Goal: Task Accomplishment & Management: Use online tool/utility

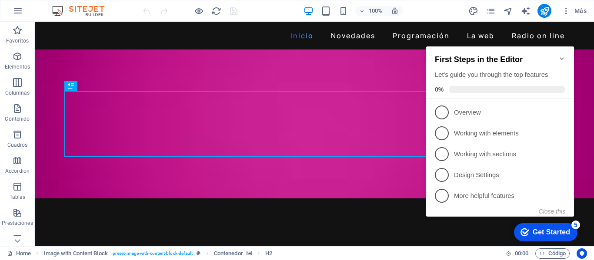
click at [560, 57] on icon "Minimize checklist" at bounding box center [561, 58] width 4 height 3
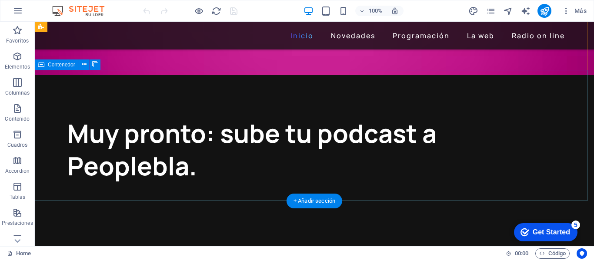
scroll to position [130, 0]
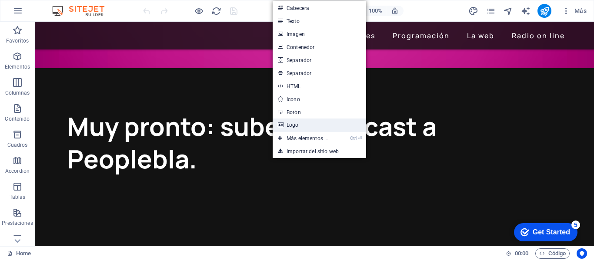
click at [293, 127] on link "Logo" at bounding box center [318, 125] width 93 height 13
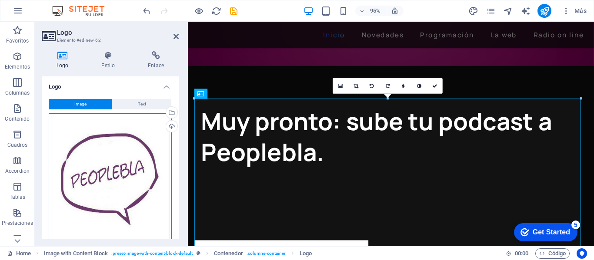
click at [140, 161] on div "Arrastra archivos aquí, haz clic para escoger archivos o selecciona archivos de…" at bounding box center [110, 177] width 123 height 129
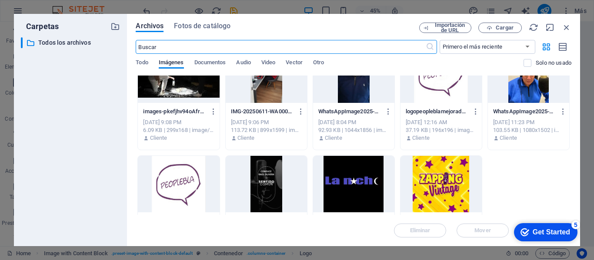
scroll to position [174, 0]
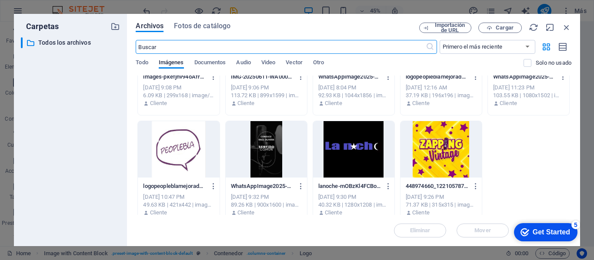
click at [420, 144] on div at bounding box center [440, 149] width 81 height 56
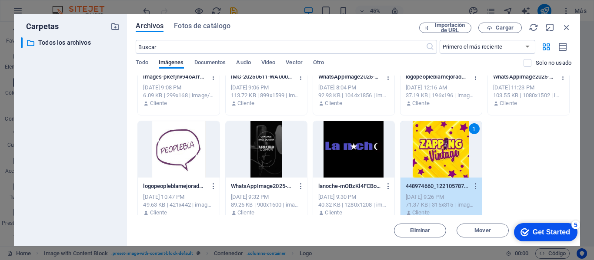
click at [445, 152] on div "1" at bounding box center [440, 149] width 81 height 56
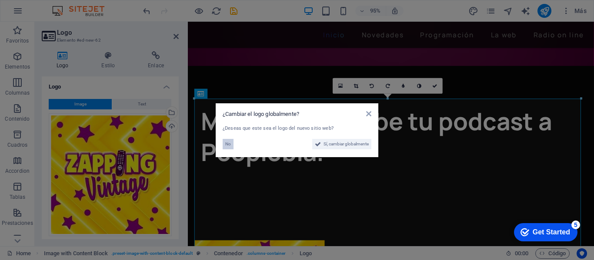
click at [230, 143] on span "No" at bounding box center [228, 144] width 6 height 10
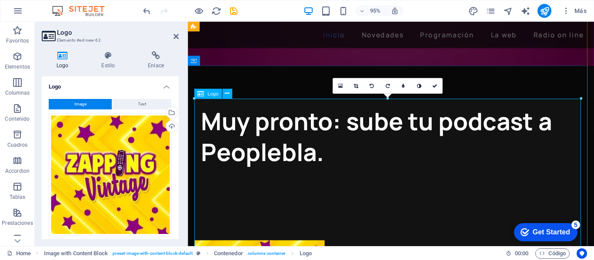
drag, startPoint x: 384, startPoint y: 122, endPoint x: 234, endPoint y: 132, distance: 149.8
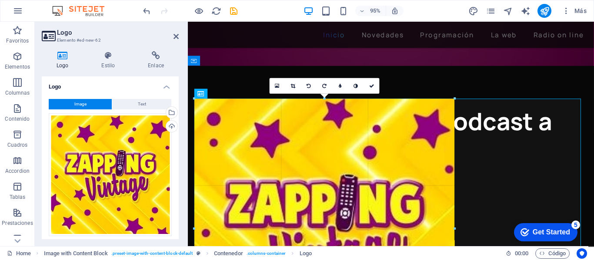
drag, startPoint x: 194, startPoint y: 99, endPoint x: 21, endPoint y: 91, distance: 173.1
type input "630"
select select "px"
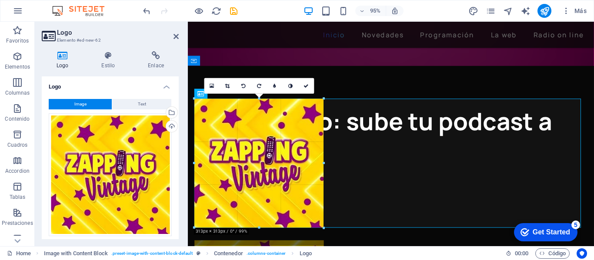
drag, startPoint x: 194, startPoint y: 99, endPoint x: 177, endPoint y: 226, distance: 128.0
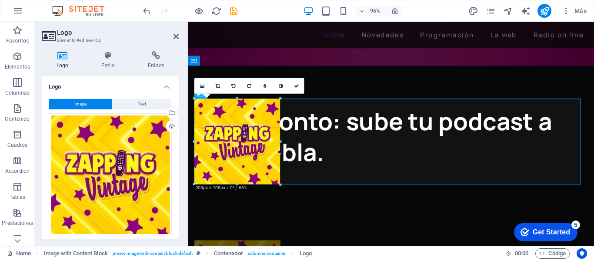
drag, startPoint x: 325, startPoint y: 228, endPoint x: 277, endPoint y: 180, distance: 67.9
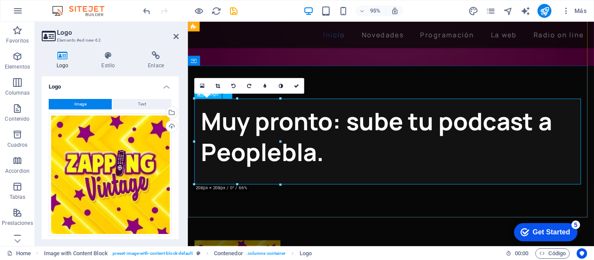
type input "208"
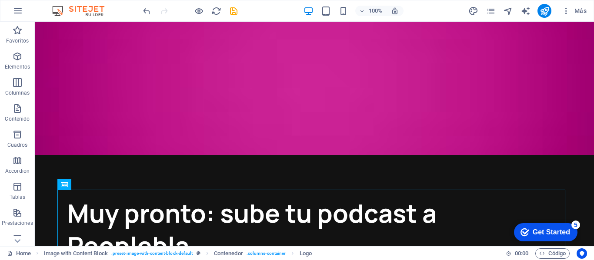
scroll to position [0, 0]
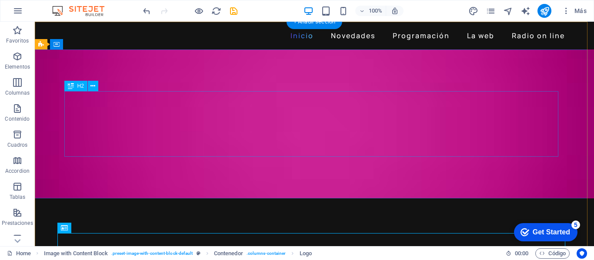
click at [272, 161] on figure at bounding box center [314, 124] width 559 height 149
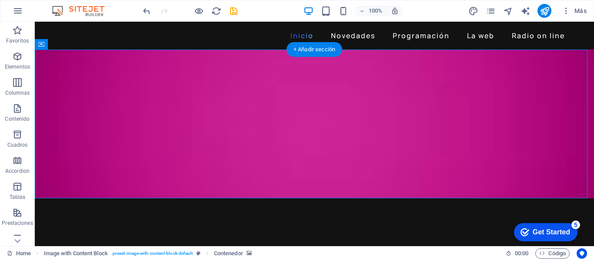
click at [278, 186] on figure at bounding box center [314, 124] width 559 height 149
select select "px"
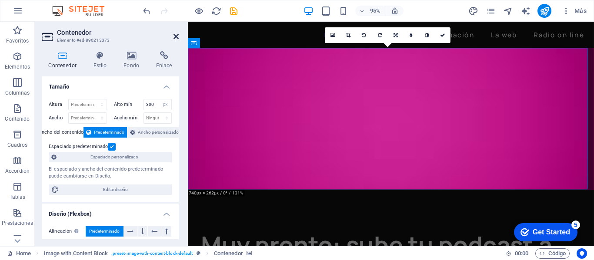
click at [177, 36] on icon at bounding box center [175, 36] width 5 height 7
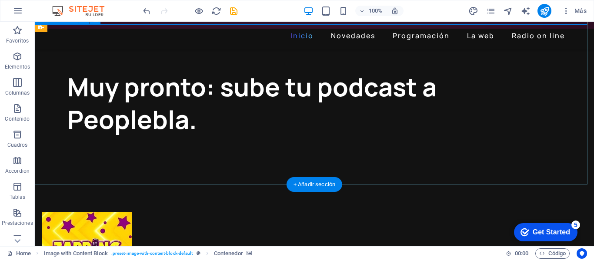
scroll to position [174, 0]
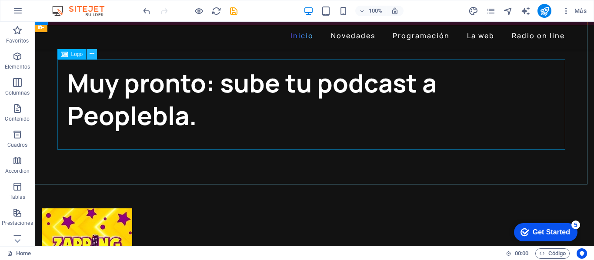
click at [91, 55] on icon at bounding box center [92, 54] width 5 height 9
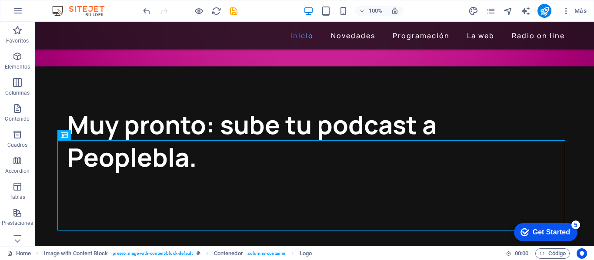
scroll to position [87, 0]
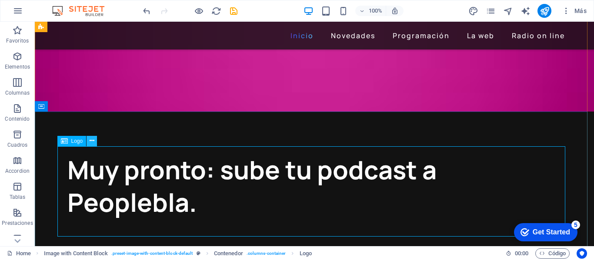
click at [92, 141] on icon at bounding box center [92, 140] width 5 height 9
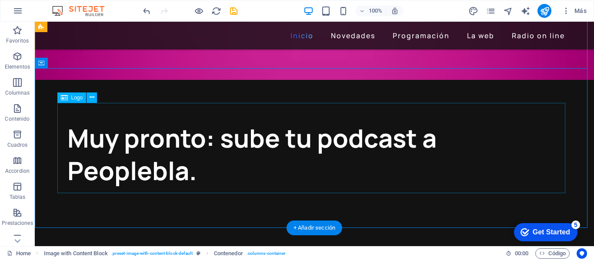
scroll to position [130, 0]
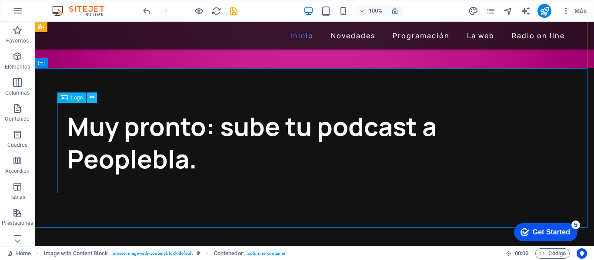
click at [94, 100] on button at bounding box center [91, 98] width 10 height 10
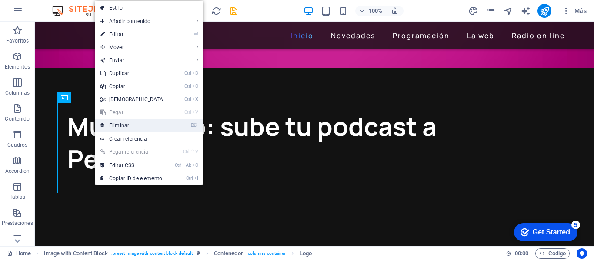
click at [118, 125] on link "⌦ Eliminar" at bounding box center [132, 125] width 75 height 13
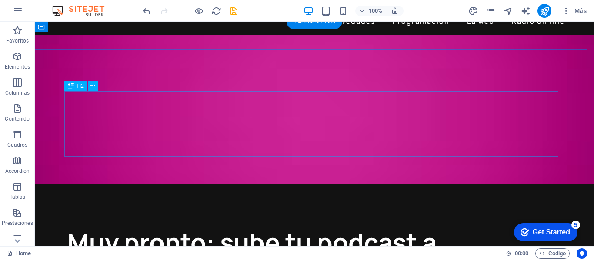
scroll to position [0, 0]
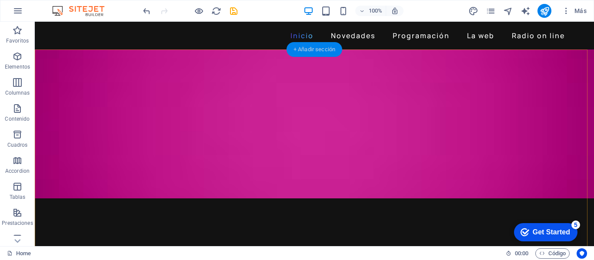
click at [304, 50] on div "+ Añadir sección" at bounding box center [314, 49] width 56 height 15
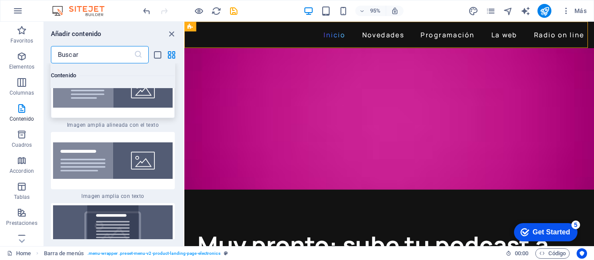
scroll to position [3436, 0]
click at [172, 53] on icon "grid-view" at bounding box center [171, 55] width 10 height 10
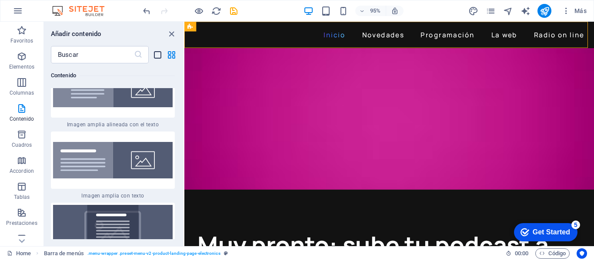
click at [159, 56] on icon "list-view" at bounding box center [158, 55] width 10 height 10
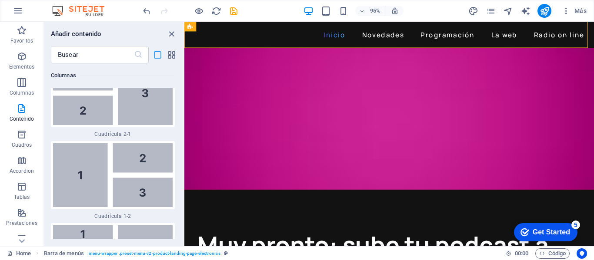
scroll to position [4902, 0]
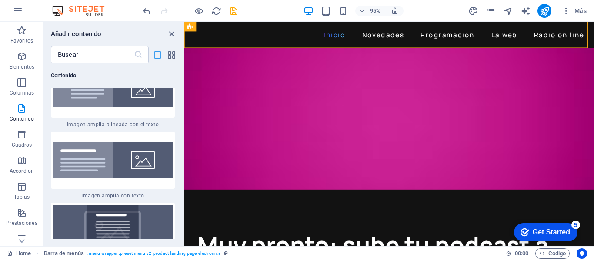
click at [158, 56] on icon "list-view" at bounding box center [158, 55] width 10 height 10
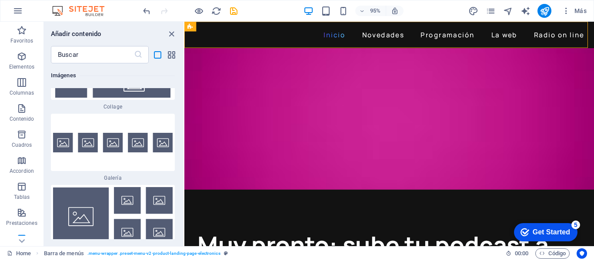
scroll to position [10636, 0]
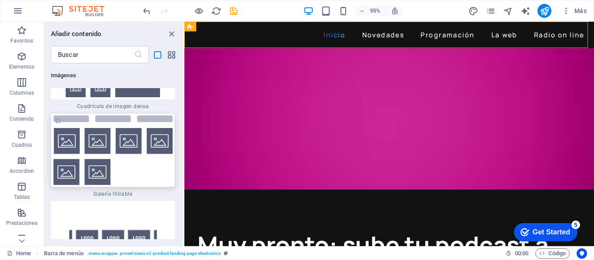
click at [106, 166] on img at bounding box center [112, 151] width 119 height 70
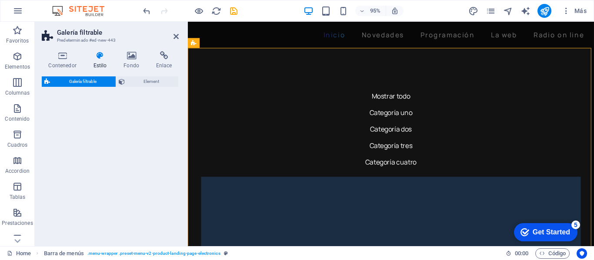
select select "rem"
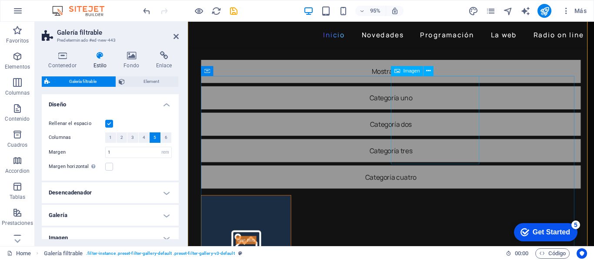
scroll to position [43, 0]
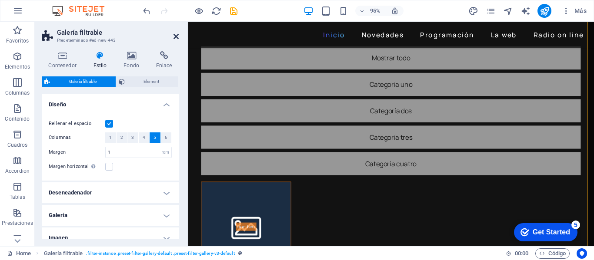
click at [176, 37] on icon at bounding box center [175, 36] width 5 height 7
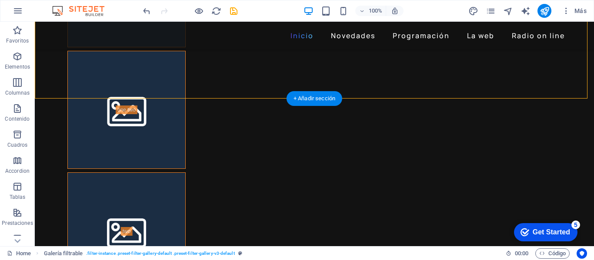
scroll to position [435, 0]
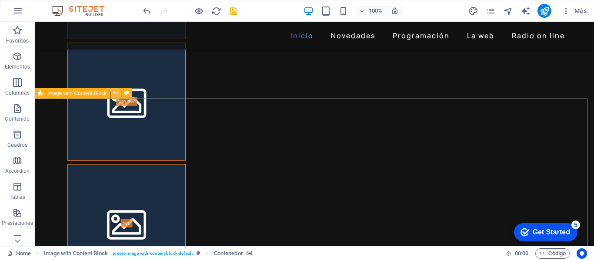
click at [115, 96] on icon at bounding box center [115, 93] width 5 height 9
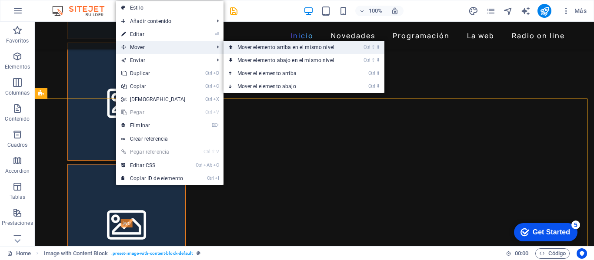
click at [246, 47] on link "Ctrl ⇧ ⬆ Mover elemento arriba en el mismo nivel" at bounding box center [287, 47] width 128 height 13
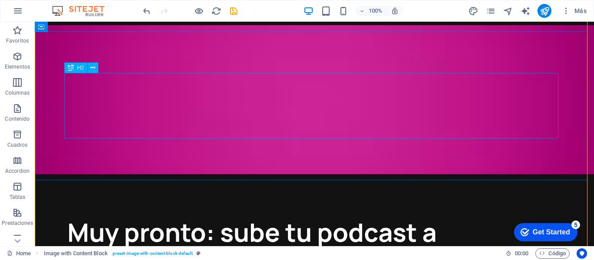
scroll to position [0, 0]
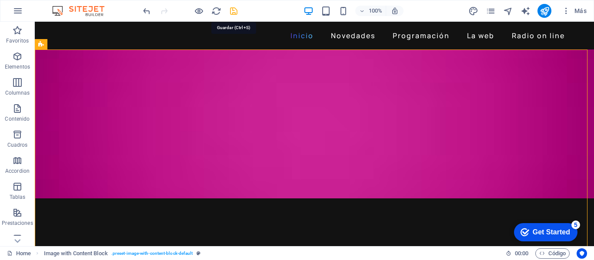
click at [230, 11] on icon "save" at bounding box center [234, 11] width 10 height 10
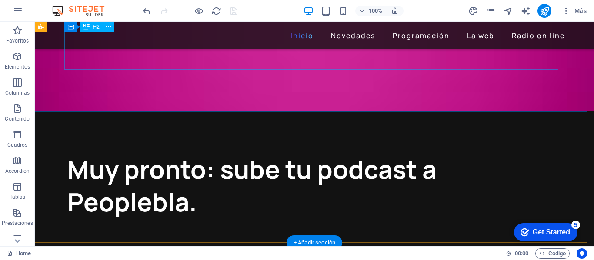
scroll to position [87, 0]
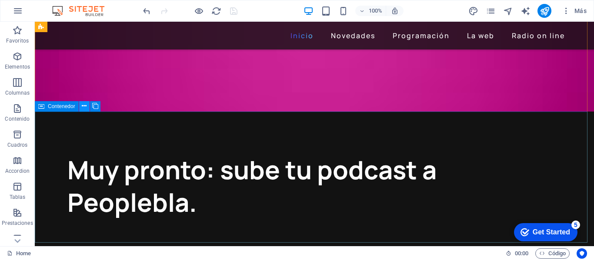
click at [85, 108] on icon at bounding box center [84, 106] width 5 height 9
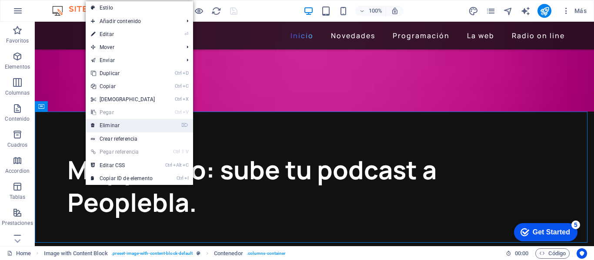
click at [99, 127] on link "⌦ Eliminar" at bounding box center [123, 125] width 75 height 13
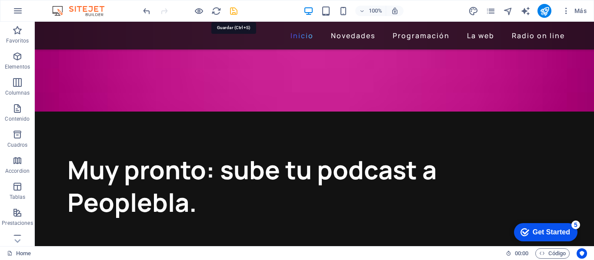
click at [230, 10] on icon "save" at bounding box center [234, 11] width 10 height 10
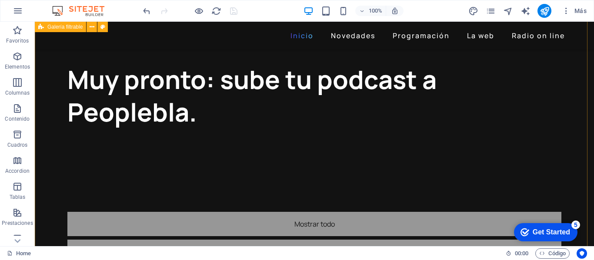
scroll to position [174, 0]
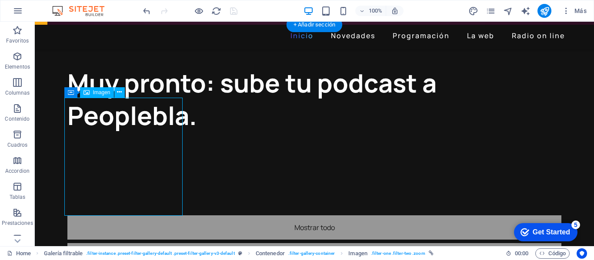
select select "%"
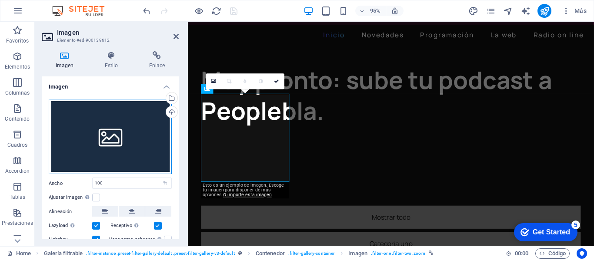
click at [114, 132] on div "Arrastra archivos aquí, haz clic para escoger archivos o selecciona archivos de…" at bounding box center [110, 137] width 123 height 76
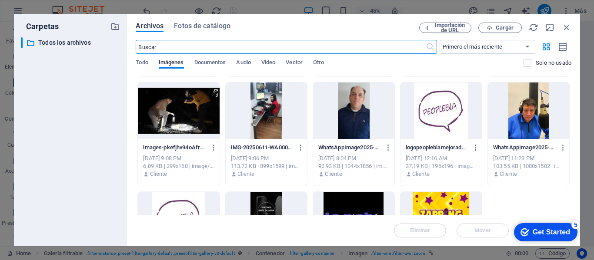
scroll to position [130, 0]
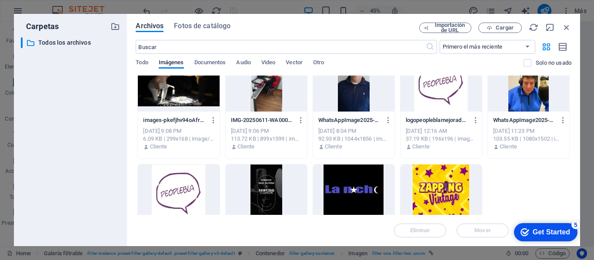
click at [446, 180] on div at bounding box center [440, 193] width 81 height 56
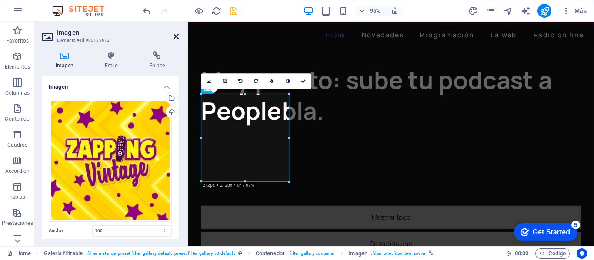
click at [174, 36] on icon at bounding box center [175, 36] width 5 height 7
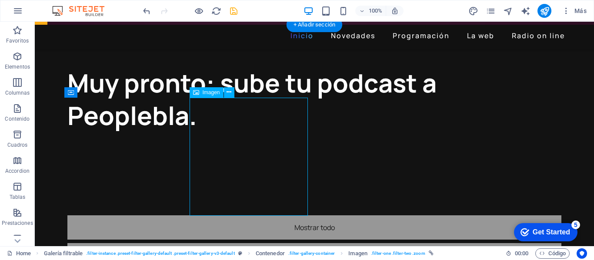
select select "%"
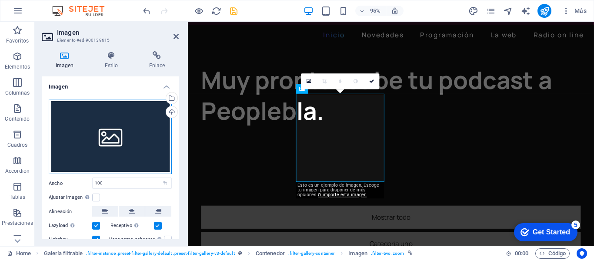
click at [133, 137] on div "Arrastra archivos aquí, haz clic para escoger archivos o selecciona archivos de…" at bounding box center [110, 137] width 123 height 76
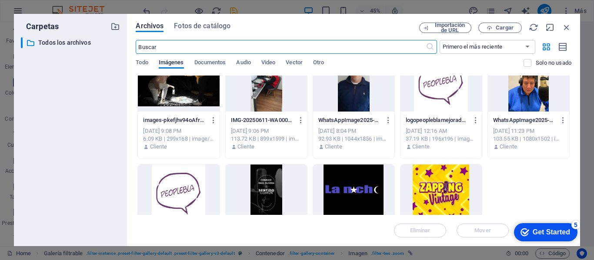
click at [364, 178] on div at bounding box center [353, 193] width 81 height 56
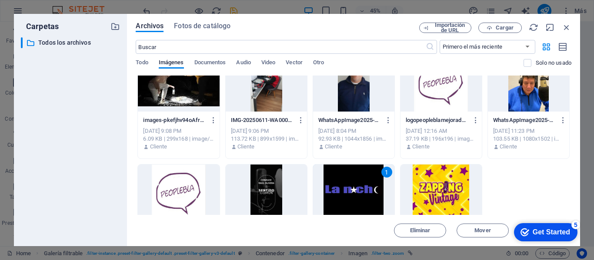
click at [355, 187] on div "1" at bounding box center [353, 193] width 81 height 56
click at [355, 187] on div at bounding box center [353, 193] width 81 height 56
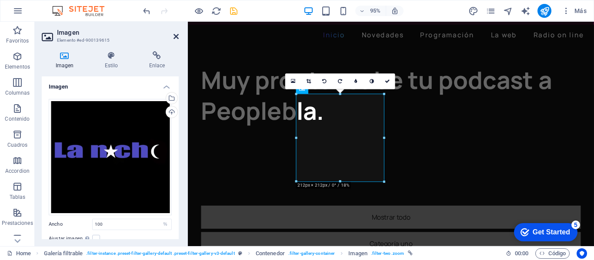
click at [177, 37] on icon at bounding box center [175, 36] width 5 height 7
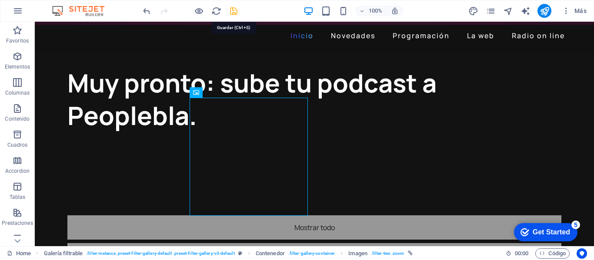
click at [234, 9] on icon "save" at bounding box center [234, 11] width 10 height 10
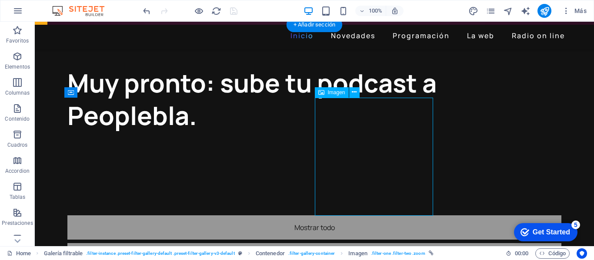
select select "%"
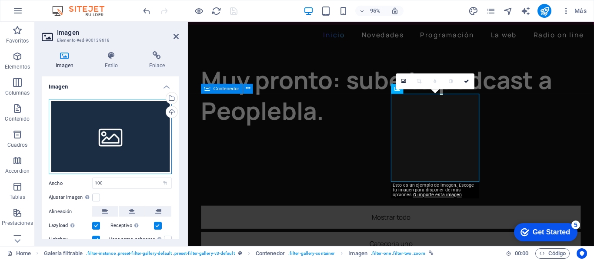
click at [130, 140] on div "Arrastra archivos aquí, haz clic para escoger archivos o selecciona archivos de…" at bounding box center [110, 137] width 123 height 76
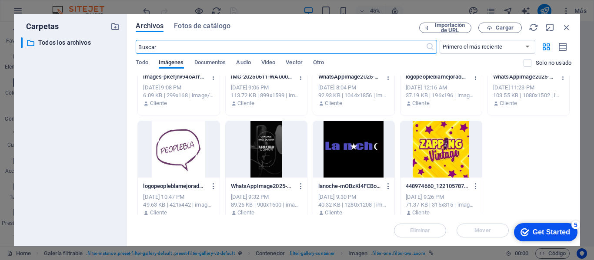
scroll to position [184, 0]
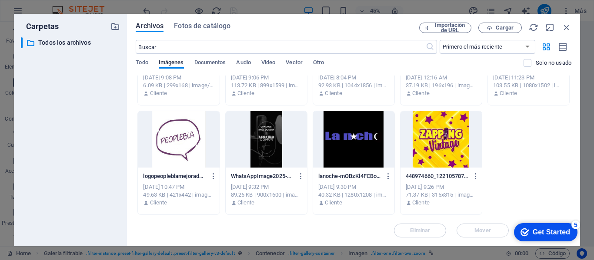
click at [266, 151] on div at bounding box center [266, 139] width 81 height 56
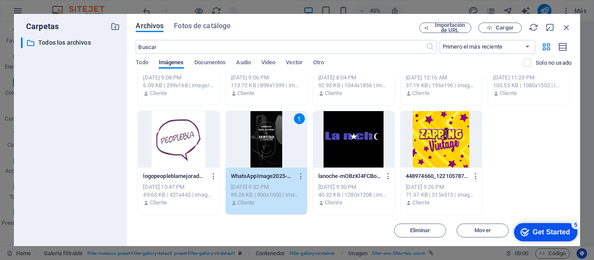
click at [269, 145] on div "1" at bounding box center [266, 139] width 81 height 56
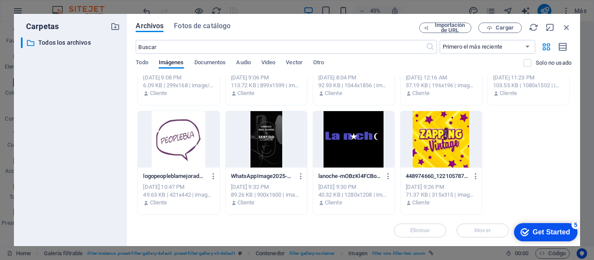
click at [269, 145] on div at bounding box center [266, 139] width 81 height 56
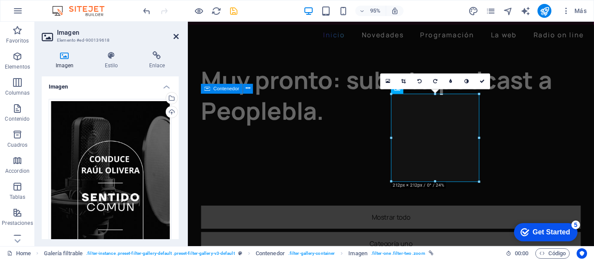
click at [176, 36] on icon at bounding box center [175, 36] width 5 height 7
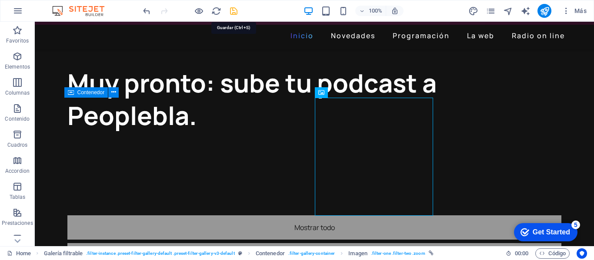
click at [229, 13] on icon "save" at bounding box center [234, 11] width 10 height 10
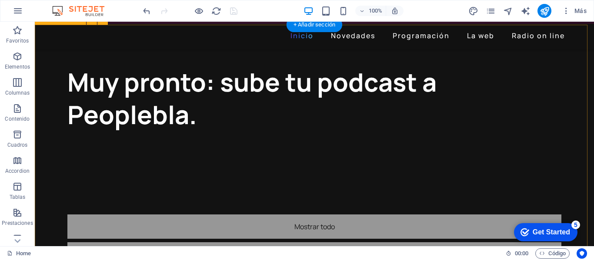
scroll to position [174, 0]
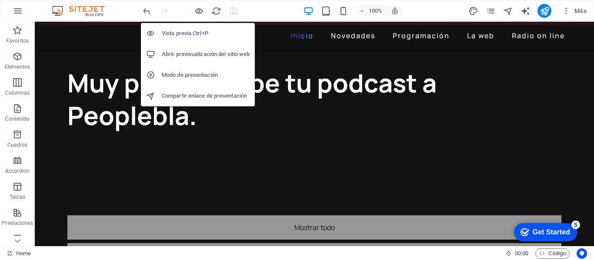
click at [189, 52] on h6 "Abrir previsualización del sitio web" at bounding box center [206, 54] width 88 height 10
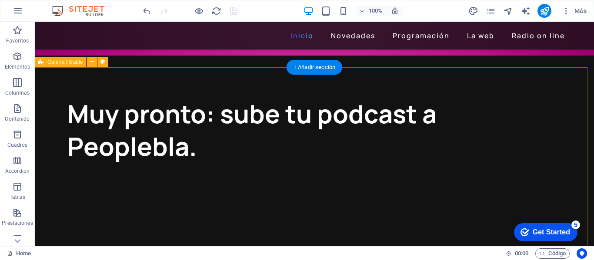
scroll to position [130, 0]
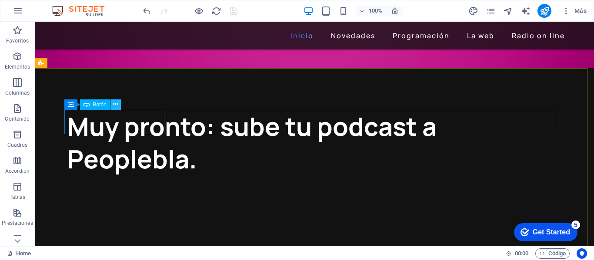
click at [115, 103] on icon at bounding box center [115, 104] width 5 height 9
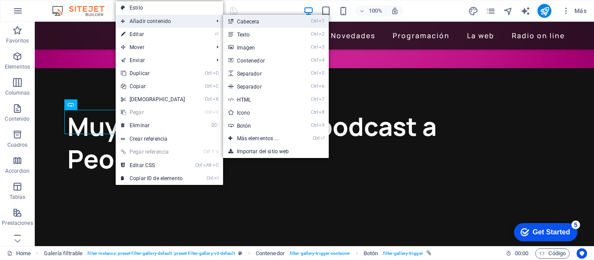
click at [243, 21] on link "Ctrl 1 Cabecera" at bounding box center [259, 21] width 73 height 13
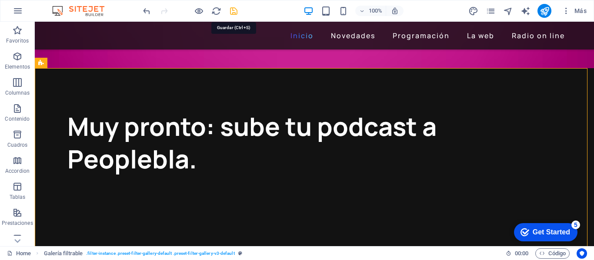
click at [234, 13] on icon "save" at bounding box center [234, 11] width 10 height 10
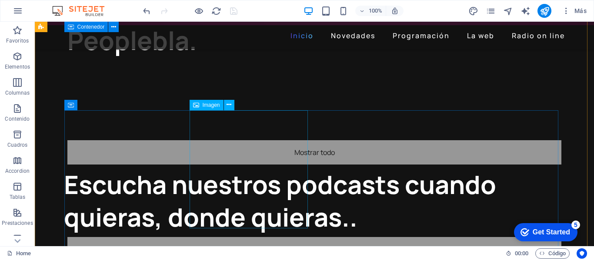
scroll to position [261, 0]
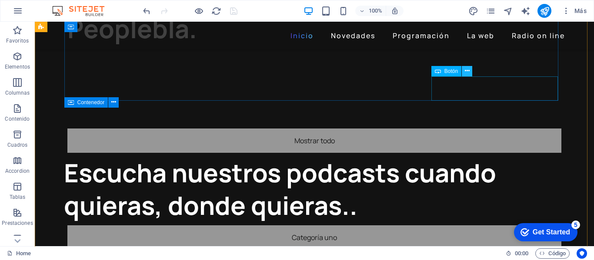
click at [468, 70] on icon at bounding box center [467, 70] width 5 height 9
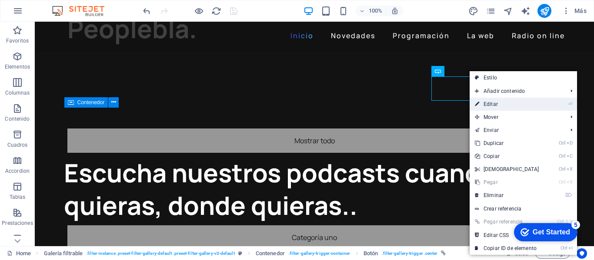
click at [490, 104] on link "⏎ Editar" at bounding box center [506, 104] width 75 height 13
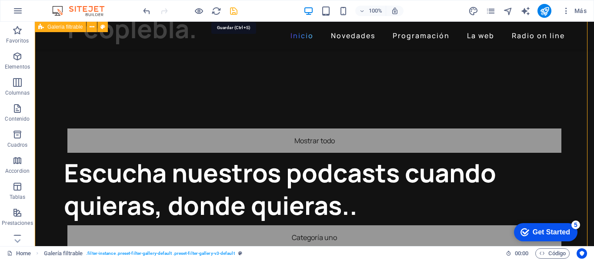
click at [235, 11] on icon "save" at bounding box center [234, 11] width 10 height 10
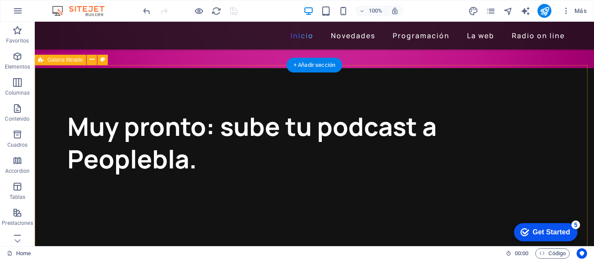
scroll to position [174, 0]
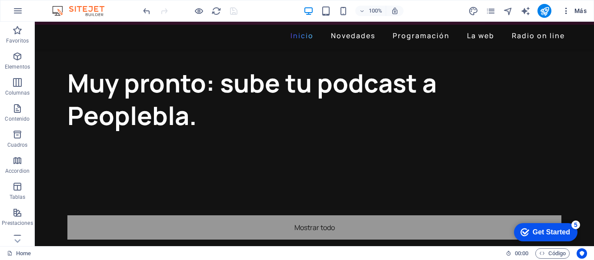
click at [574, 11] on span "Más" at bounding box center [573, 11] width 25 height 9
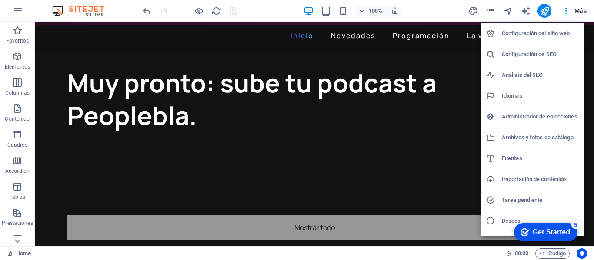
click at [548, 33] on h6 "Configuración del sitio web" at bounding box center [539, 33] width 77 height 10
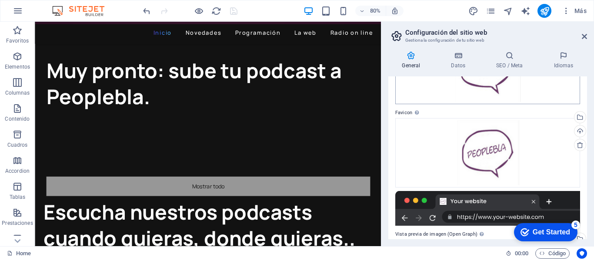
scroll to position [87, 0]
click at [465, 60] on h4 "Datos" at bounding box center [459, 60] width 45 height 18
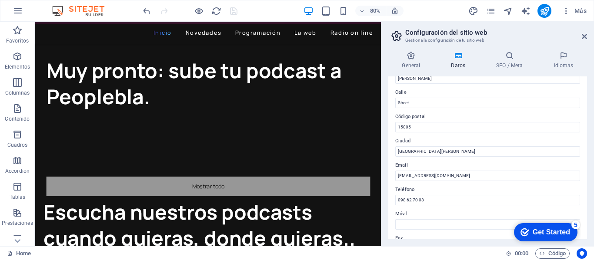
scroll to position [130, 0]
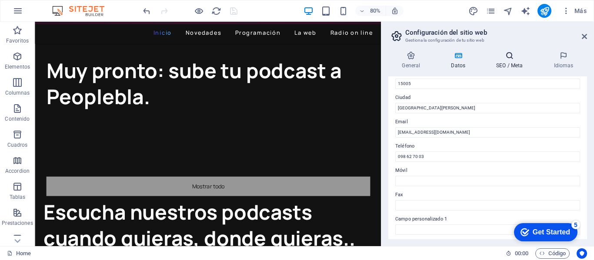
click at [508, 60] on h4 "SEO / Meta" at bounding box center [510, 60] width 57 height 18
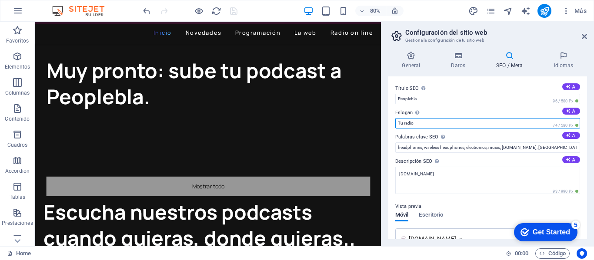
click at [429, 122] on input "Tu radio" at bounding box center [487, 123] width 185 height 10
type input "T"
click at [444, 125] on input "Eslogan El eslogan de tu sitio web. AI" at bounding box center [487, 123] width 185 height 10
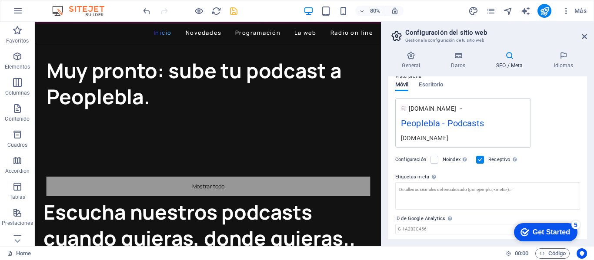
type input "Podcasts"
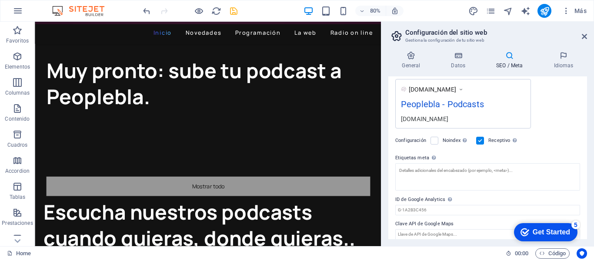
scroll to position [157, 0]
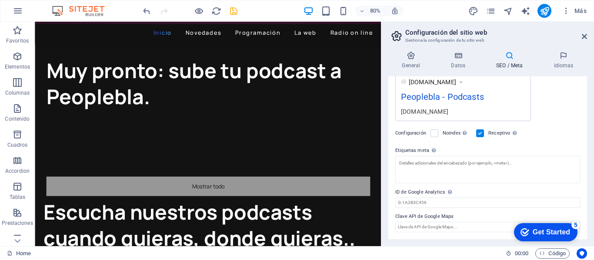
click at [555, 87] on div "[DOMAIN_NAME] Peoplebla - Podcasts [DOMAIN_NAME]" at bounding box center [487, 97] width 185 height 50
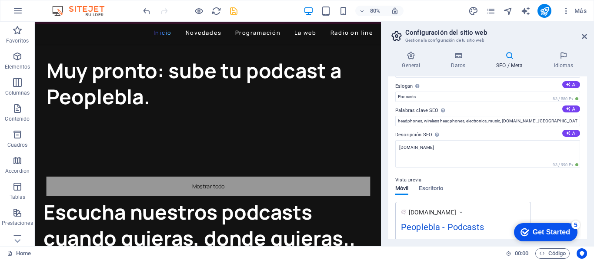
scroll to position [0, 0]
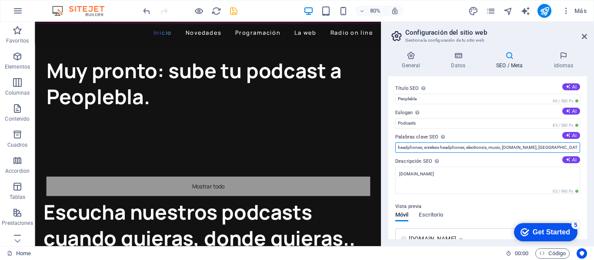
click at [547, 148] on input "headphones, wireless headphones, electronics, music, [DOMAIN_NAME], [GEOGRAPHIC…" at bounding box center [487, 148] width 185 height 10
type input "headphones, wireless headphones, electronics, music, [DOMAIN_NAME], [GEOGRAPHIC…"
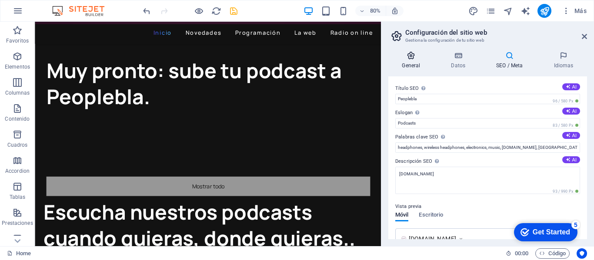
click at [413, 56] on icon at bounding box center [411, 55] width 46 height 9
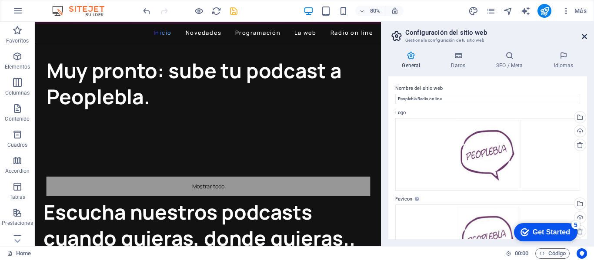
click at [582, 36] on icon at bounding box center [583, 36] width 5 height 7
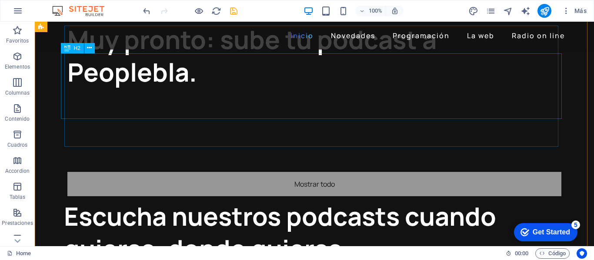
scroll to position [174, 0]
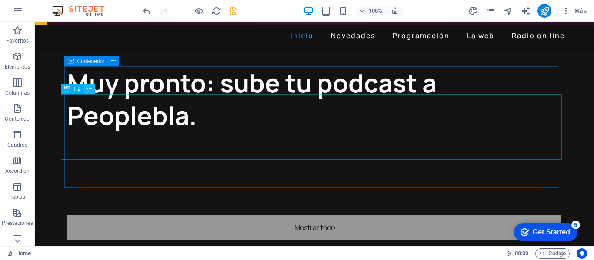
click at [88, 89] on icon at bounding box center [89, 88] width 5 height 9
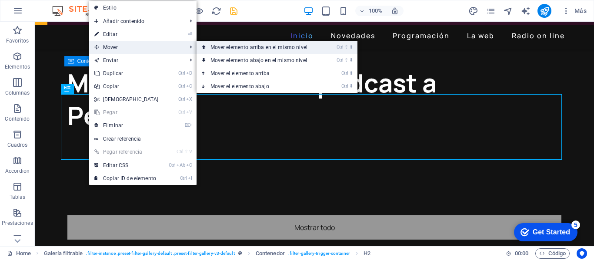
click at [235, 47] on link "Ctrl ⇧ ⬆ Mover elemento arriba en el mismo nivel" at bounding box center [260, 47] width 128 height 13
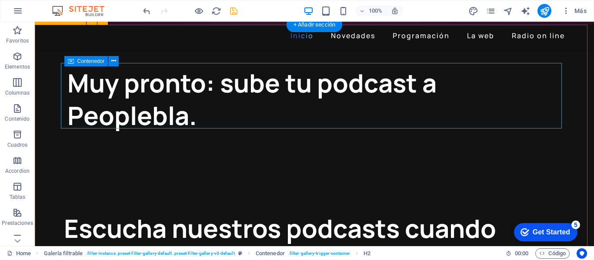
click at [231, 212] on div "Escucha nuestros podcasts cuando quieras, donde quieras.." at bounding box center [314, 245] width 501 height 66
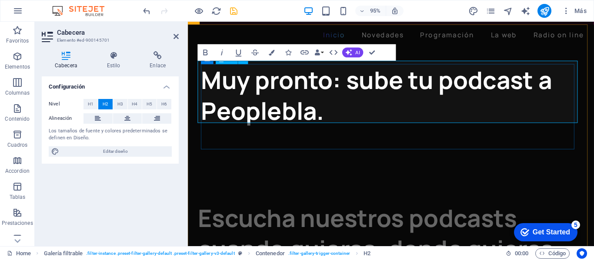
click at [416, 212] on h2 "Escucha nuestros podcasts cuando quieras, donde quieras.." at bounding box center [401, 245] width 406 height 66
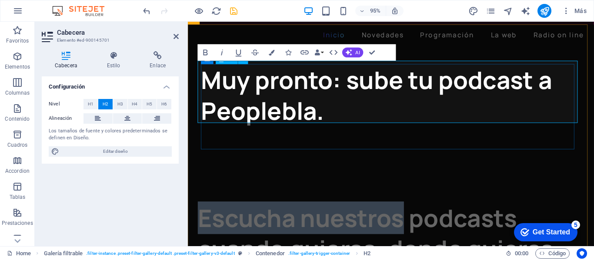
drag, startPoint x: 415, startPoint y: 80, endPoint x: 202, endPoint y: 85, distance: 212.5
click at [202, 212] on h2 "Escucha nuestros podcasts cuando quieras, donde quieras.." at bounding box center [401, 245] width 406 height 66
click at [417, 212] on h2 "Escucha nuestros podcasts cuando quieras, donde quieras.." at bounding box center [401, 245] width 406 height 66
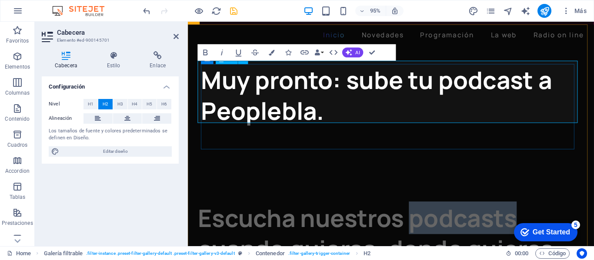
drag, startPoint x: 419, startPoint y: 81, endPoint x: 530, endPoint y: 82, distance: 111.2
click at [530, 212] on h2 "Escucha nuestros podcasts cuando quieras, donde quieras.." at bounding box center [401, 245] width 406 height 66
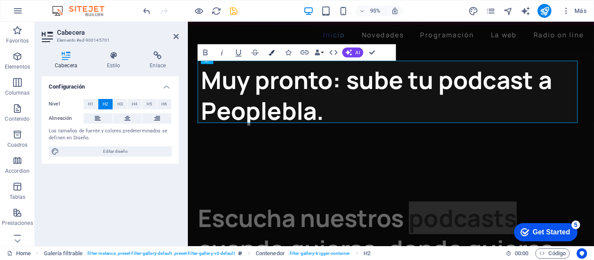
click at [273, 52] on icon "button" at bounding box center [272, 53] width 6 height 6
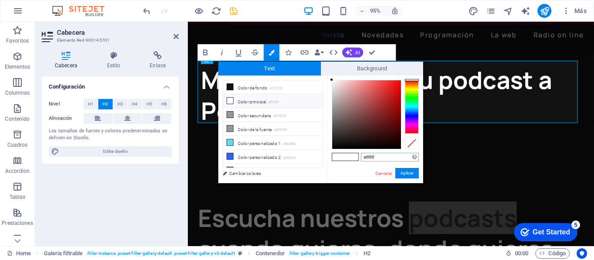
click at [380, 156] on input "#ffffff" at bounding box center [390, 157] width 58 height 9
type input "#6d406b"
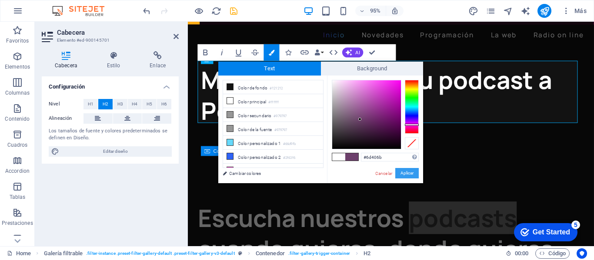
click at [400, 175] on button "Aplicar" at bounding box center [406, 173] width 23 height 10
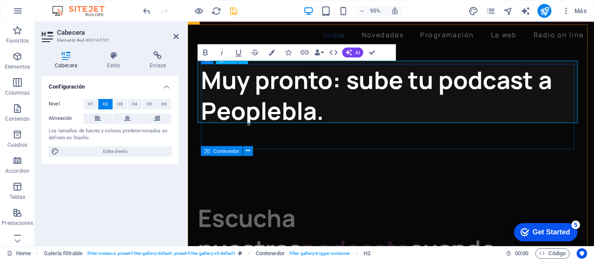
click at [405, 212] on h2 "Escucha nuestros podcasts cuando quieras, donde quieras.." at bounding box center [401, 261] width 406 height 98
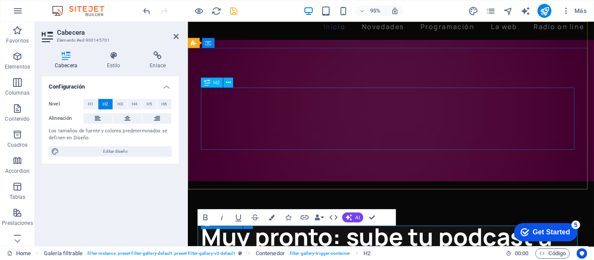
scroll to position [0, 0]
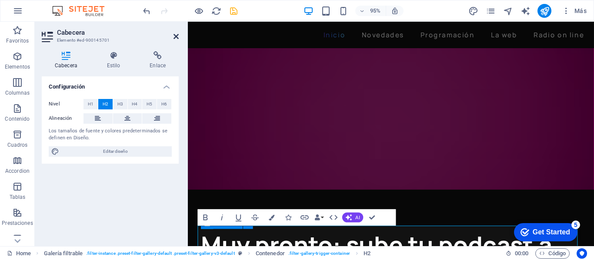
click at [175, 37] on icon at bounding box center [175, 36] width 5 height 7
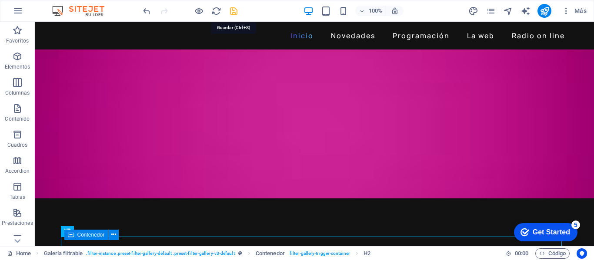
click at [230, 12] on icon "save" at bounding box center [234, 11] width 10 height 10
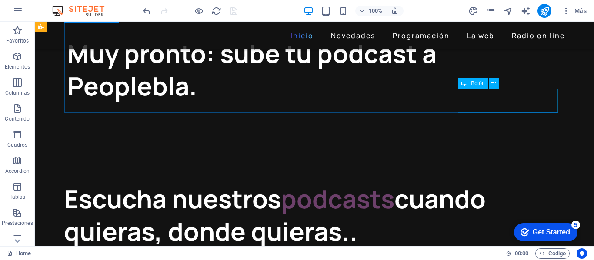
scroll to position [217, 0]
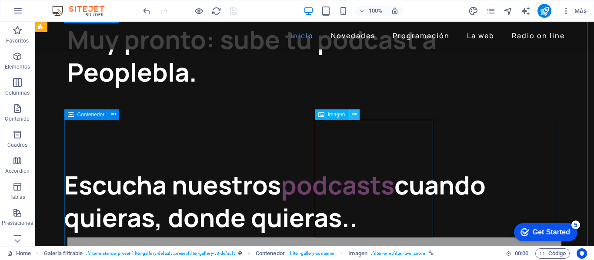
click at [355, 116] on icon at bounding box center [354, 114] width 5 height 9
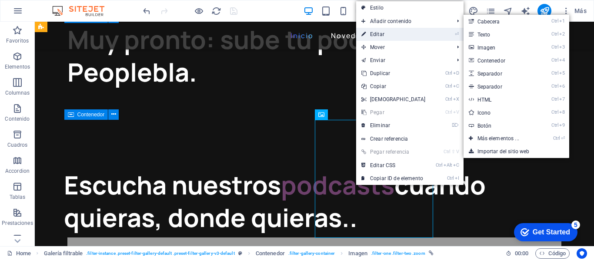
click at [384, 35] on link "⏎ Editar" at bounding box center [393, 34] width 75 height 13
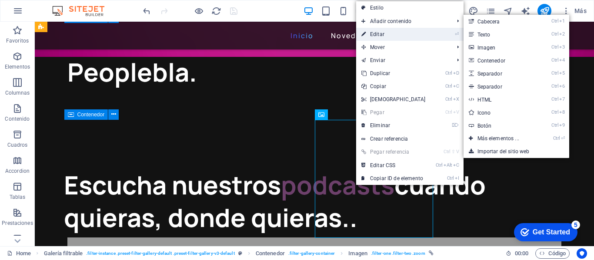
select select "%"
select select
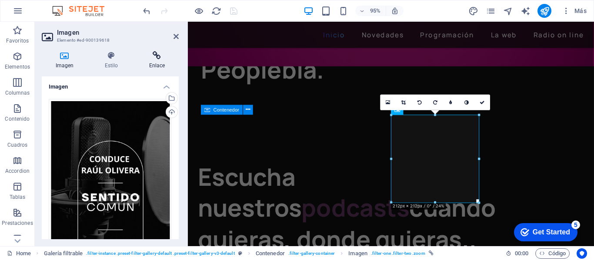
click at [159, 59] on icon at bounding box center [156, 55] width 43 height 9
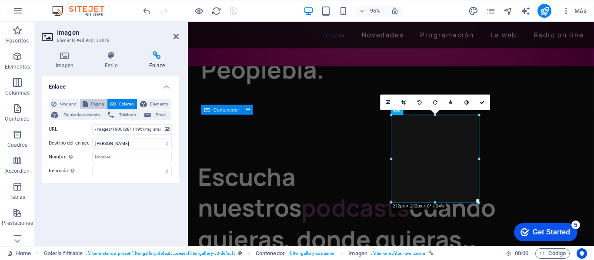
click at [94, 103] on span "Página" at bounding box center [97, 104] width 14 height 10
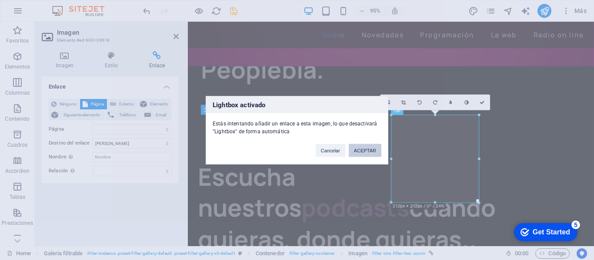
click at [362, 151] on button "ACEPTAR" at bounding box center [364, 150] width 33 height 13
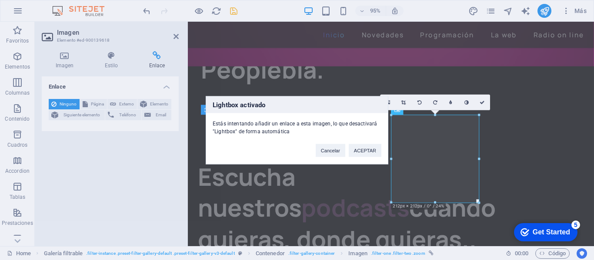
click at [96, 102] on div "Lightbox activado Estás intentando añadir un enlace a esta imagen, lo que desac…" at bounding box center [297, 130] width 594 height 260
click at [95, 105] on div "Lightbox activado Estás intentando añadir un enlace a esta imagen, lo que desac…" at bounding box center [297, 130] width 594 height 260
click at [352, 152] on button "ACEPTAR" at bounding box center [364, 150] width 33 height 13
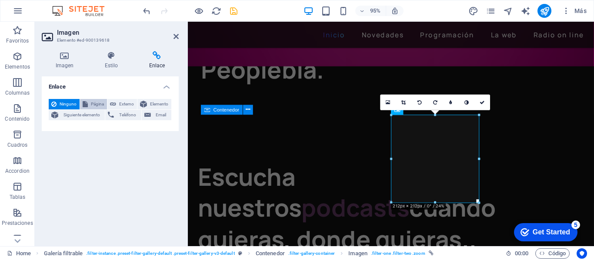
click at [93, 100] on span "Página" at bounding box center [97, 104] width 14 height 10
select select
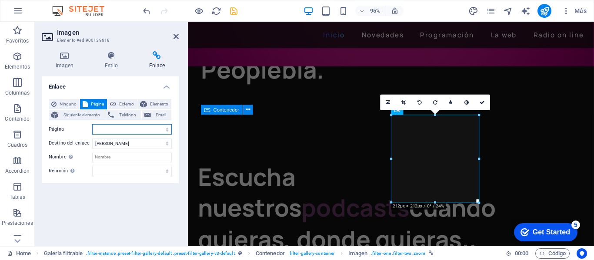
click at [167, 130] on select "Home Novedades Programación La web radio on line Sentido comun La noche Recarga…" at bounding box center [132, 129] width 80 height 10
select select "5"
click at [92, 124] on select "Home Novedades Programación La web radio on line Sentido comun La noche Recarga…" at bounding box center [132, 129] width 80 height 10
select select
click at [234, 11] on icon "save" at bounding box center [234, 11] width 10 height 10
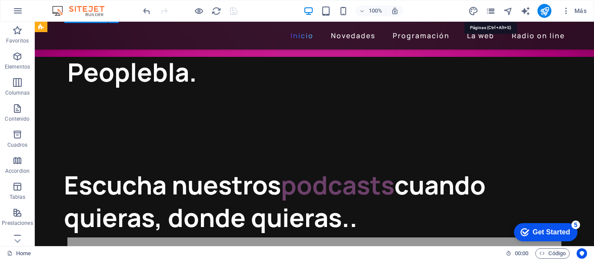
click at [490, 9] on icon "pages" at bounding box center [490, 11] width 10 height 10
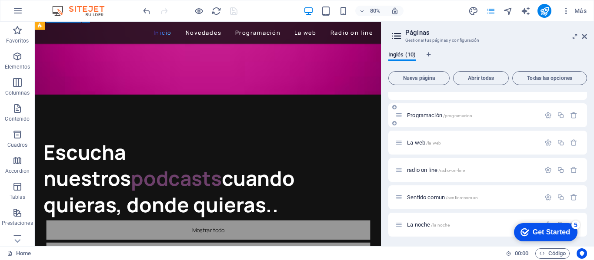
scroll to position [87, 0]
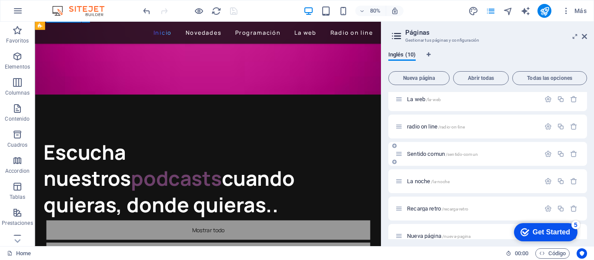
click at [468, 153] on span "/sentido-comun" at bounding box center [461, 154] width 32 height 5
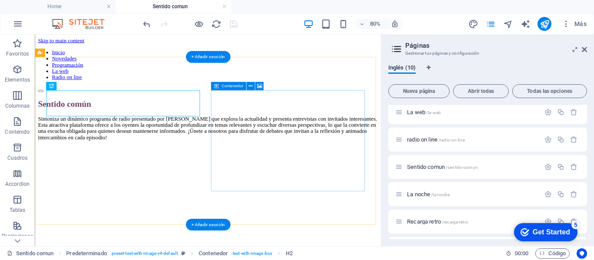
scroll to position [0, 0]
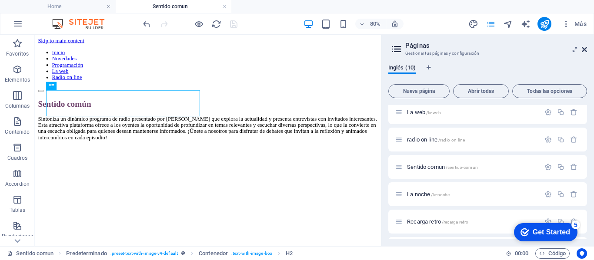
click at [583, 49] on icon at bounding box center [583, 49] width 5 height 7
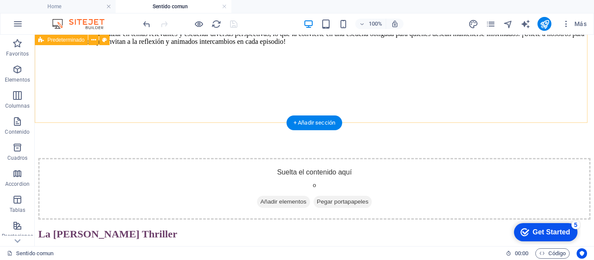
scroll to position [130, 0]
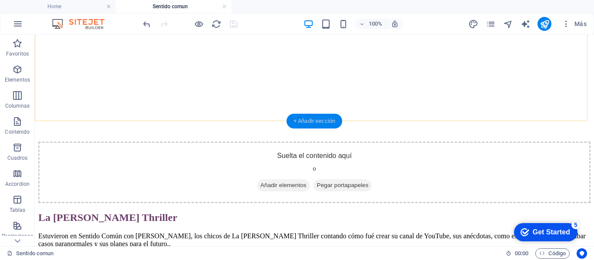
click at [309, 122] on div "+ Añadir sección" at bounding box center [314, 121] width 56 height 15
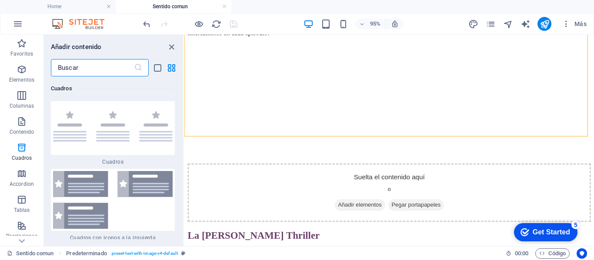
scroll to position [4835, 0]
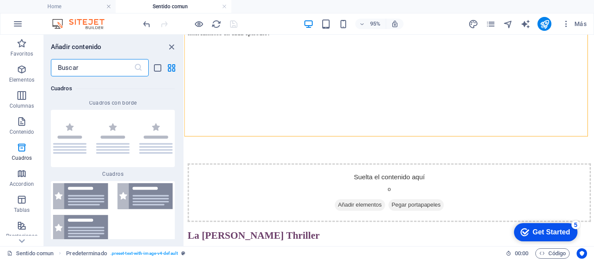
click at [78, 67] on input "text" at bounding box center [92, 67] width 83 height 17
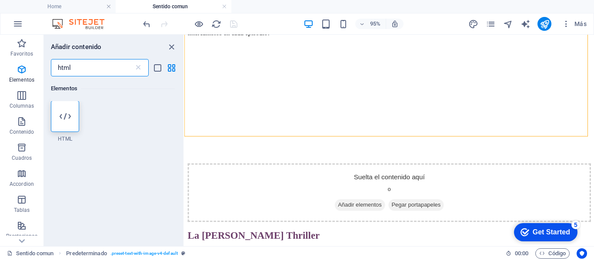
scroll to position [0, 0]
type input "html"
click at [69, 123] on div at bounding box center [65, 116] width 28 height 31
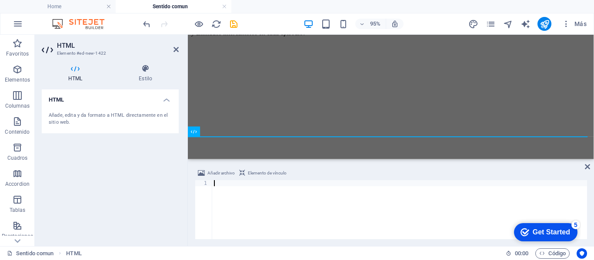
paste textarea "</audio>"
type textarea "</audio>"
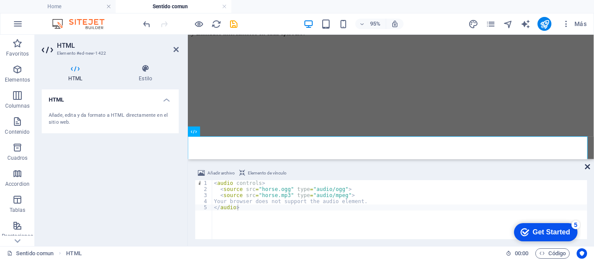
click at [587, 168] on icon at bounding box center [586, 166] width 5 height 7
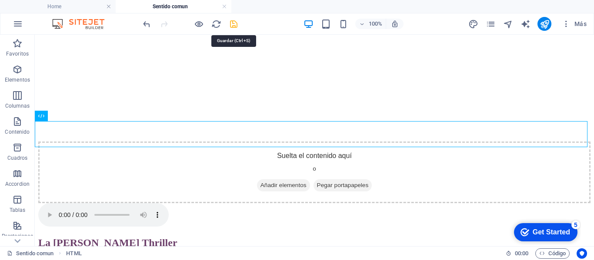
click at [235, 25] on icon "save" at bounding box center [234, 24] width 10 height 10
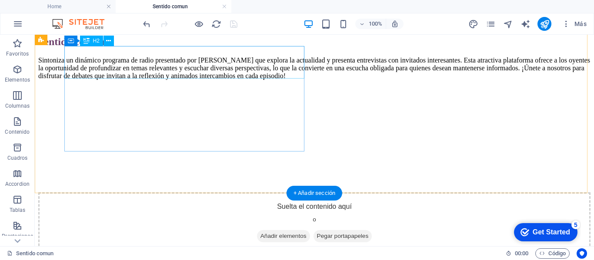
scroll to position [87, 0]
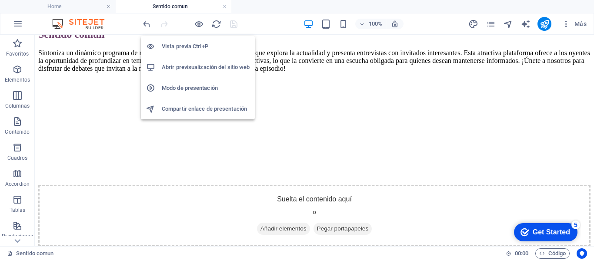
click at [184, 65] on h6 "Abrir previsualización del sitio web" at bounding box center [206, 67] width 88 height 10
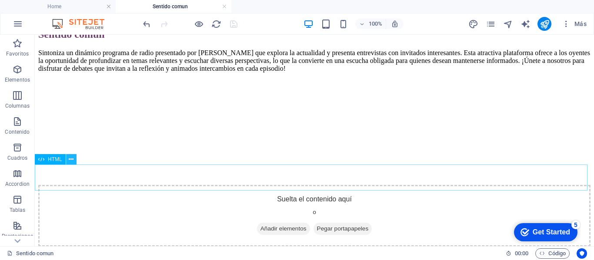
click at [73, 159] on icon at bounding box center [71, 159] width 5 height 9
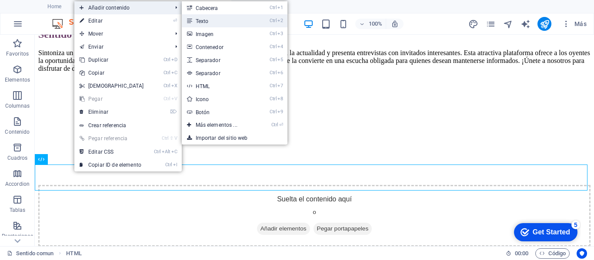
click at [202, 20] on link "Ctrl 2 Texto" at bounding box center [218, 20] width 73 height 13
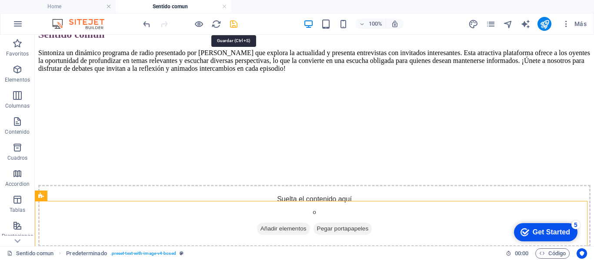
click at [234, 24] on icon "save" at bounding box center [234, 24] width 10 height 10
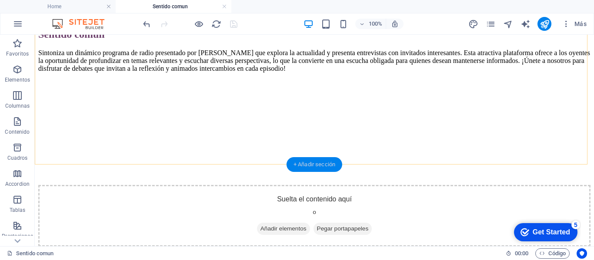
click at [307, 164] on div "+ Añadir sección" at bounding box center [314, 164] width 56 height 15
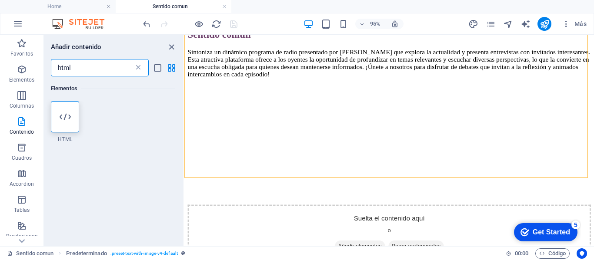
click at [140, 69] on icon at bounding box center [138, 67] width 9 height 9
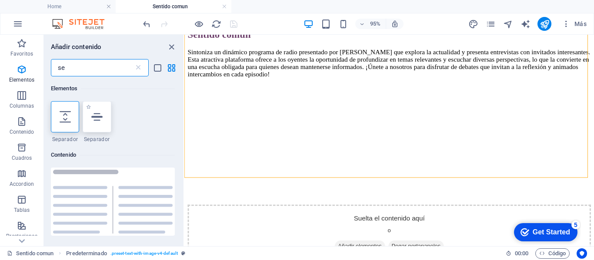
type input "se"
click at [97, 119] on icon at bounding box center [96, 116] width 11 height 11
select select "%"
select select "px"
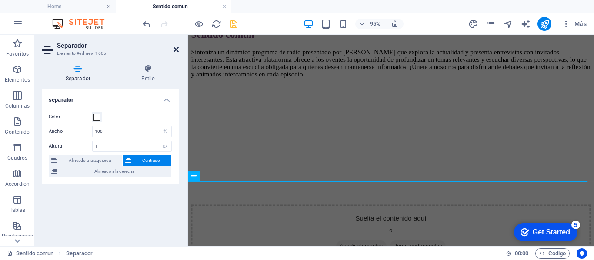
click at [175, 50] on icon at bounding box center [175, 49] width 5 height 7
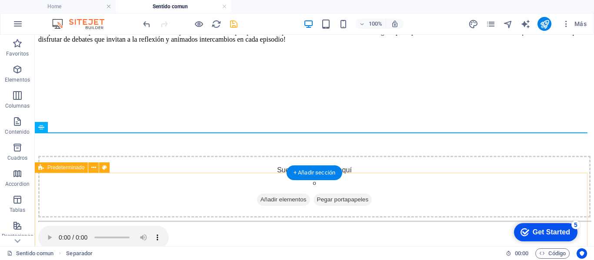
scroll to position [130, 0]
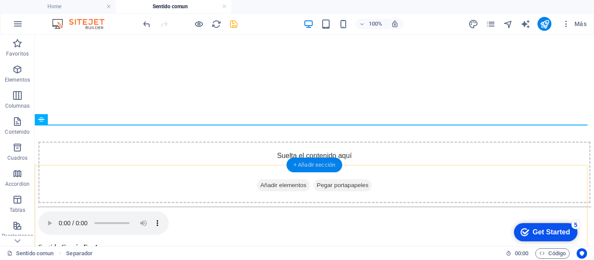
click at [307, 166] on div "+ Añadir sección" at bounding box center [314, 165] width 56 height 15
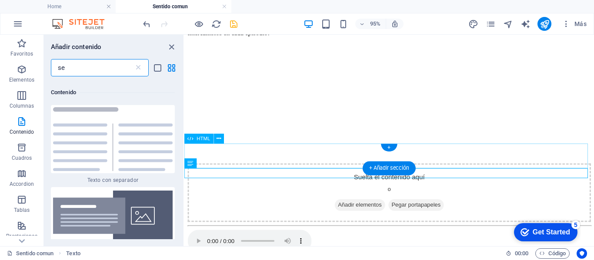
scroll to position [66, 0]
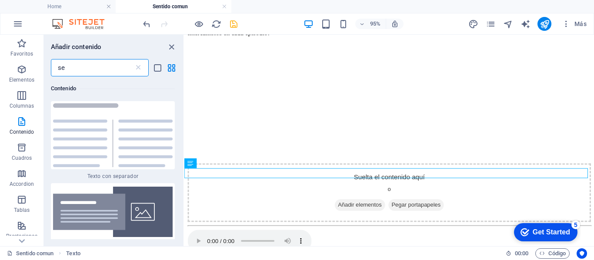
click at [114, 68] on input "se" at bounding box center [92, 67] width 83 height 17
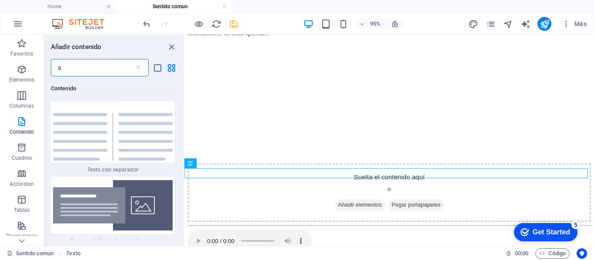
type input "se"
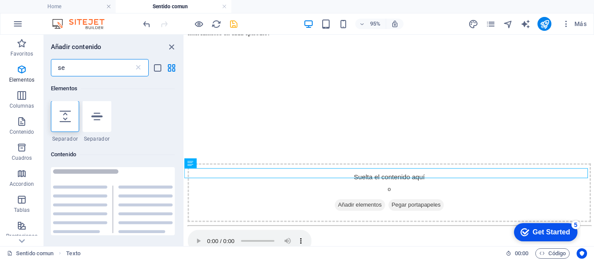
scroll to position [0, 0]
click at [93, 119] on icon at bounding box center [96, 116] width 11 height 11
select select "%"
select select "px"
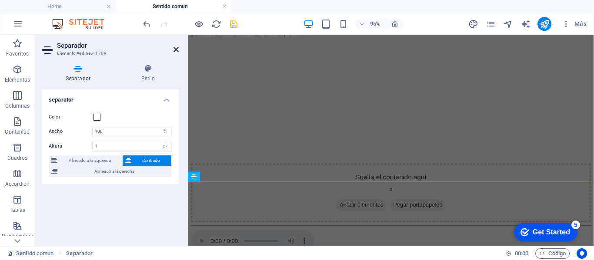
click at [175, 48] on icon at bounding box center [175, 49] width 5 height 7
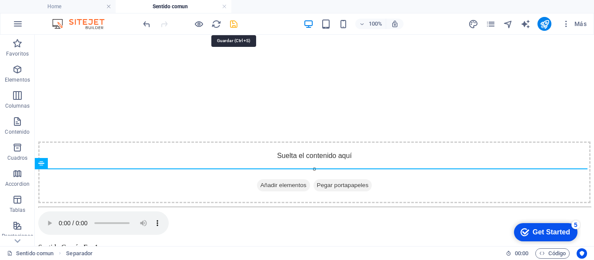
click at [229, 27] on icon "save" at bounding box center [234, 24] width 10 height 10
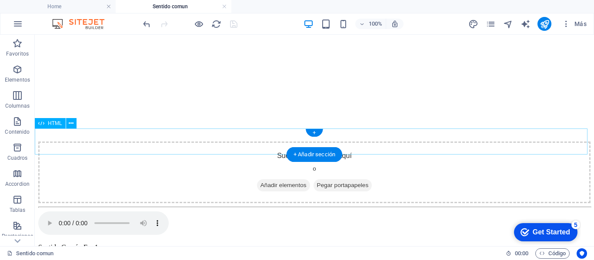
click at [119, 212] on div "Your browser does not support the audio element." at bounding box center [314, 224] width 552 height 25
click at [71, 125] on icon at bounding box center [71, 123] width 5 height 9
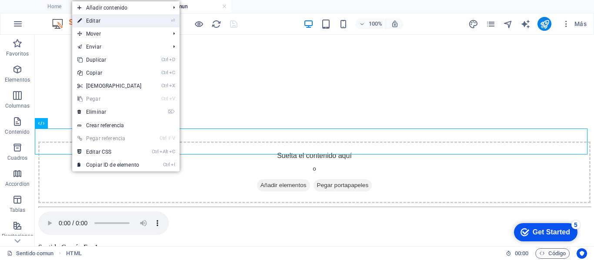
click at [100, 19] on link "⏎ Editar" at bounding box center [109, 20] width 75 height 13
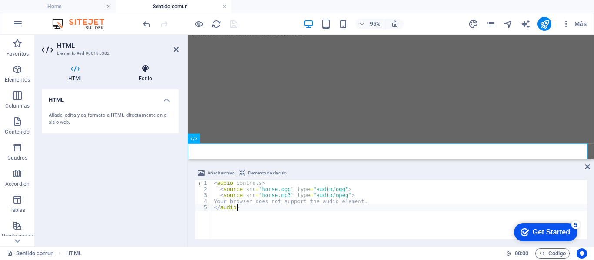
click at [145, 76] on h4 "Estilo" at bounding box center [145, 73] width 66 height 18
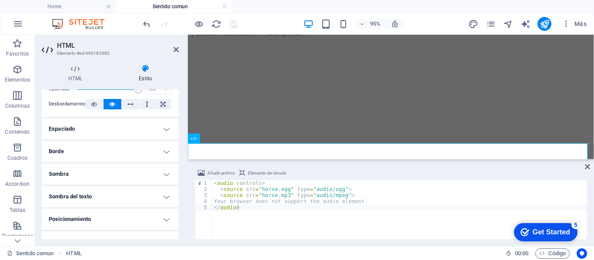
scroll to position [87, 0]
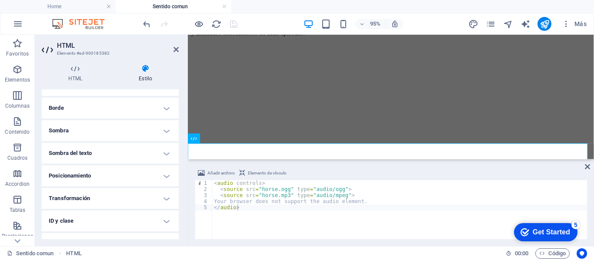
click at [107, 175] on h4 "Posicionamiento" at bounding box center [110, 176] width 137 height 21
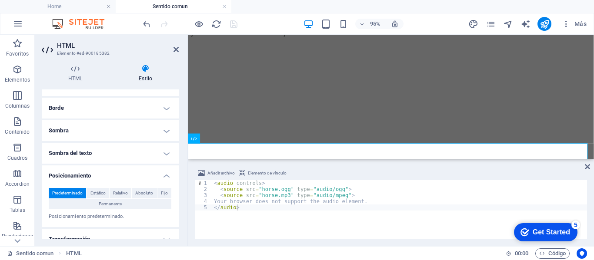
scroll to position [130, 0]
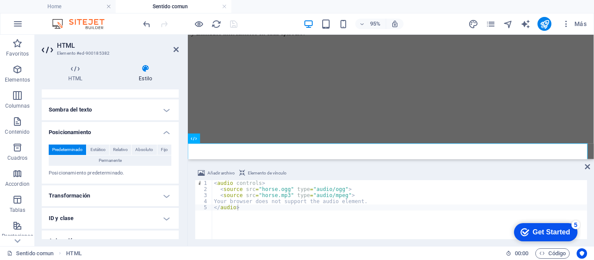
click at [94, 196] on h4 "Transformación" at bounding box center [110, 196] width 137 height 21
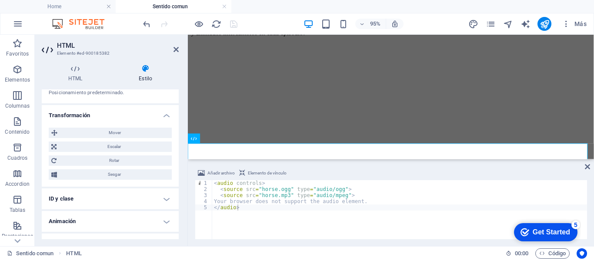
scroll to position [226, 0]
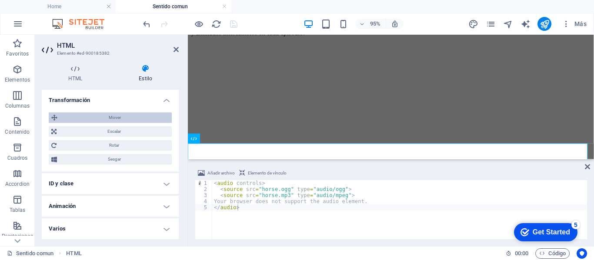
click at [113, 119] on span "Mover" at bounding box center [114, 118] width 109 height 10
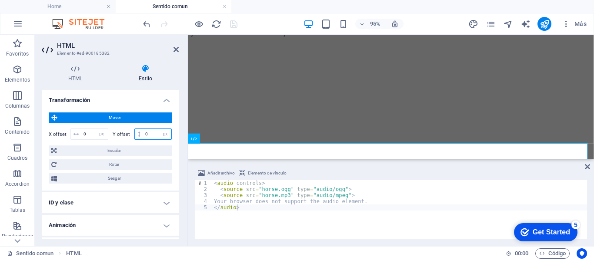
click at [149, 136] on input "0" at bounding box center [157, 134] width 28 height 10
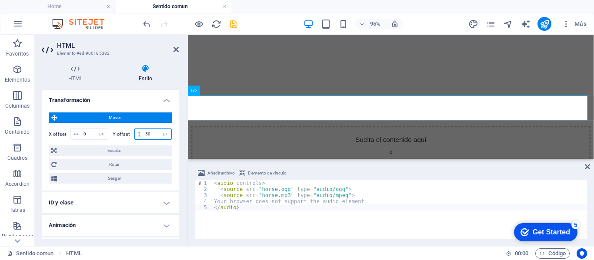
scroll to position [214, 0]
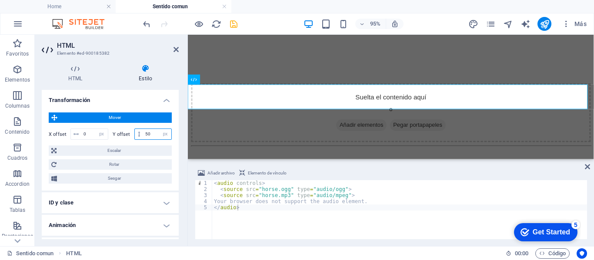
type input "5"
type input "50"
click at [175, 49] on icon at bounding box center [175, 49] width 5 height 7
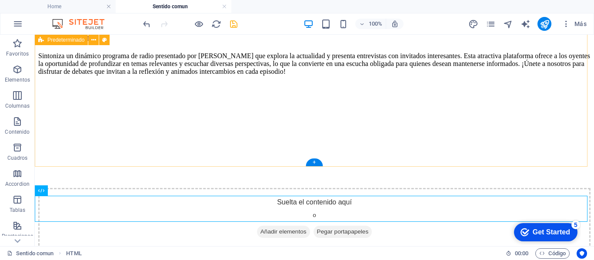
scroll to position [127, 0]
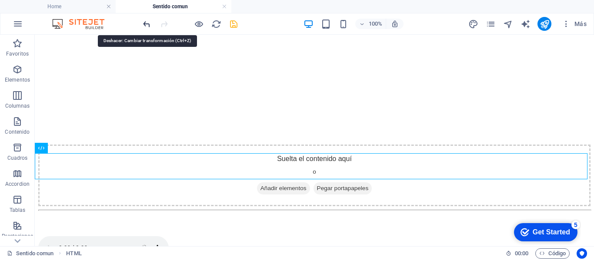
click at [149, 25] on icon "undo" at bounding box center [147, 24] width 10 height 10
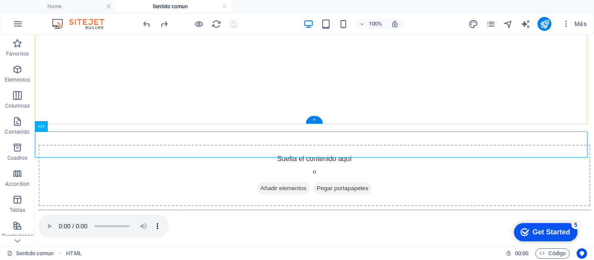
click at [315, 120] on div "+" at bounding box center [313, 120] width 17 height 8
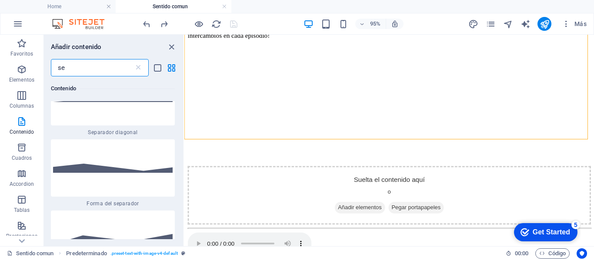
scroll to position [544, 0]
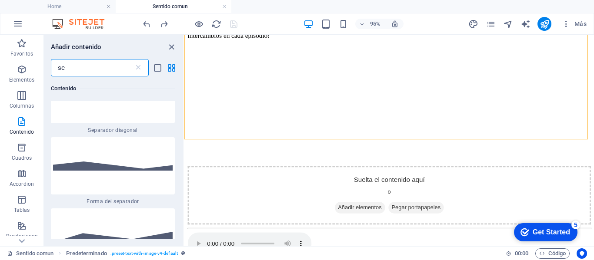
click at [117, 70] on input "se" at bounding box center [92, 67] width 83 height 17
type input "s"
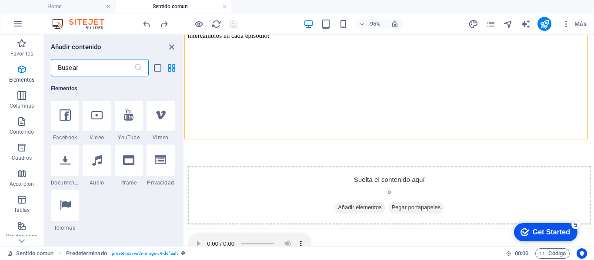
scroll to position [391, 0]
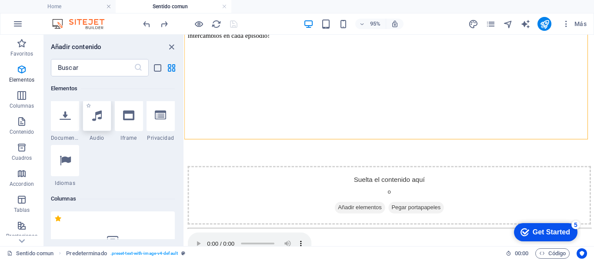
click at [98, 120] on icon at bounding box center [97, 115] width 10 height 11
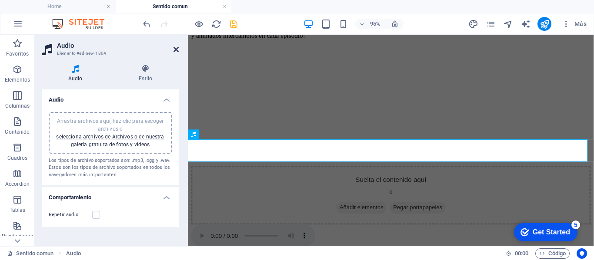
click at [177, 48] on icon at bounding box center [175, 49] width 5 height 7
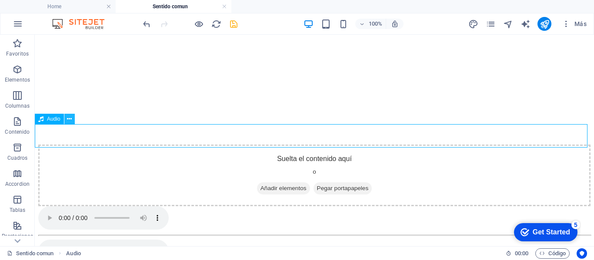
click at [68, 121] on icon at bounding box center [69, 119] width 5 height 9
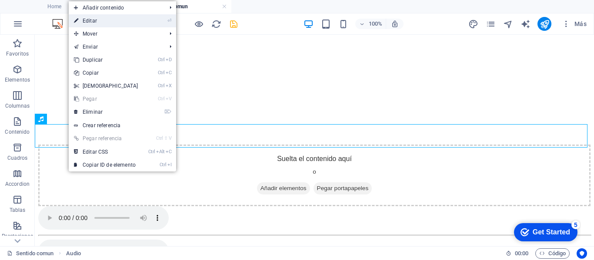
click at [93, 18] on link "⏎ Editar" at bounding box center [106, 20] width 75 height 13
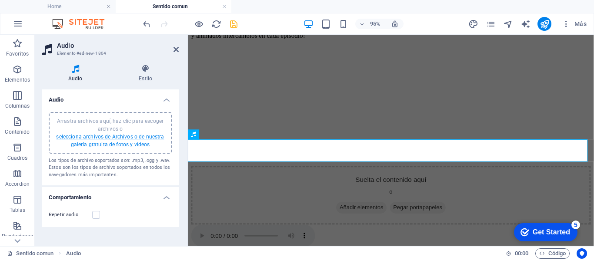
click at [101, 139] on link "selecciona archivos de Archivos o de nuestra galería gratuita de fotos y vídeos" at bounding box center [110, 141] width 108 height 14
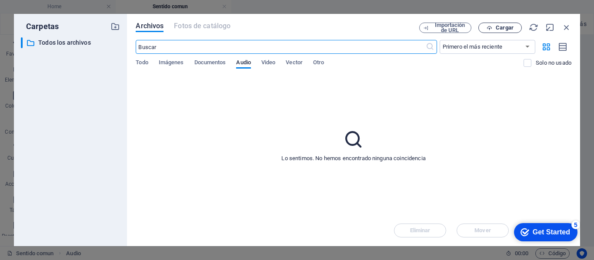
click at [501, 27] on span "Cargar" at bounding box center [504, 27] width 18 height 5
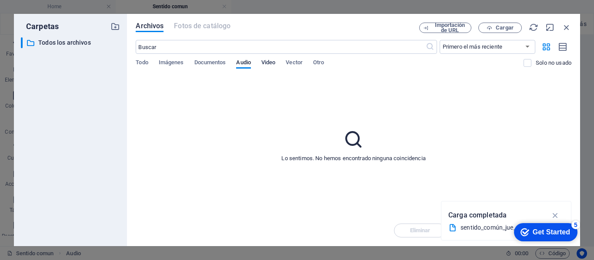
click at [273, 61] on span "Video" at bounding box center [268, 63] width 14 height 12
click at [240, 62] on span "Audio" at bounding box center [243, 63] width 14 height 12
click at [467, 228] on div "sentido_común_jue_12_junio_2025 primer programa.mp3.reapeaks" at bounding box center [502, 228] width 84 height 10
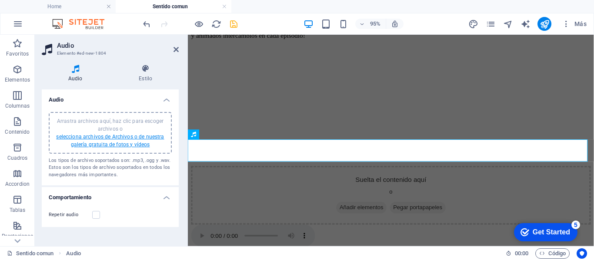
click at [111, 136] on link "selecciona archivos de Archivos o de nuestra galería gratuita de fotos y vídeos" at bounding box center [110, 141] width 108 height 14
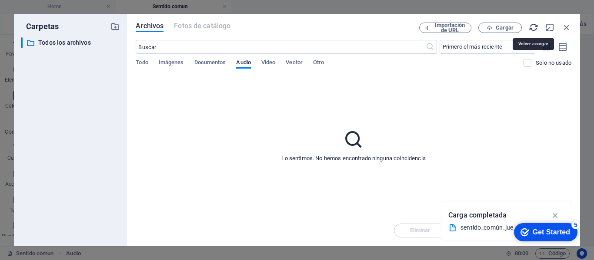
click at [534, 27] on icon "button" at bounding box center [533, 28] width 10 height 10
click at [498, 224] on div "sentido_común_jue_12_junio_2025 primer programa.mp3.reapeaks" at bounding box center [502, 228] width 84 height 10
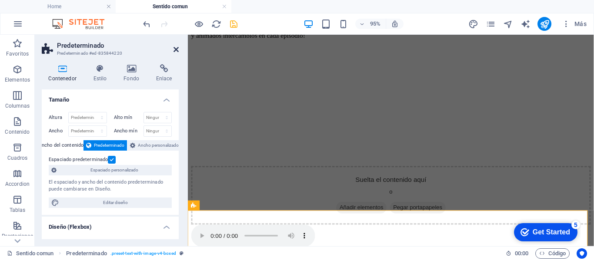
click at [176, 51] on icon at bounding box center [175, 49] width 5 height 7
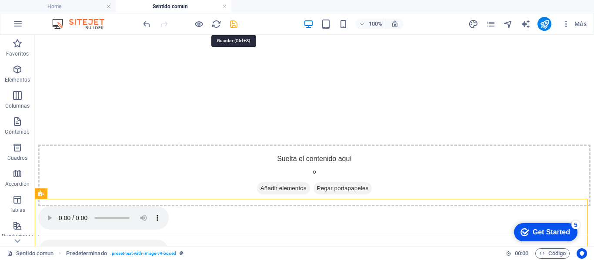
click at [232, 24] on icon "save" at bounding box center [234, 24] width 10 height 10
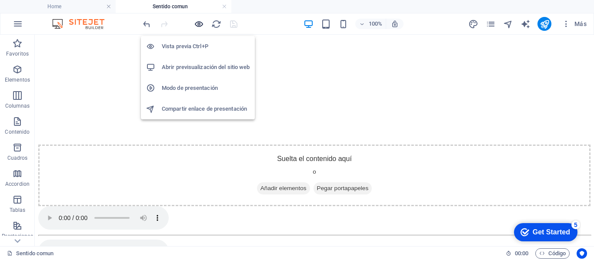
click at [198, 25] on icon "button" at bounding box center [199, 24] width 10 height 10
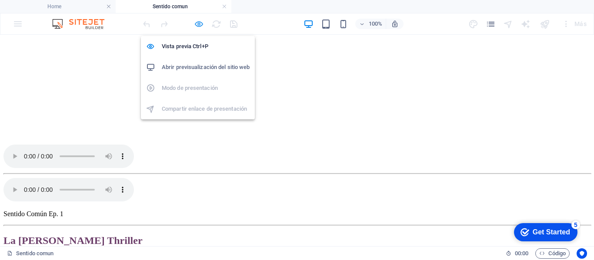
click at [198, 24] on icon "button" at bounding box center [199, 24] width 10 height 10
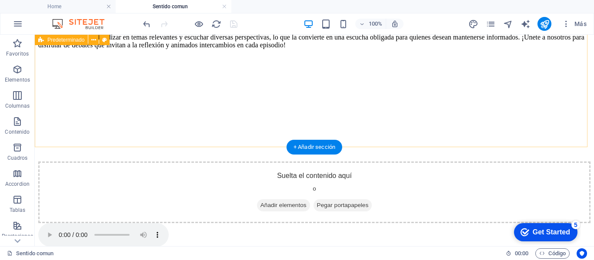
scroll to position [130, 0]
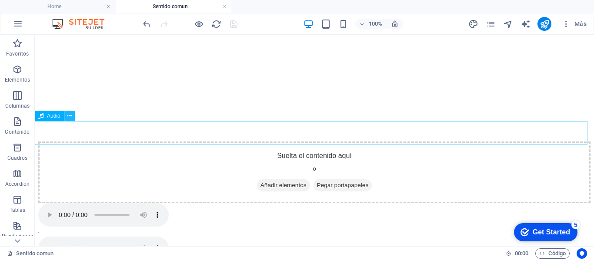
click at [72, 116] on icon at bounding box center [69, 116] width 5 height 9
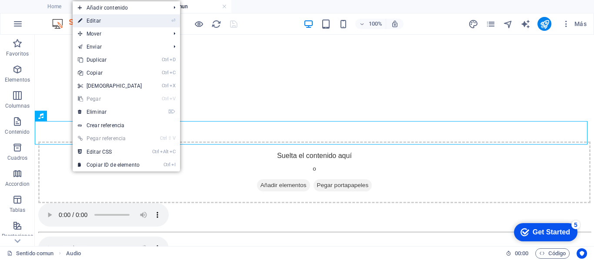
click at [103, 21] on link "⏎ Editar" at bounding box center [110, 20] width 75 height 13
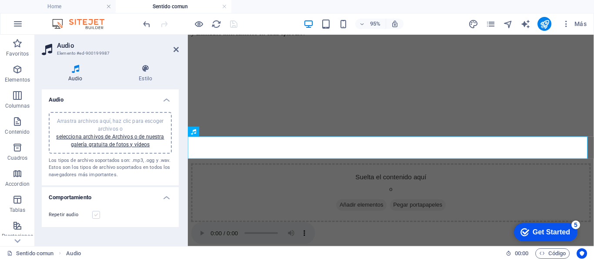
click at [95, 216] on label at bounding box center [96, 215] width 8 height 8
click at [0, 0] on input "Repetir audio" at bounding box center [0, 0] width 0 height 0
click at [95, 216] on label at bounding box center [96, 215] width 8 height 8
click at [0, 0] on input "Repetir audio" at bounding box center [0, 0] width 0 height 0
click at [117, 137] on link "selecciona archivos de Archivos o de nuestra galería gratuita de fotos y vídeos" at bounding box center [110, 141] width 108 height 14
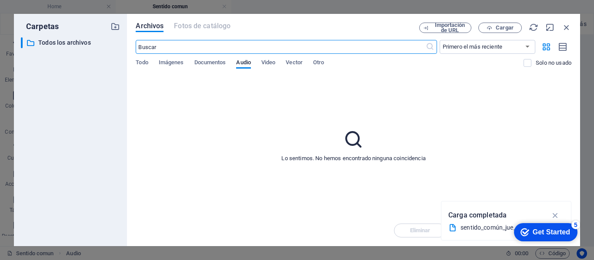
click at [149, 47] on input "text" at bounding box center [280, 47] width 289 height 14
type input "sentido"
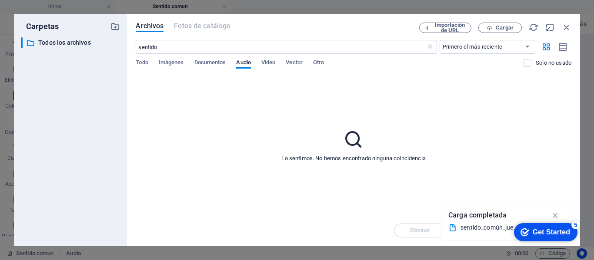
click at [480, 223] on div "sentido_común_jue_12_junio_2025 primer programa.mp3.reapeaks" at bounding box center [502, 228] width 84 height 10
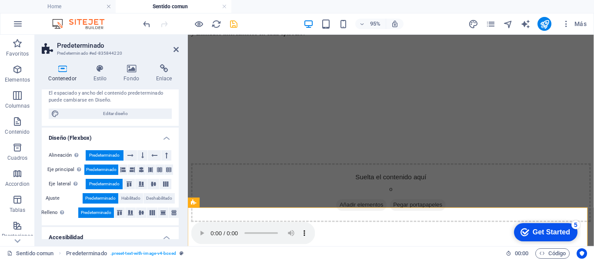
scroll to position [87, 0]
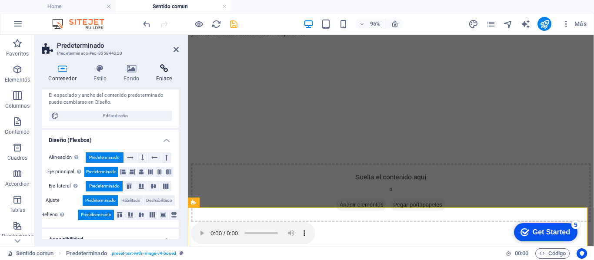
click at [164, 67] on icon at bounding box center [164, 68] width 30 height 9
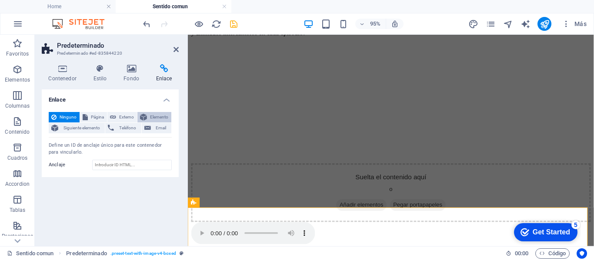
click at [148, 119] on button "Elemento" at bounding box center [154, 117] width 34 height 10
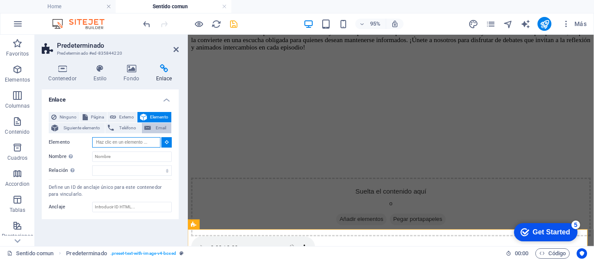
scroll to position [103, 0]
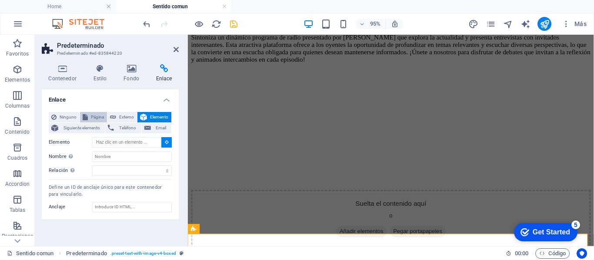
click at [90, 116] on span "Página" at bounding box center [97, 117] width 14 height 10
select select
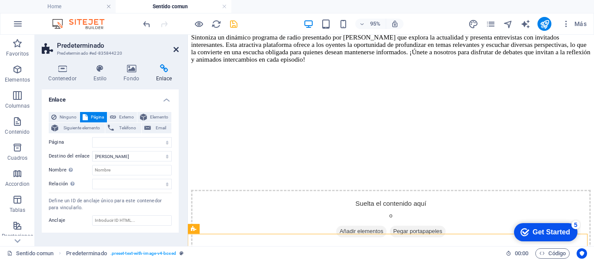
click at [174, 49] on icon at bounding box center [175, 49] width 5 height 7
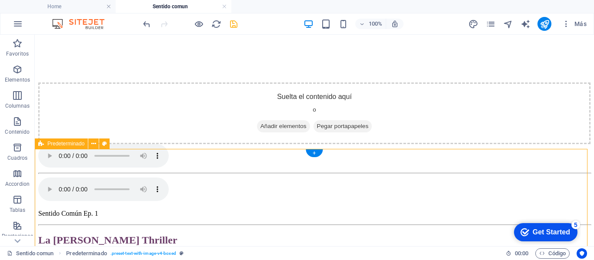
scroll to position [146, 0]
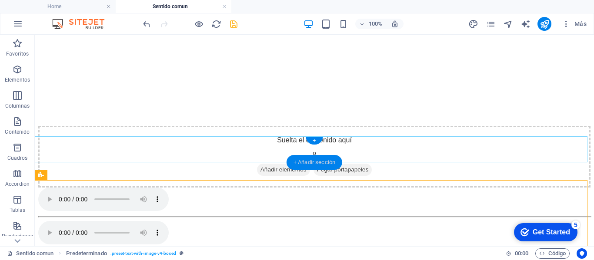
click at [305, 164] on div "+ Añadir sección" at bounding box center [314, 162] width 56 height 15
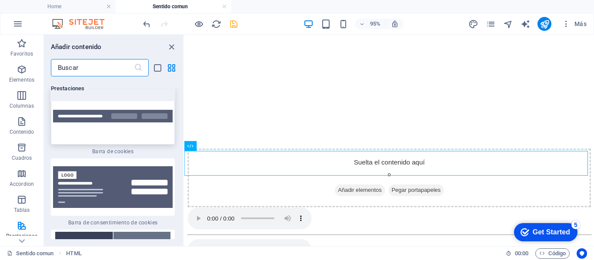
scroll to position [6883, 0]
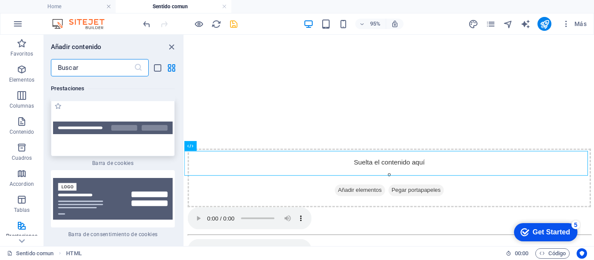
click at [117, 134] on img at bounding box center [112, 128] width 119 height 13
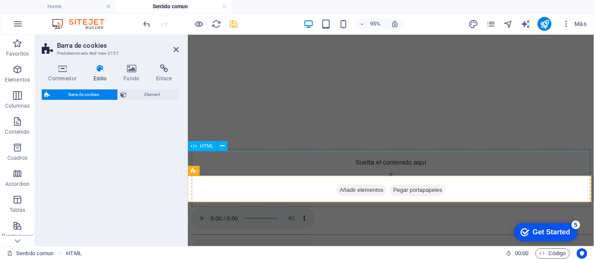
select select "px"
select select "rem"
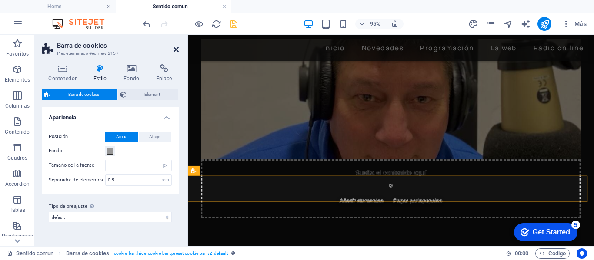
click at [176, 50] on icon at bounding box center [175, 49] width 5 height 7
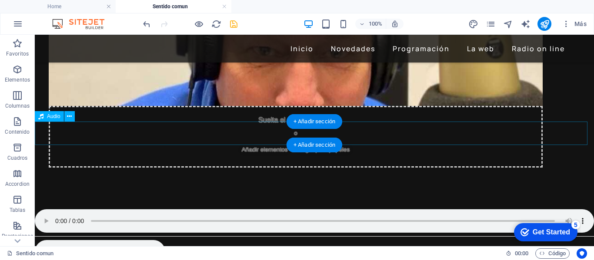
scroll to position [189, 0]
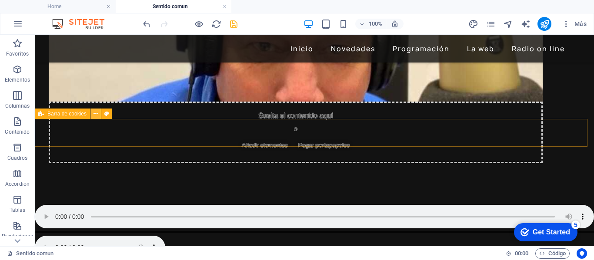
click at [93, 116] on icon at bounding box center [95, 114] width 5 height 9
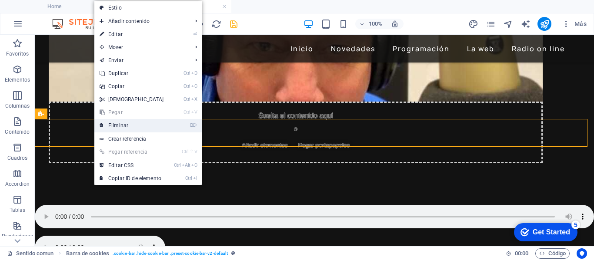
click at [106, 123] on link "⌦ Eliminar" at bounding box center [131, 125] width 75 height 13
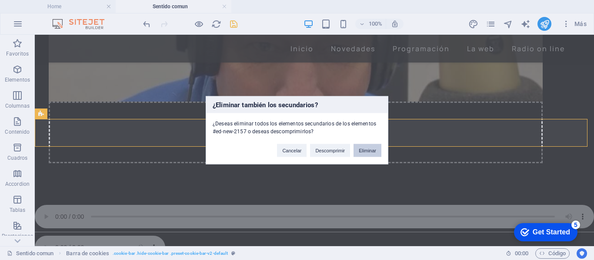
click at [365, 152] on button "Eliminar" at bounding box center [367, 150] width 28 height 13
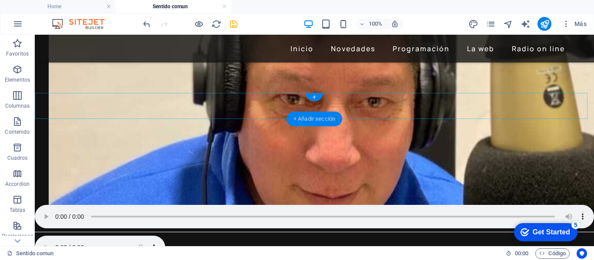
click at [330, 118] on div "+ Añadir sección" at bounding box center [314, 119] width 56 height 15
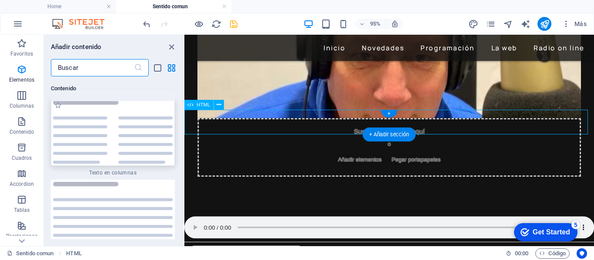
scroll to position [2958, 0]
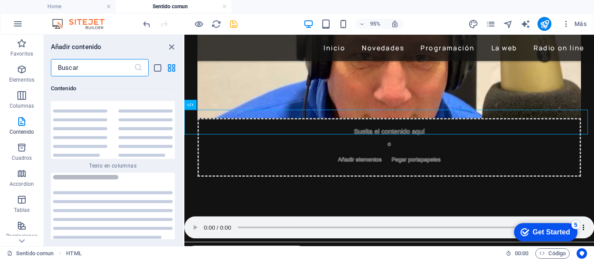
click at [103, 70] on input "text" at bounding box center [92, 67] width 83 height 17
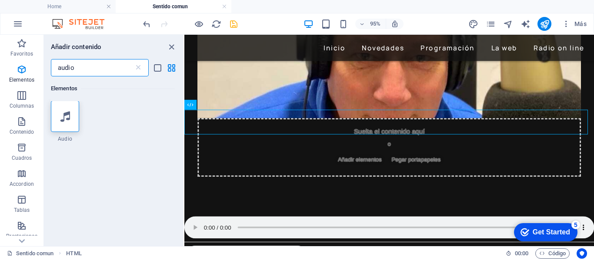
scroll to position [0, 0]
type input "audio"
click at [67, 119] on icon at bounding box center [65, 116] width 10 height 11
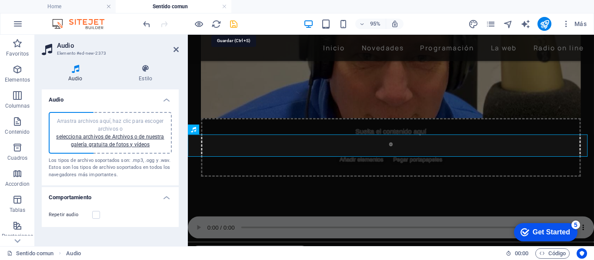
click at [230, 23] on icon "save" at bounding box center [234, 24] width 10 height 10
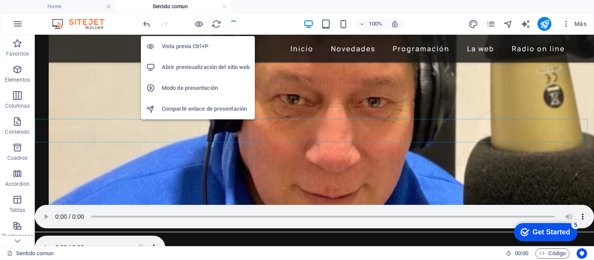
click at [202, 65] on h6 "Abrir previsualización del sitio web" at bounding box center [206, 67] width 88 height 10
click at [200, 24] on icon "button" at bounding box center [199, 24] width 10 height 10
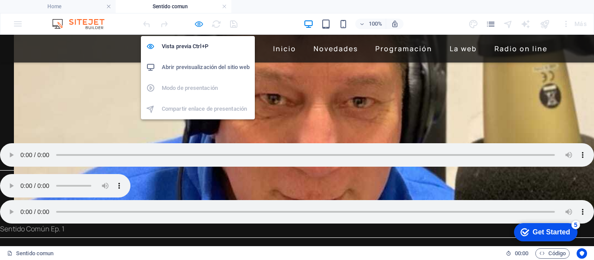
click at [198, 25] on icon "button" at bounding box center [199, 24] width 10 height 10
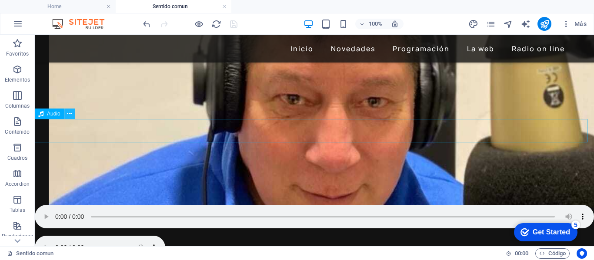
click at [67, 113] on icon at bounding box center [69, 114] width 5 height 9
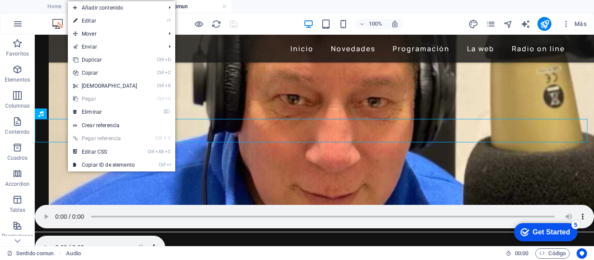
click at [93, 21] on link "⏎ Editar" at bounding box center [105, 20] width 75 height 13
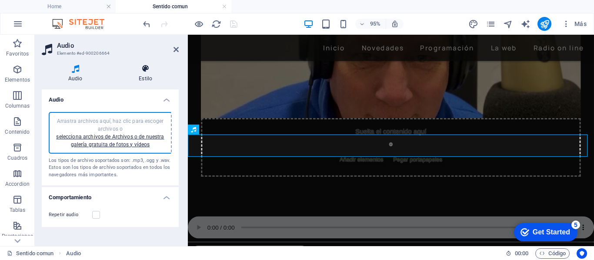
click at [146, 74] on h4 "Estilo" at bounding box center [145, 73] width 66 height 18
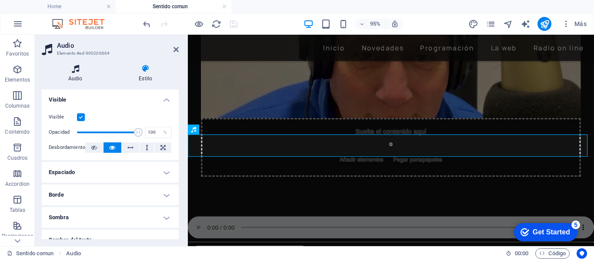
click at [79, 75] on h4 "Audio" at bounding box center [77, 73] width 70 height 18
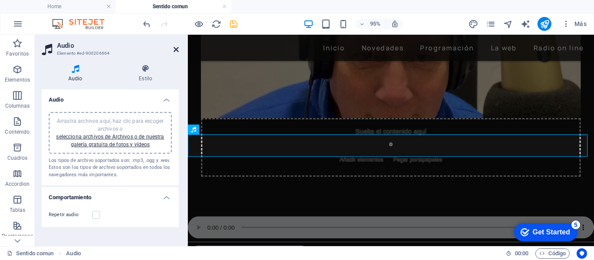
click at [175, 49] on icon at bounding box center [175, 49] width 5 height 7
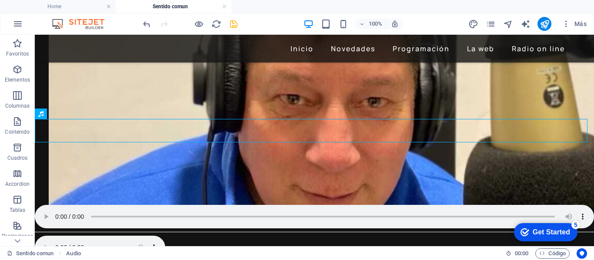
click at [232, 25] on icon "save" at bounding box center [234, 24] width 10 height 10
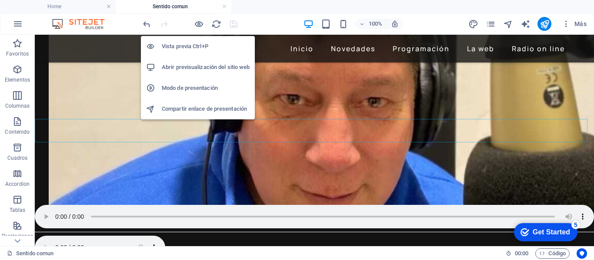
click at [196, 46] on h6 "Vista previa Ctrl+P" at bounding box center [206, 46] width 88 height 10
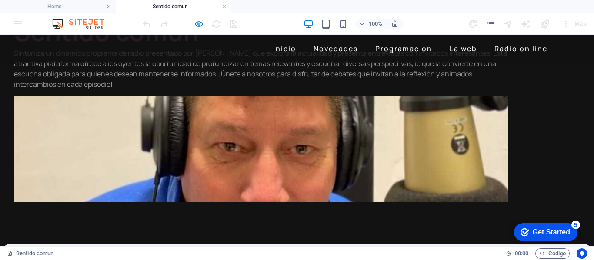
scroll to position [130, 0]
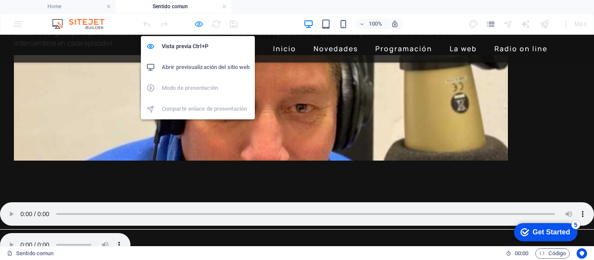
click at [201, 24] on icon "button" at bounding box center [199, 24] width 10 height 10
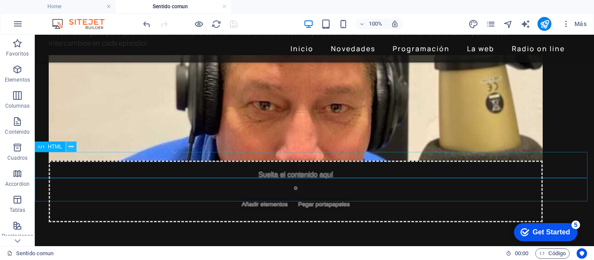
click at [73, 146] on icon at bounding box center [71, 147] width 5 height 9
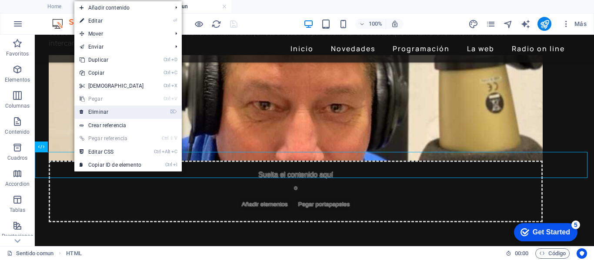
click at [93, 113] on link "⌦ Eliminar" at bounding box center [111, 112] width 75 height 13
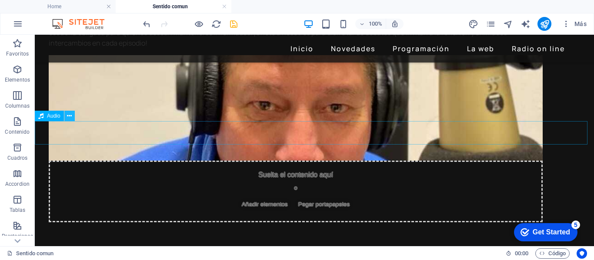
click at [70, 119] on icon at bounding box center [69, 116] width 5 height 9
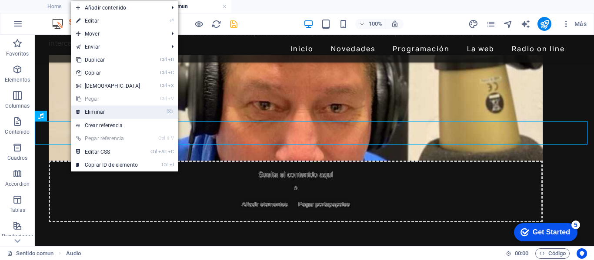
click at [88, 112] on link "⌦ Eliminar" at bounding box center [108, 112] width 75 height 13
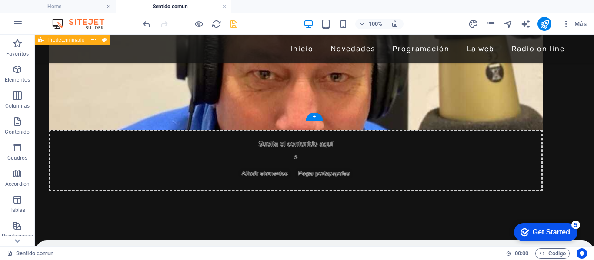
scroll to position [174, 0]
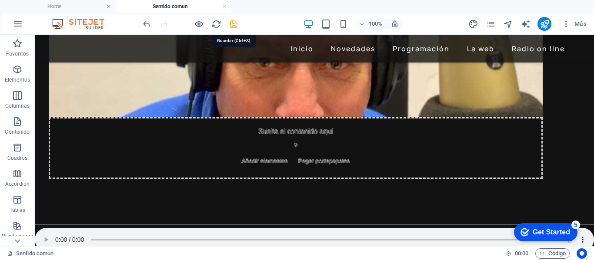
click at [234, 25] on icon "save" at bounding box center [234, 24] width 10 height 10
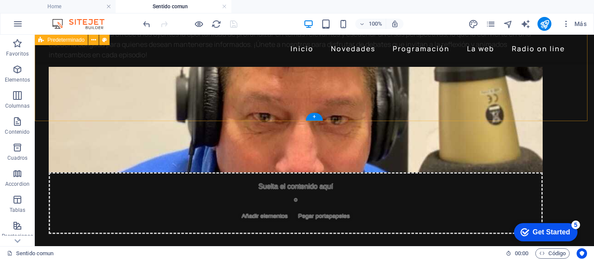
scroll to position [130, 0]
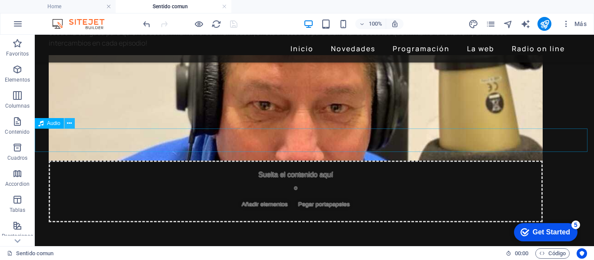
click at [70, 126] on icon at bounding box center [69, 123] width 5 height 9
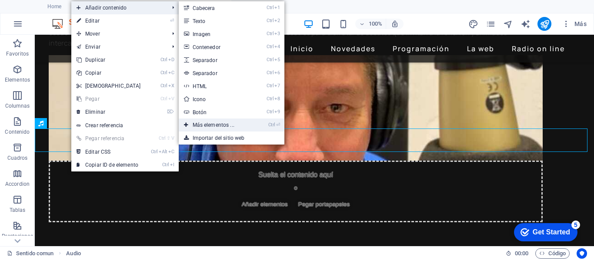
click at [211, 123] on link "Ctrl ⏎ Más elementos ..." at bounding box center [215, 125] width 73 height 13
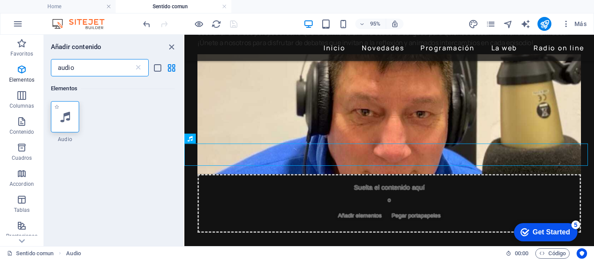
click at [71, 115] on div at bounding box center [65, 116] width 28 height 31
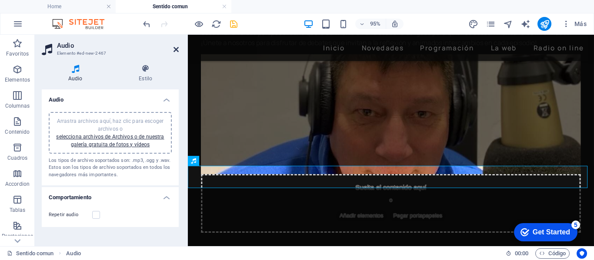
drag, startPoint x: 178, startPoint y: 50, endPoint x: 153, endPoint y: 18, distance: 40.2
click at [178, 50] on icon at bounding box center [175, 49] width 5 height 7
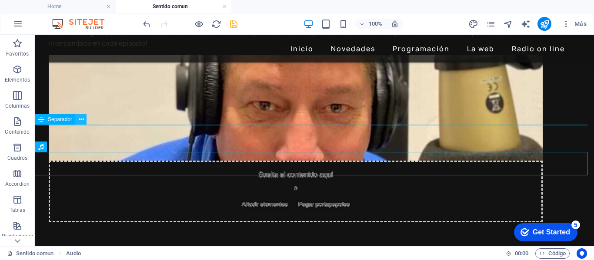
click at [80, 119] on icon at bounding box center [81, 119] width 5 height 9
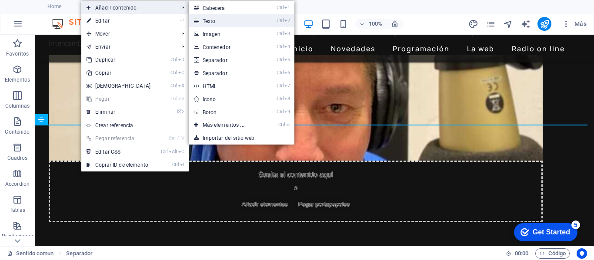
click at [207, 18] on link "Ctrl 2 Texto" at bounding box center [225, 20] width 73 height 13
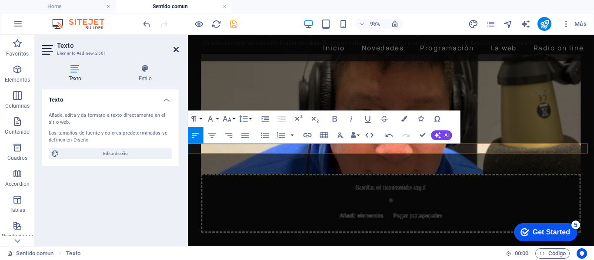
click at [176, 49] on icon at bounding box center [175, 49] width 5 height 7
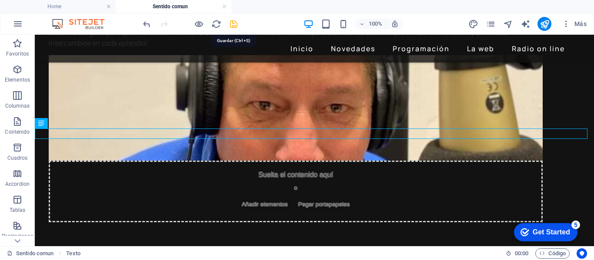
click at [234, 25] on icon "save" at bounding box center [234, 24] width 10 height 10
click at [69, 126] on icon at bounding box center [69, 123] width 5 height 9
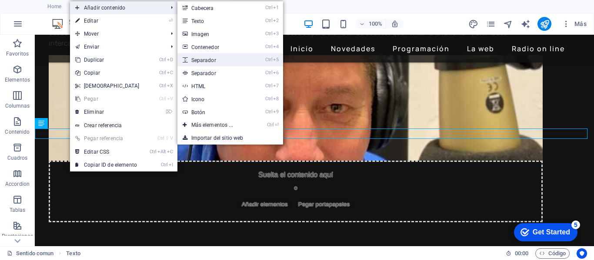
click at [206, 58] on link "Ctrl 5 Separador" at bounding box center [213, 59] width 73 height 13
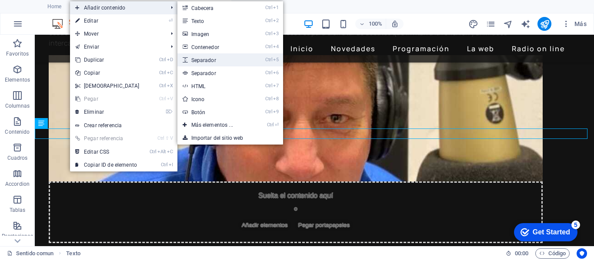
select select "px"
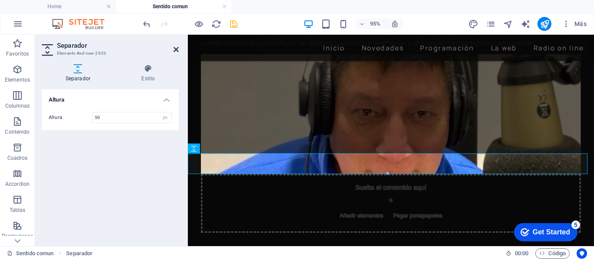
click at [176, 48] on icon at bounding box center [175, 49] width 5 height 7
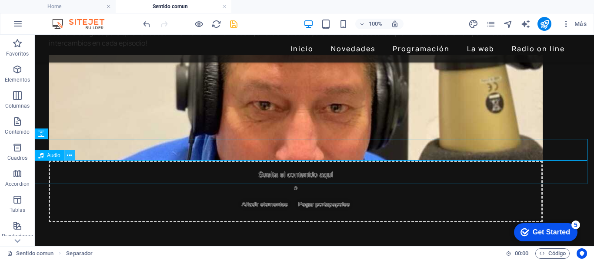
click at [70, 156] on icon at bounding box center [69, 155] width 5 height 9
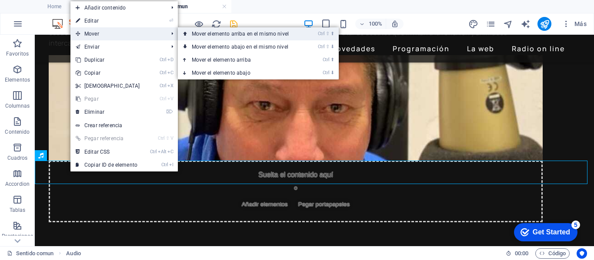
click at [198, 33] on link "Ctrl ⇧ ⬆ Mover elemento arriba en el mismo nivel" at bounding box center [242, 33] width 128 height 13
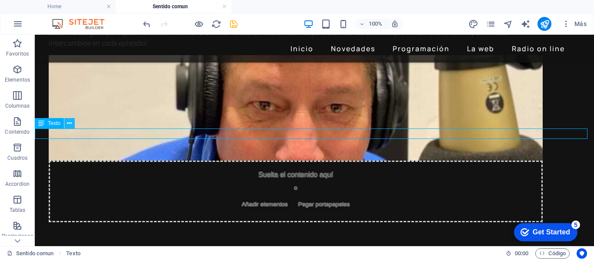
click at [70, 124] on icon at bounding box center [69, 123] width 5 height 9
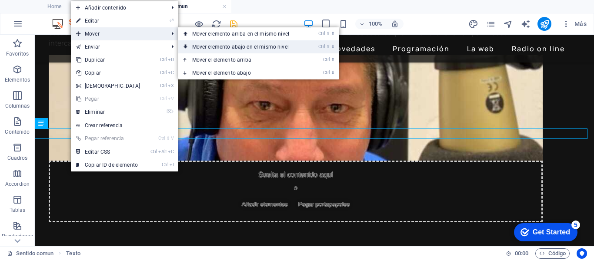
click at [246, 46] on link "Ctrl ⇧ ⬇ Mover elemento abajo en el mismo nivel" at bounding box center [242, 46] width 128 height 13
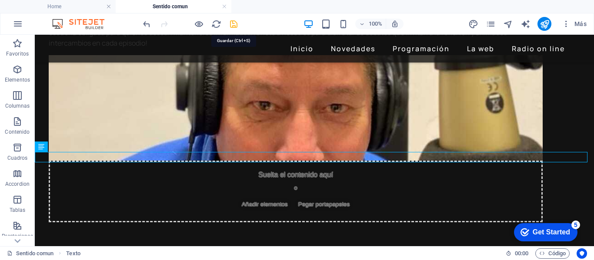
click at [234, 22] on icon "save" at bounding box center [234, 24] width 10 height 10
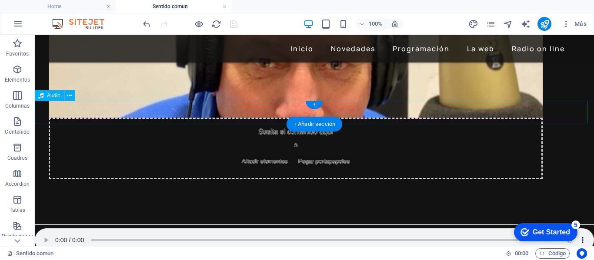
scroll to position [174, 0]
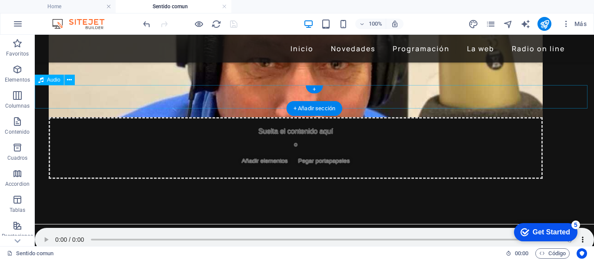
click at [46, 228] on figure at bounding box center [314, 239] width 559 height 23
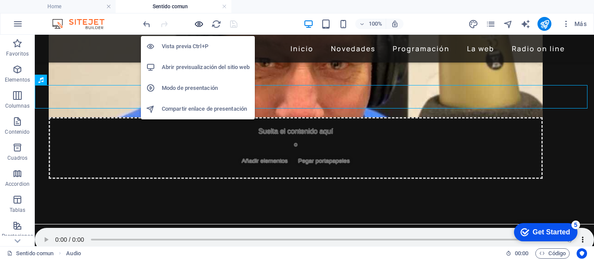
click at [201, 24] on icon "button" at bounding box center [199, 24] width 10 height 10
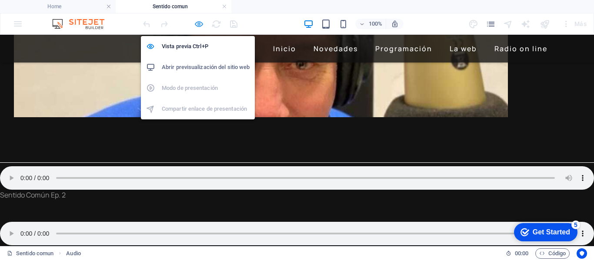
click at [200, 25] on icon "button" at bounding box center [199, 24] width 10 height 10
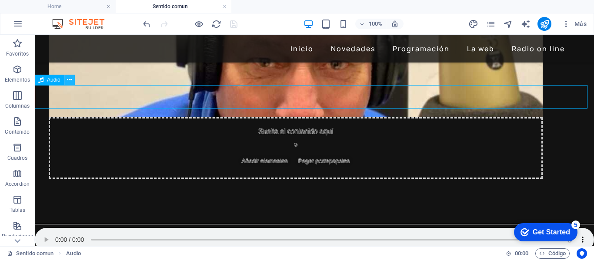
click at [70, 81] on icon at bounding box center [69, 80] width 5 height 9
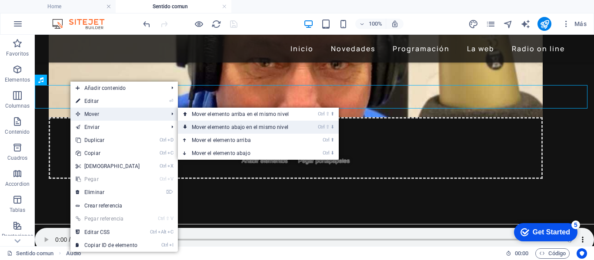
click at [222, 126] on link "Ctrl ⇧ ⬇ Mover elemento abajo en el mismo nivel" at bounding box center [242, 127] width 128 height 13
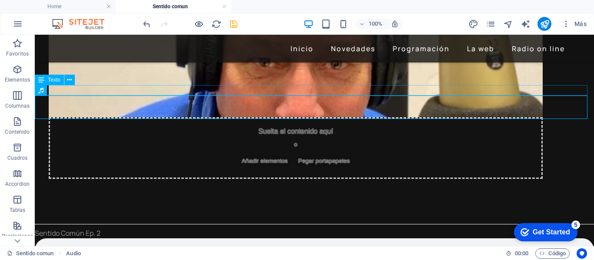
click at [91, 228] on div "Sentido Común Ep. 2" at bounding box center [314, 233] width 559 height 10
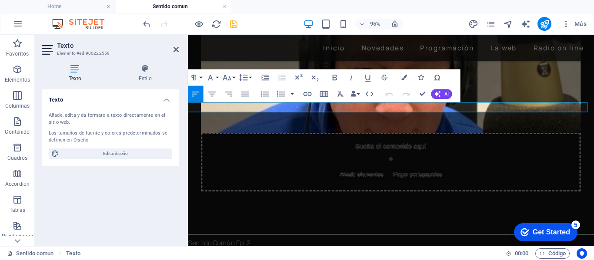
click at [255, 249] on p "Sentido Común Ep. 2" at bounding box center [401, 254] width 427 height 10
click at [175, 48] on icon at bounding box center [175, 49] width 5 height 7
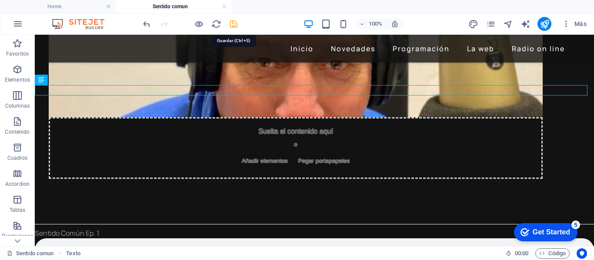
click at [231, 27] on icon "save" at bounding box center [234, 24] width 10 height 10
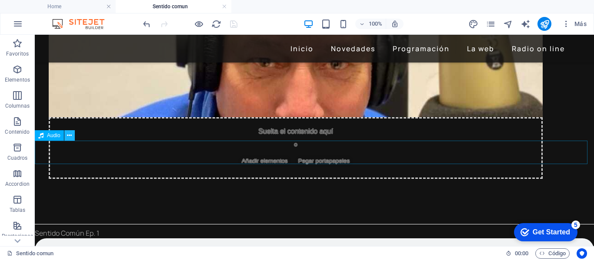
click at [71, 137] on icon at bounding box center [69, 135] width 5 height 9
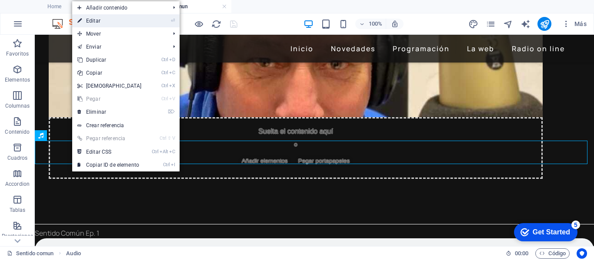
click at [98, 21] on link "⏎ Editar" at bounding box center [109, 20] width 75 height 13
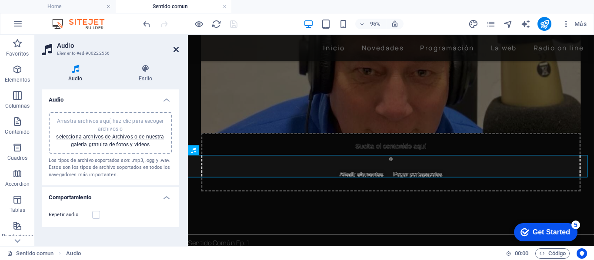
click at [174, 49] on icon at bounding box center [175, 49] width 5 height 7
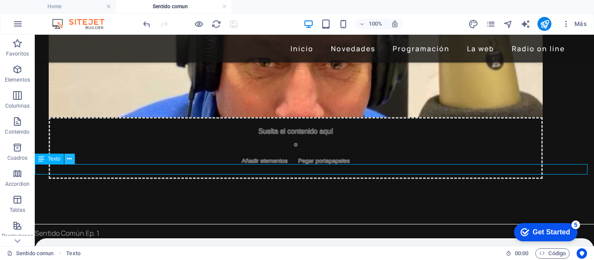
click at [70, 162] on icon at bounding box center [69, 159] width 5 height 9
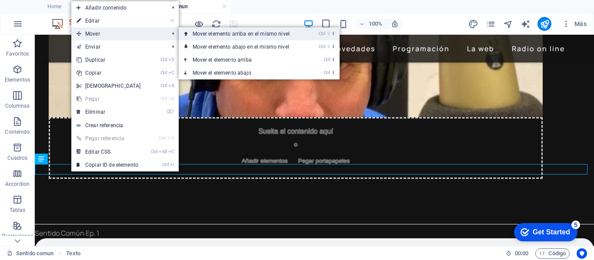
click at [205, 33] on link "Ctrl ⇧ ⬆ Mover elemento arriba en el mismo nivel" at bounding box center [243, 33] width 128 height 13
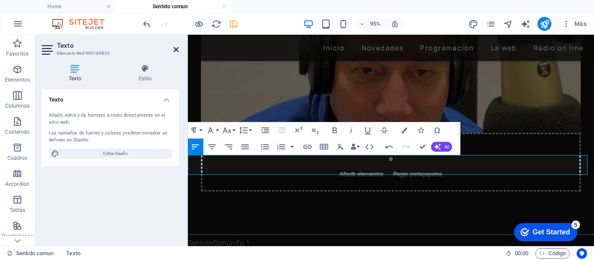
click at [176, 49] on icon at bounding box center [175, 49] width 5 height 7
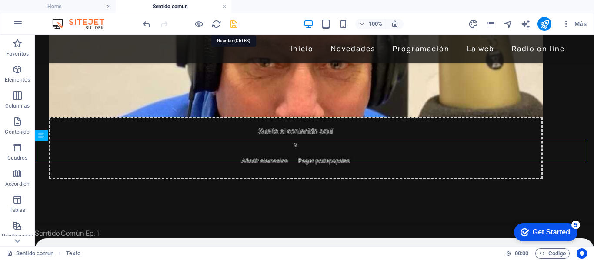
click at [234, 24] on icon "save" at bounding box center [234, 24] width 10 height 10
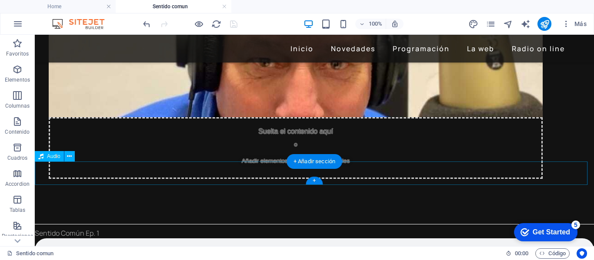
click at [68, 156] on icon at bounding box center [69, 156] width 5 height 9
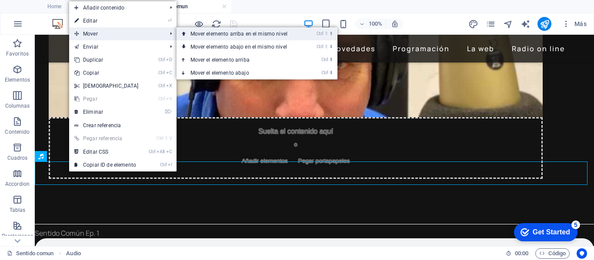
click at [223, 31] on link "Ctrl ⇧ ⬆ Mover elemento arriba en el mismo nivel" at bounding box center [240, 33] width 128 height 13
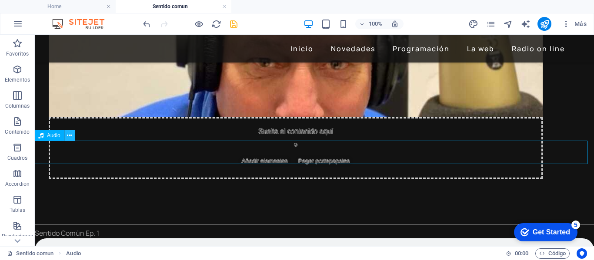
click at [72, 135] on icon at bounding box center [69, 135] width 5 height 9
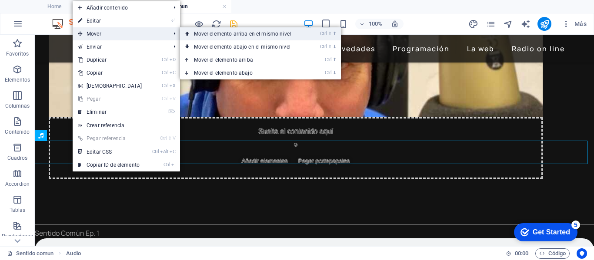
click at [211, 33] on link "Ctrl ⇧ ⬆ Mover elemento arriba en el mismo nivel" at bounding box center [244, 33] width 128 height 13
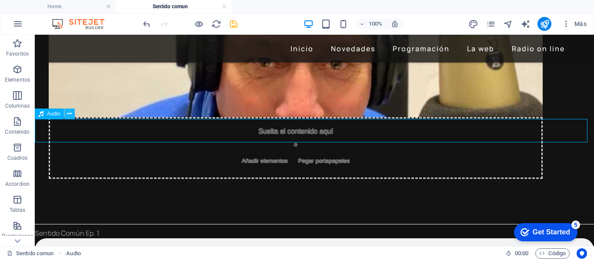
click at [66, 113] on button at bounding box center [69, 114] width 10 height 10
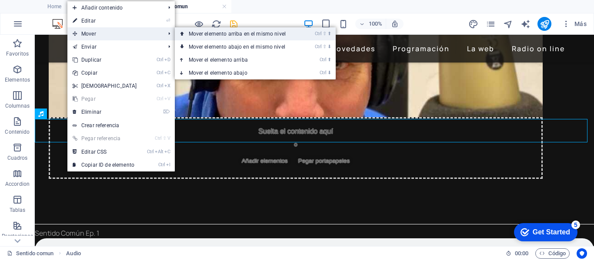
click at [230, 35] on link "Ctrl ⇧ ⬆ Mover elemento arriba en el mismo nivel" at bounding box center [239, 33] width 128 height 13
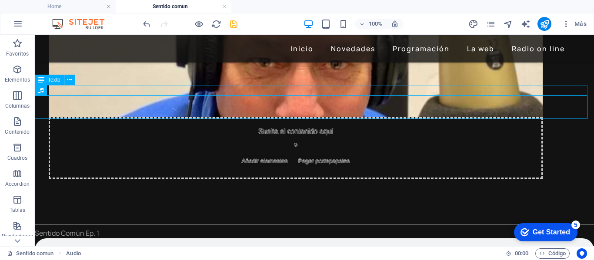
click at [89, 228] on div "Sentido Común Ep. 1" at bounding box center [314, 233] width 559 height 10
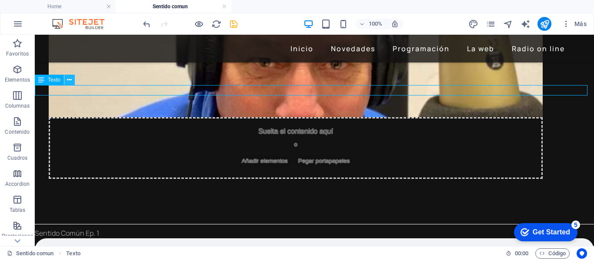
click at [70, 83] on icon at bounding box center [69, 80] width 5 height 9
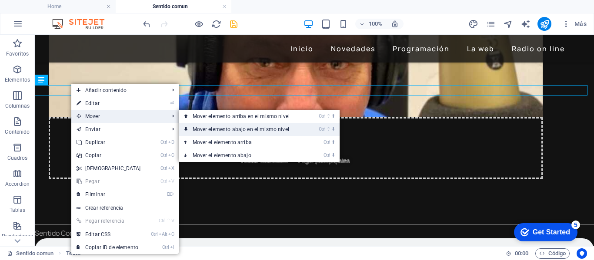
click at [212, 126] on link "Ctrl ⇧ ⬇ Mover elemento abajo en el mismo nivel" at bounding box center [243, 129] width 128 height 13
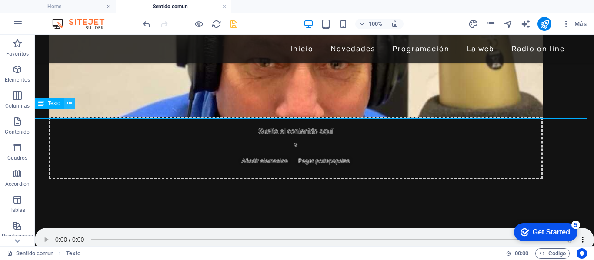
click at [70, 104] on icon at bounding box center [69, 103] width 5 height 9
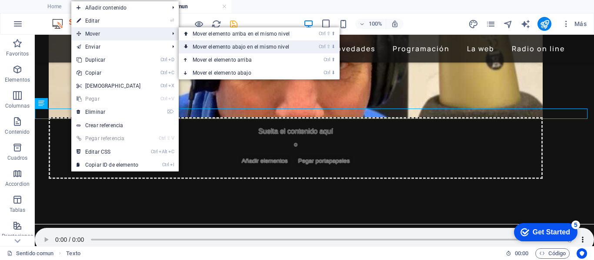
click at [216, 46] on link "Ctrl ⇧ ⬇ Mover elemento abajo en el mismo nivel" at bounding box center [243, 46] width 128 height 13
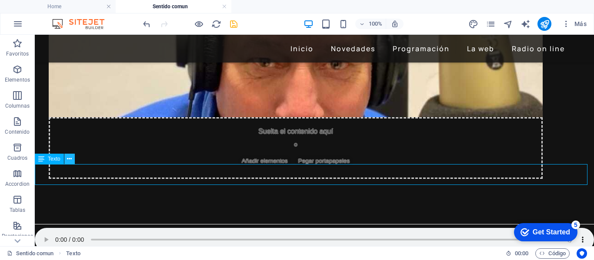
click at [70, 161] on icon at bounding box center [69, 159] width 5 height 9
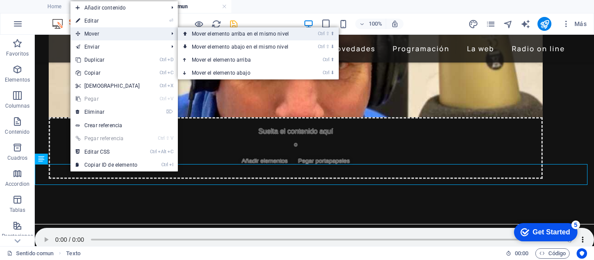
click at [203, 33] on link "Ctrl ⇧ ⬆ Mover elemento arriba en el mismo nivel" at bounding box center [242, 33] width 128 height 13
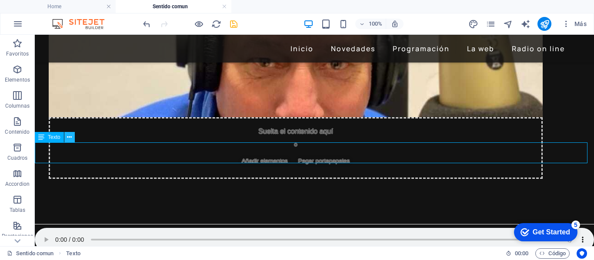
click at [67, 140] on icon at bounding box center [69, 137] width 5 height 9
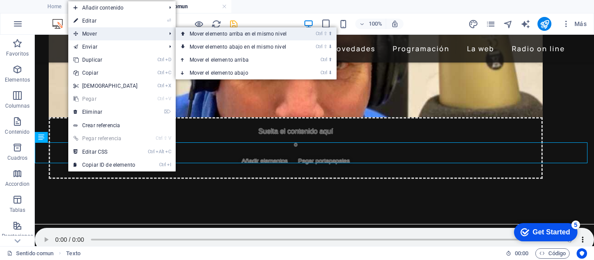
click at [221, 31] on link "Ctrl ⇧ ⬆ Mover elemento arriba en el mismo nivel" at bounding box center [240, 33] width 128 height 13
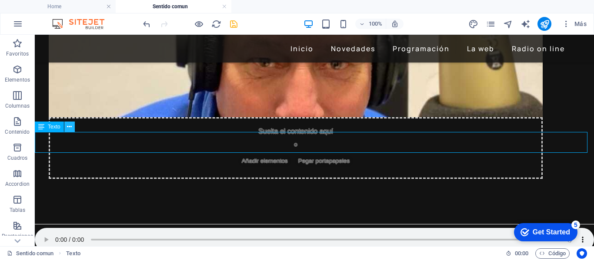
click at [72, 131] on icon at bounding box center [69, 127] width 5 height 9
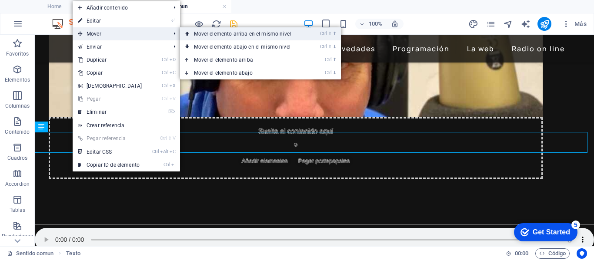
click at [191, 34] on link "Ctrl ⇧ ⬆ Mover elemento arriba en el mismo nivel" at bounding box center [244, 33] width 128 height 13
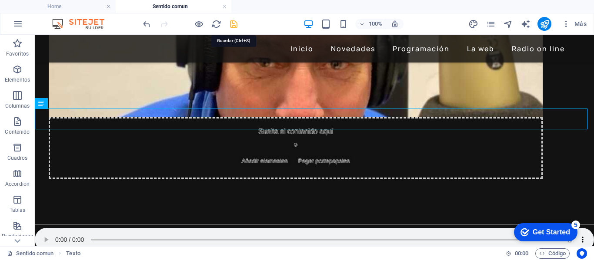
click at [235, 22] on icon "save" at bounding box center [234, 24] width 10 height 10
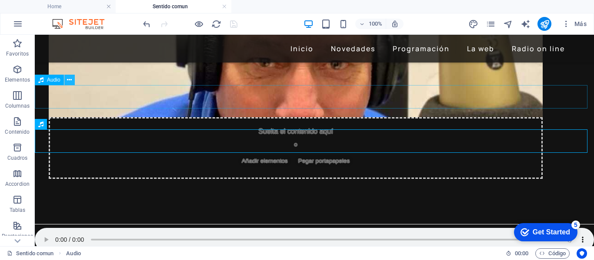
click at [71, 81] on icon at bounding box center [69, 80] width 5 height 9
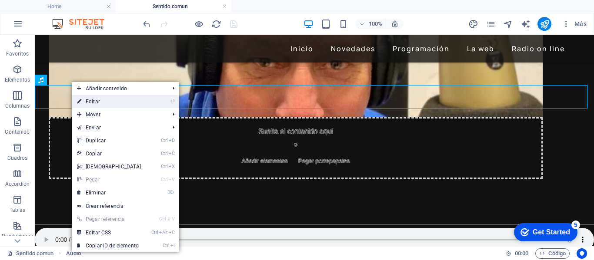
click at [94, 100] on link "⏎ Editar" at bounding box center [109, 101] width 75 height 13
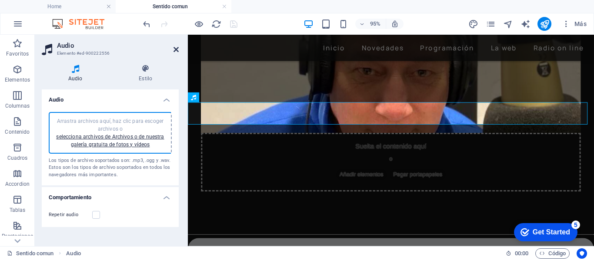
click at [177, 48] on icon at bounding box center [175, 49] width 5 height 7
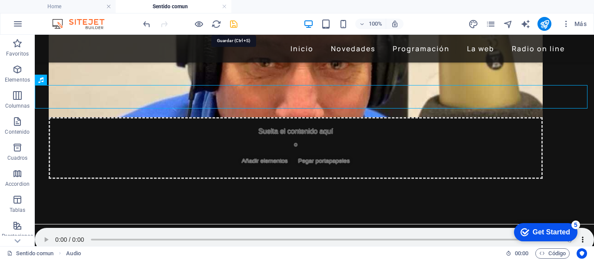
click at [235, 25] on icon "save" at bounding box center [234, 24] width 10 height 10
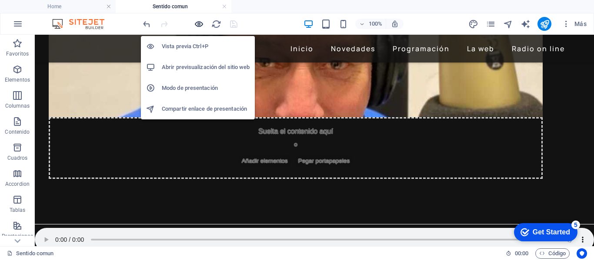
click at [199, 23] on icon "button" at bounding box center [199, 24] width 10 height 10
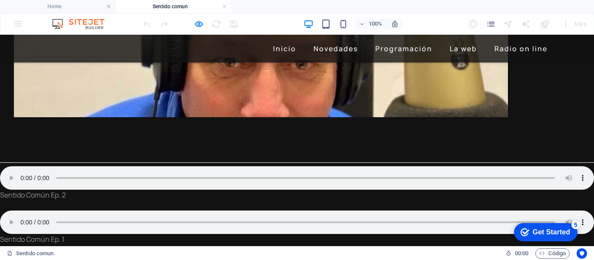
click at [56, 190] on p "Sentido Común Ep. 2" at bounding box center [297, 195] width 594 height 10
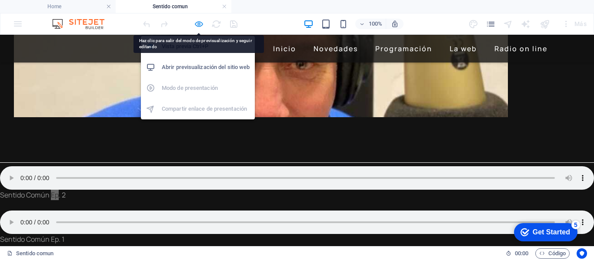
click at [197, 24] on icon "button" at bounding box center [199, 24] width 10 height 10
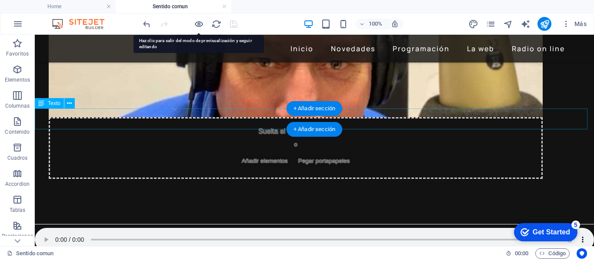
click at [71, 252] on div "Sentido Común Ep. 2" at bounding box center [314, 262] width 559 height 21
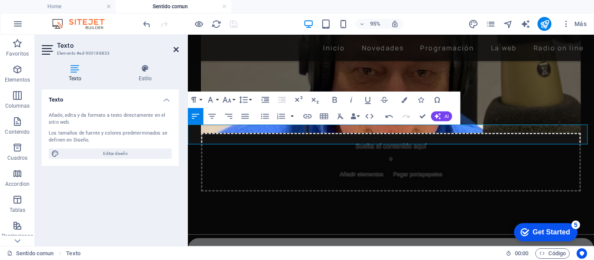
click at [177, 49] on icon at bounding box center [175, 49] width 5 height 7
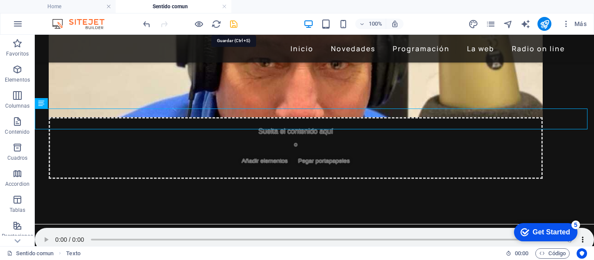
click at [232, 25] on icon "save" at bounding box center [234, 24] width 10 height 10
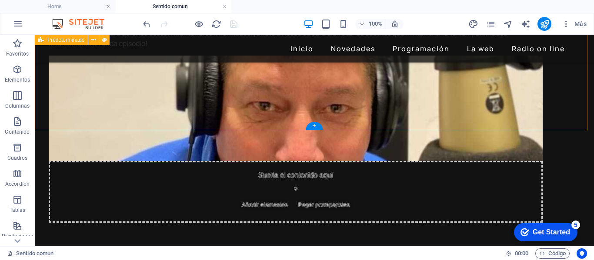
scroll to position [130, 0]
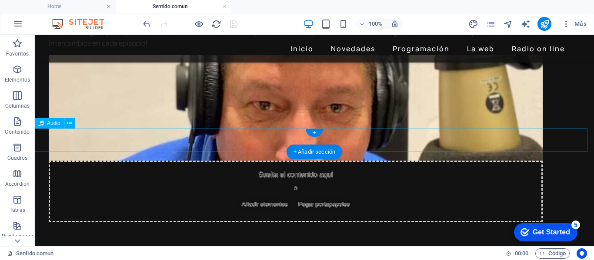
click at [313, 133] on div "+" at bounding box center [313, 133] width 17 height 8
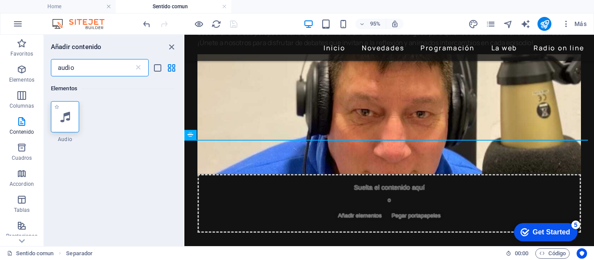
click at [63, 119] on icon at bounding box center [65, 116] width 10 height 11
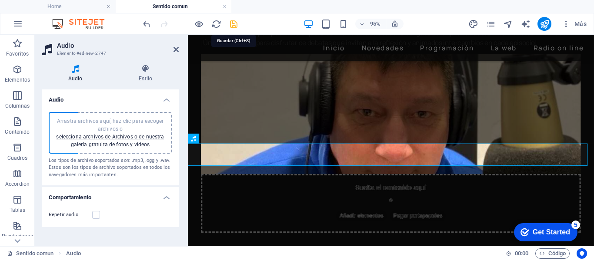
click at [234, 23] on icon "save" at bounding box center [234, 24] width 10 height 10
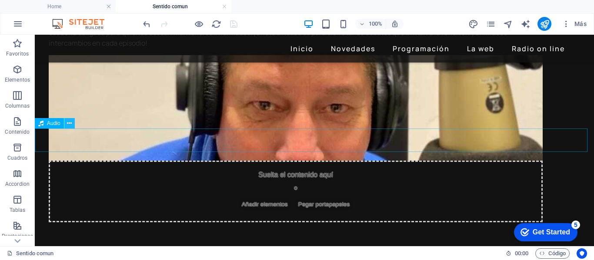
click at [69, 125] on icon at bounding box center [69, 123] width 5 height 9
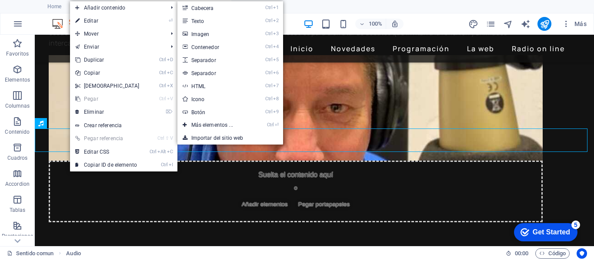
drag, startPoint x: 200, startPoint y: 19, endPoint x: 234, endPoint y: 31, distance: 36.0
click at [200, 19] on link "Ctrl 2 Texto" at bounding box center [213, 20] width 73 height 13
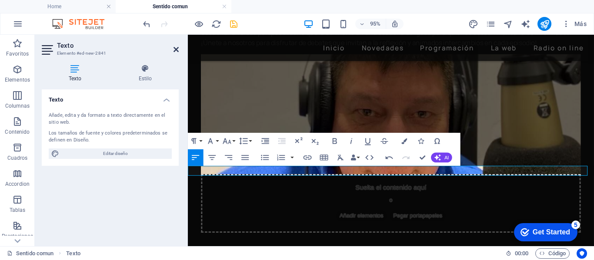
click at [174, 50] on icon at bounding box center [175, 49] width 5 height 7
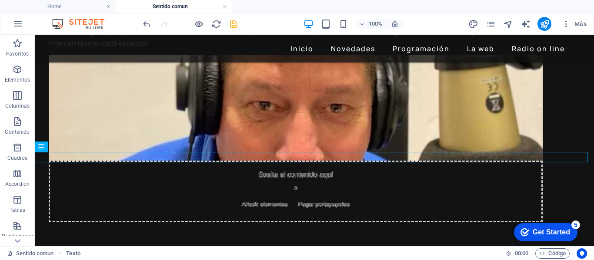
click at [232, 23] on icon "save" at bounding box center [234, 24] width 10 height 10
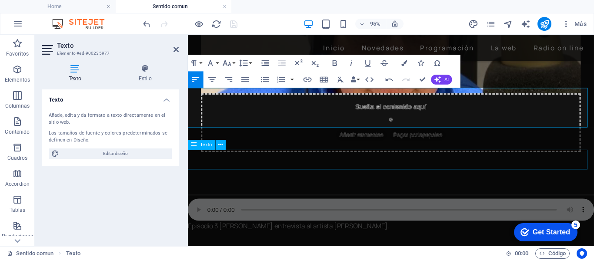
scroll to position [217, 0]
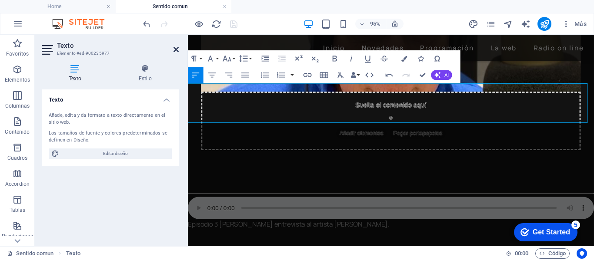
click at [178, 49] on icon at bounding box center [175, 49] width 5 height 7
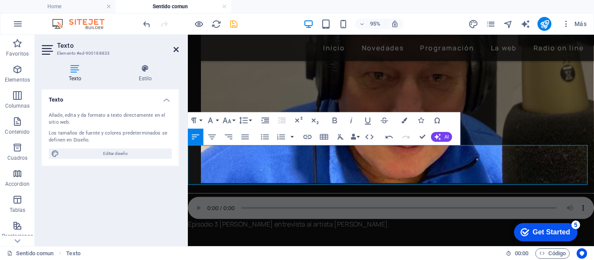
click at [174, 48] on icon at bounding box center [175, 49] width 5 height 7
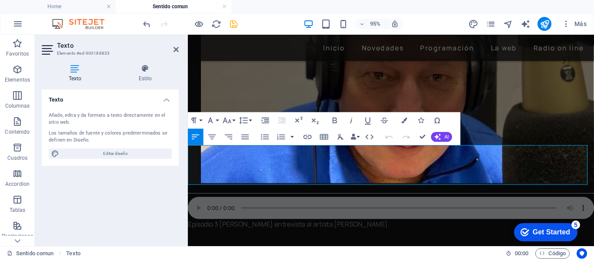
click at [175, 50] on icon at bounding box center [175, 49] width 5 height 7
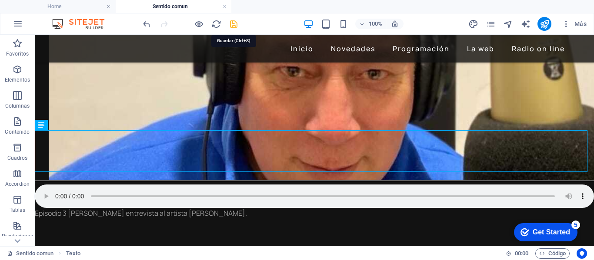
click at [232, 26] on icon "save" at bounding box center [234, 24] width 10 height 10
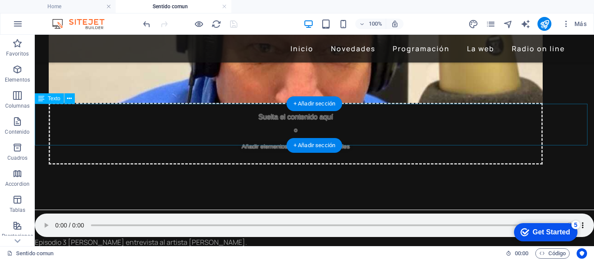
scroll to position [174, 0]
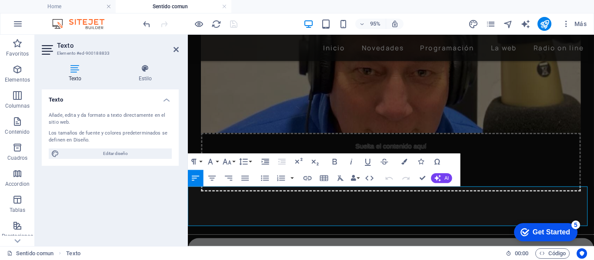
click at [176, 50] on icon at bounding box center [175, 49] width 5 height 7
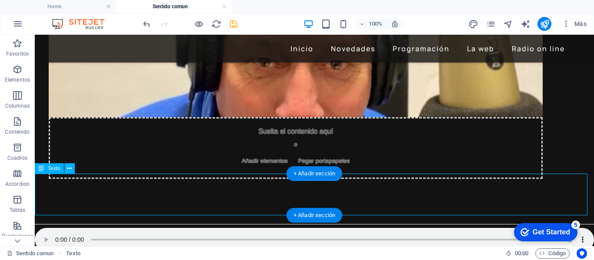
scroll to position [217, 0]
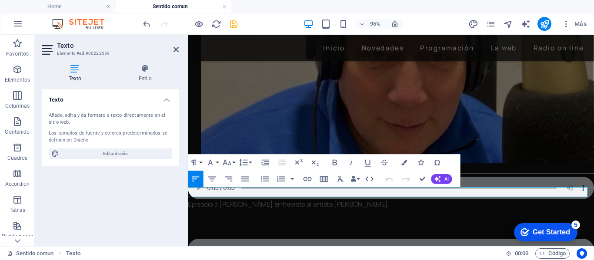
drag, startPoint x: 253, startPoint y: 201, endPoint x: 189, endPoint y: 201, distance: 64.3
click at [175, 49] on icon at bounding box center [175, 49] width 5 height 7
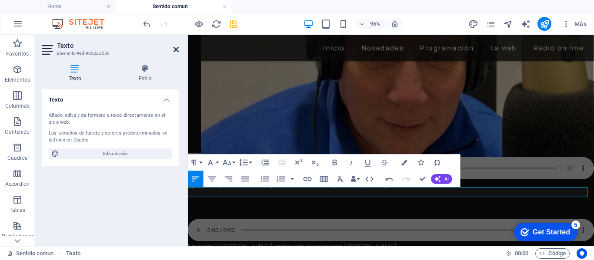
scroll to position [217, 0]
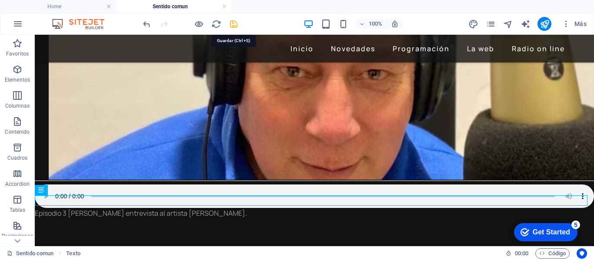
click at [235, 27] on icon "save" at bounding box center [234, 24] width 10 height 10
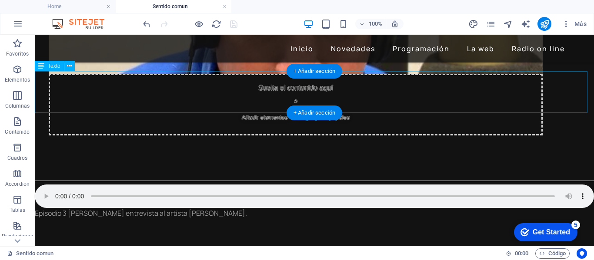
scroll to position [174, 0]
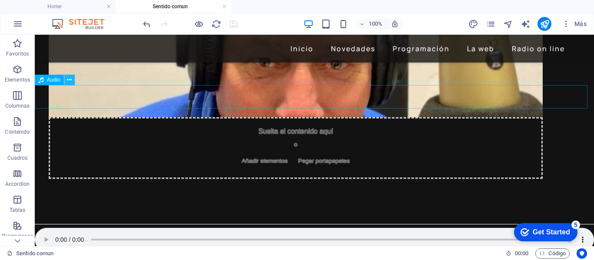
click at [71, 80] on icon at bounding box center [69, 80] width 5 height 9
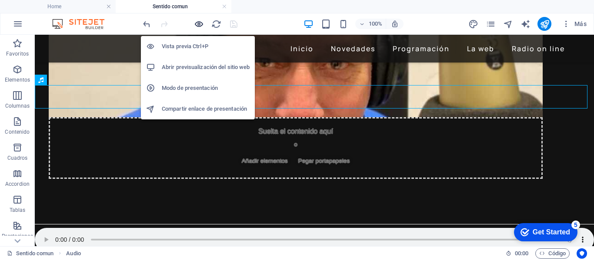
click at [200, 24] on icon "button" at bounding box center [199, 24] width 10 height 10
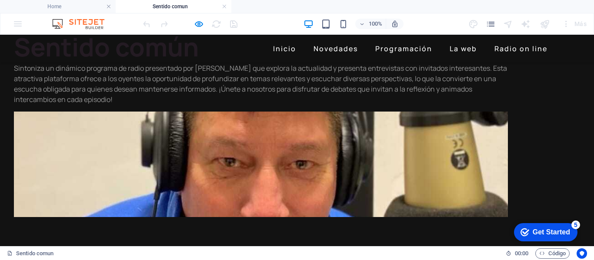
scroll to position [0, 0]
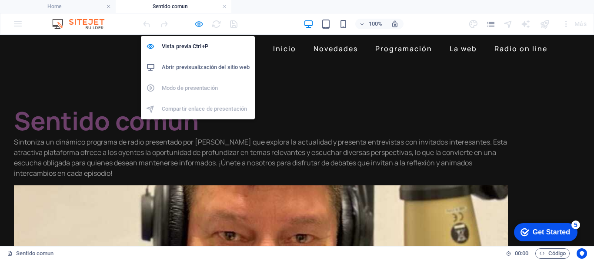
click at [198, 26] on icon "button" at bounding box center [199, 24] width 10 height 10
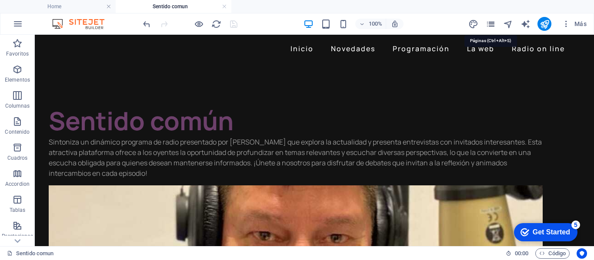
click at [492, 25] on icon "pages" at bounding box center [490, 24] width 10 height 10
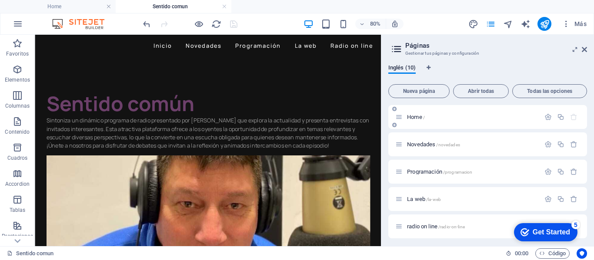
click at [438, 117] on p "Home /" at bounding box center [472, 117] width 130 height 6
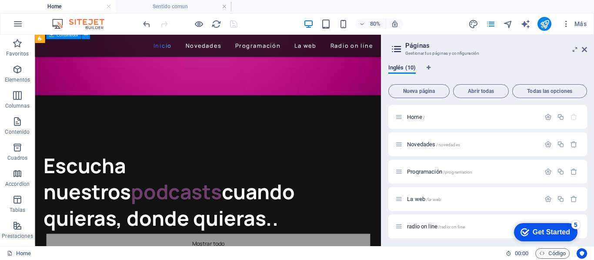
scroll to position [213, 0]
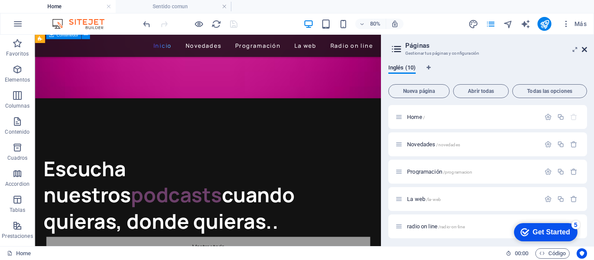
click at [583, 50] on icon at bounding box center [583, 49] width 5 height 7
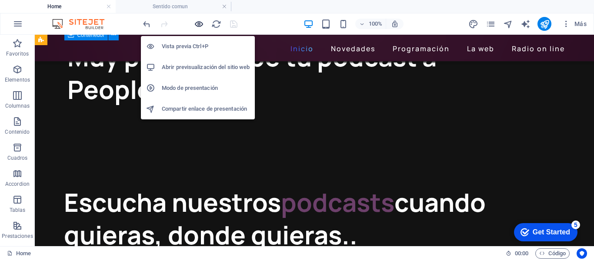
click at [195, 24] on icon "button" at bounding box center [199, 24] width 10 height 10
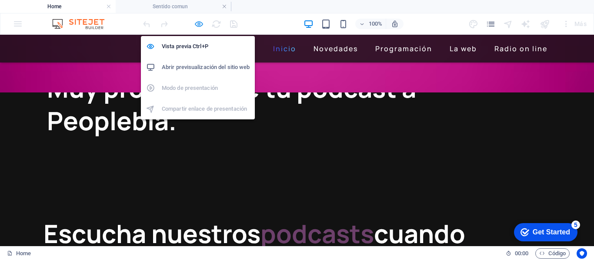
click at [199, 23] on icon "button" at bounding box center [199, 24] width 10 height 10
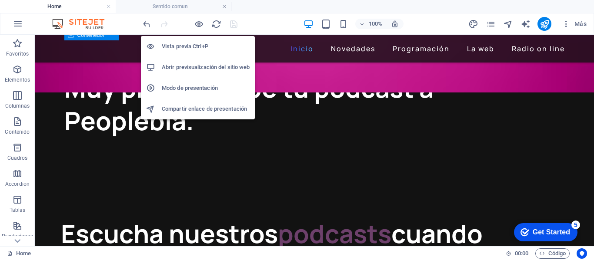
click at [199, 65] on h6 "Abrir previsualización del sitio web" at bounding box center [206, 67] width 88 height 10
click at [201, 22] on icon "button" at bounding box center [199, 24] width 10 height 10
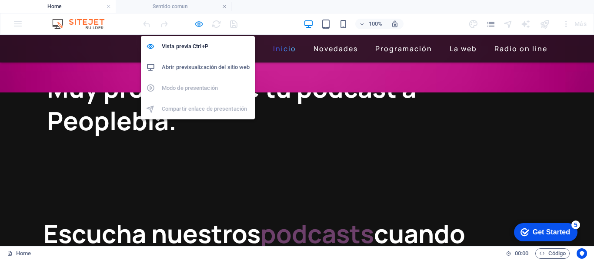
click at [195, 23] on icon "button" at bounding box center [199, 24] width 10 height 10
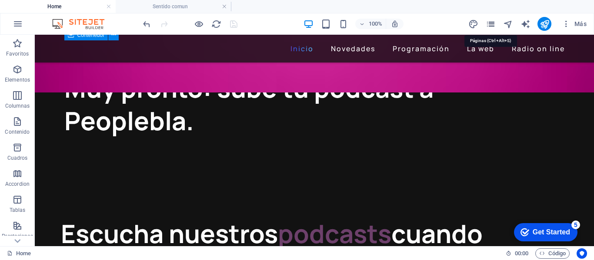
click at [491, 24] on icon "pages" at bounding box center [490, 24] width 10 height 10
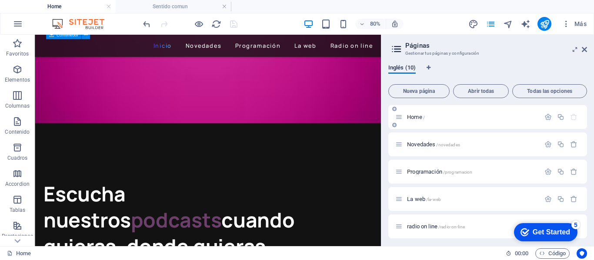
click at [440, 118] on p "Home /" at bounding box center [472, 117] width 130 height 6
click at [584, 49] on icon at bounding box center [583, 49] width 5 height 7
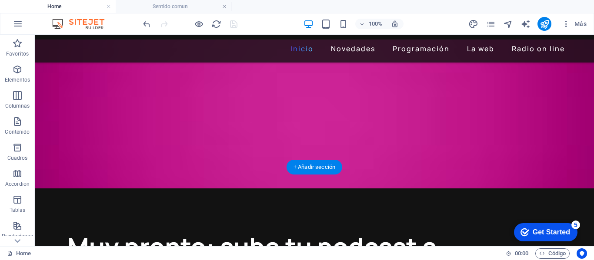
scroll to position [0, 0]
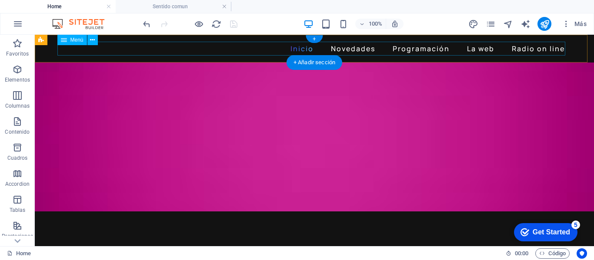
click at [412, 49] on nav "Inicio Novedades Programación La web Radio on line" at bounding box center [314, 49] width 508 height 14
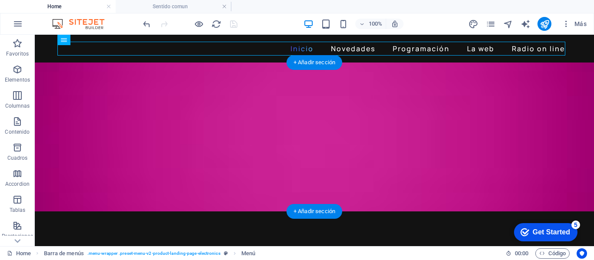
click at [253, 103] on figure at bounding box center [314, 137] width 559 height 149
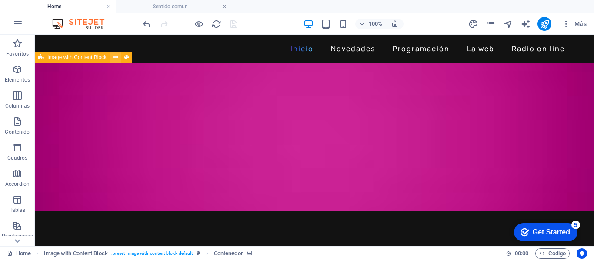
click at [118, 57] on icon at bounding box center [115, 57] width 5 height 9
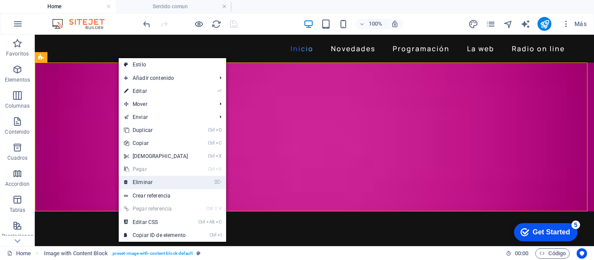
click at [141, 181] on link "⌦ Eliminar" at bounding box center [156, 182] width 75 height 13
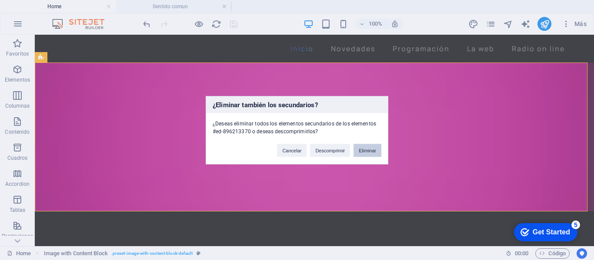
click at [361, 151] on button "Eliminar" at bounding box center [367, 150] width 28 height 13
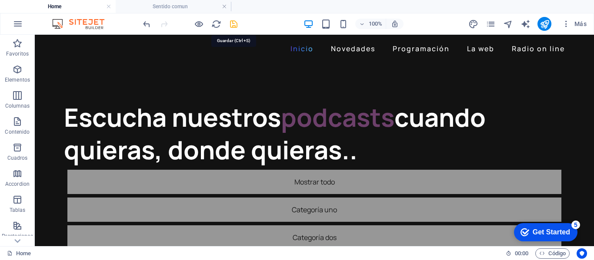
click at [232, 23] on icon "save" at bounding box center [234, 24] width 10 height 10
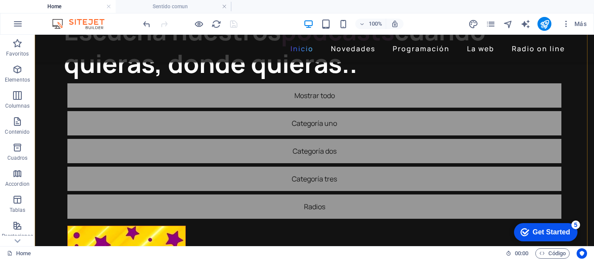
scroll to position [87, 0]
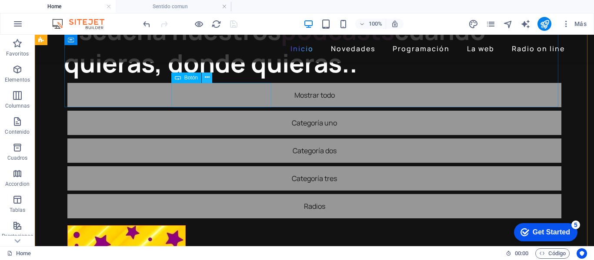
click at [205, 78] on icon at bounding box center [207, 77] width 5 height 9
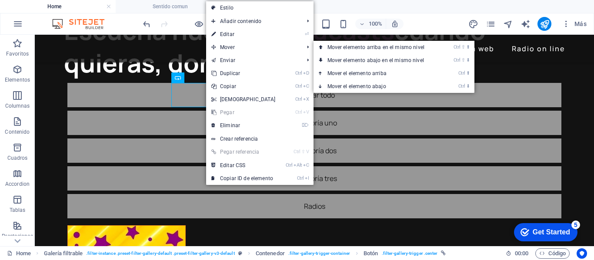
click at [219, 31] on link "⏎ Editar" at bounding box center [243, 34] width 75 height 13
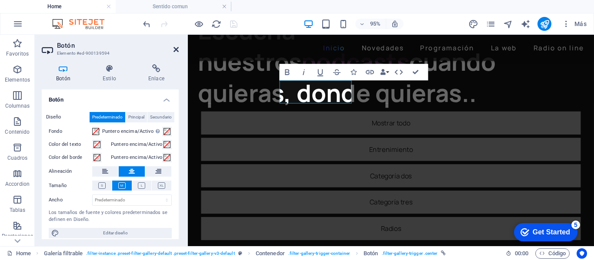
drag, startPoint x: 139, startPoint y: 16, endPoint x: 174, endPoint y: 49, distance: 48.2
click at [174, 49] on icon at bounding box center [175, 49] width 5 height 7
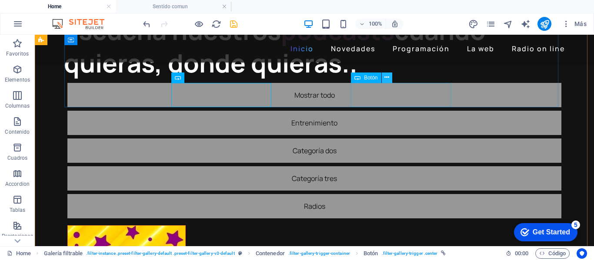
click at [387, 78] on icon at bounding box center [386, 77] width 5 height 9
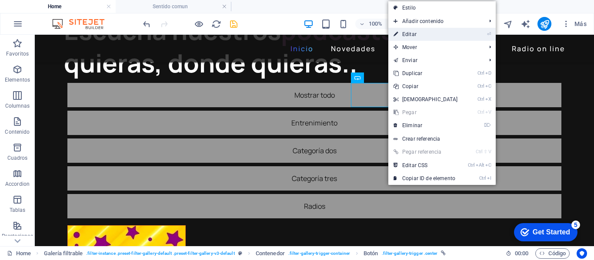
click at [408, 30] on link "⏎ Editar" at bounding box center [425, 34] width 75 height 13
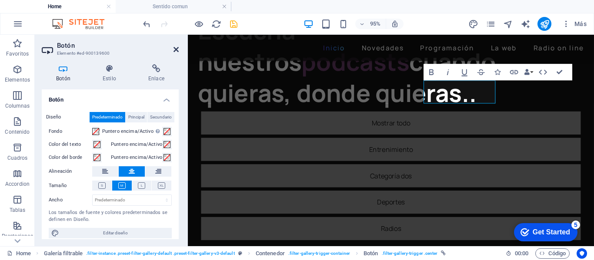
click at [176, 48] on icon at bounding box center [175, 49] width 5 height 7
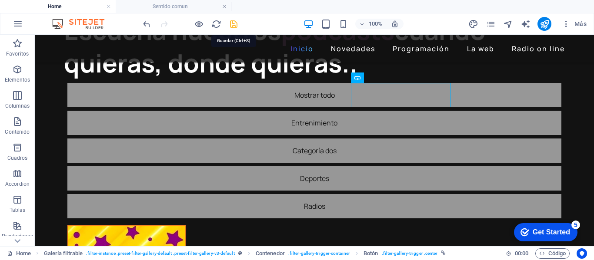
click at [232, 24] on icon "save" at bounding box center [234, 24] width 10 height 10
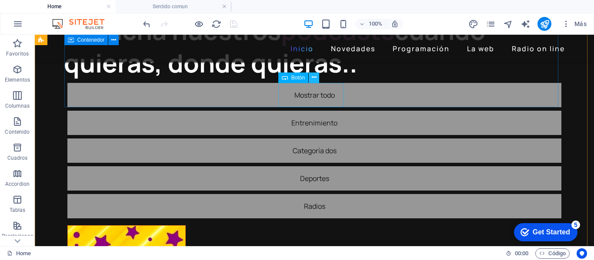
click at [312, 79] on icon at bounding box center [314, 77] width 5 height 9
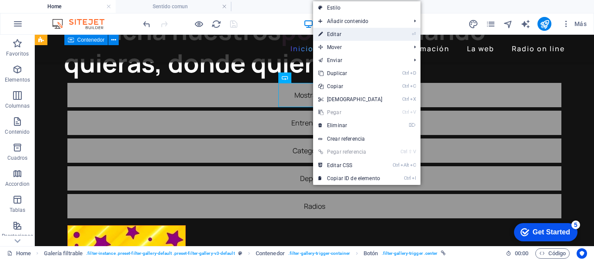
click at [333, 33] on link "⏎ Editar" at bounding box center [350, 34] width 75 height 13
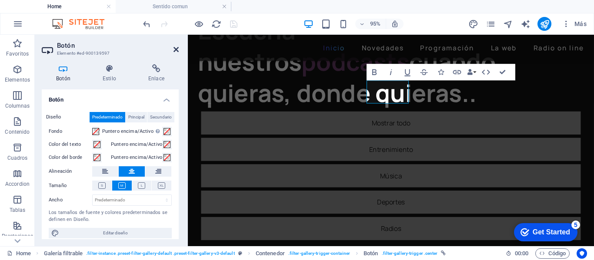
drag, startPoint x: 177, startPoint y: 49, endPoint x: 143, endPoint y: 13, distance: 49.2
click at [177, 49] on icon at bounding box center [175, 49] width 5 height 7
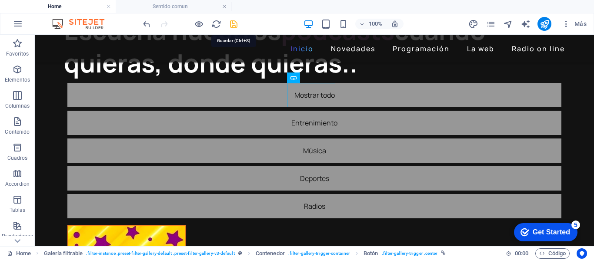
click at [233, 23] on icon "save" at bounding box center [234, 24] width 10 height 10
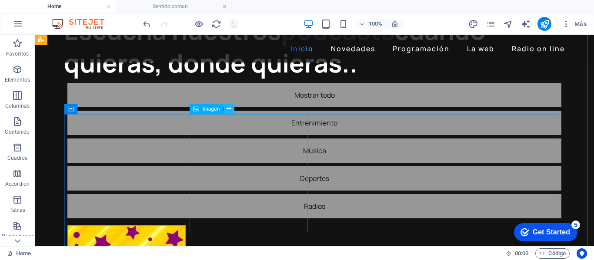
click at [226, 112] on icon at bounding box center [228, 108] width 5 height 9
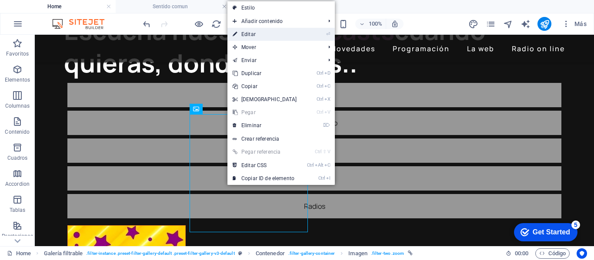
click at [258, 31] on link "⏎ Editar" at bounding box center [264, 34] width 75 height 13
select select "%"
select select
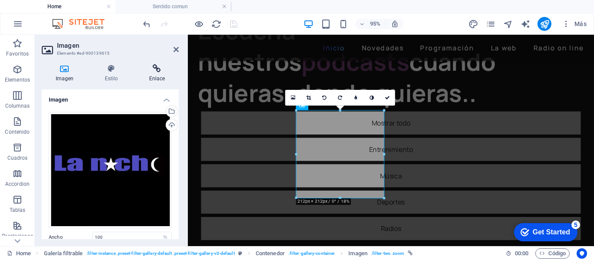
click at [156, 75] on h4 "Enlace" at bounding box center [156, 73] width 43 height 18
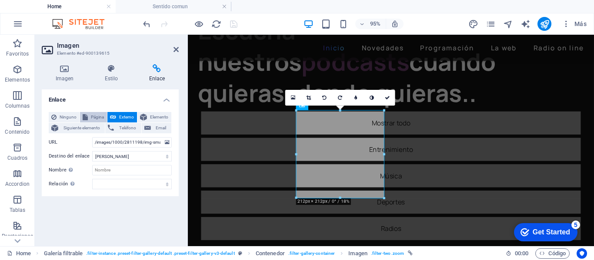
click at [94, 118] on span "Página" at bounding box center [97, 117] width 14 height 10
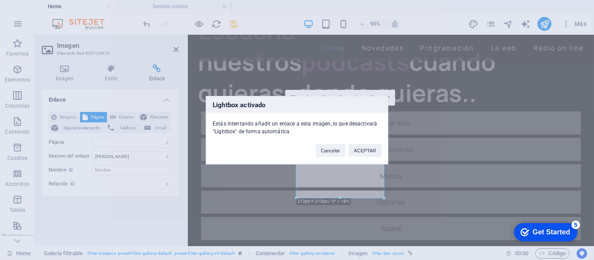
drag, startPoint x: 362, startPoint y: 149, endPoint x: 357, endPoint y: 149, distance: 4.8
click at [362, 149] on button "ACEPTAR" at bounding box center [364, 150] width 33 height 13
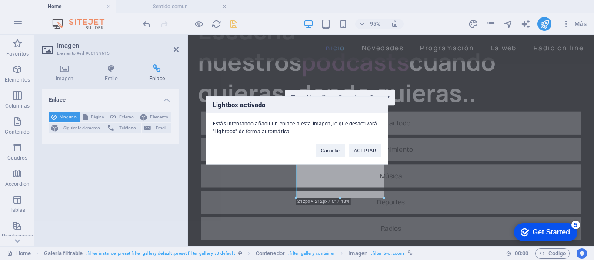
click at [98, 116] on div "Lightbox activado Estás intentando añadir un enlace a esta imagen, lo que desac…" at bounding box center [297, 130] width 594 height 260
drag, startPoint x: 359, startPoint y: 150, endPoint x: 10, endPoint y: 102, distance: 351.8
click at [359, 150] on button "ACEPTAR" at bounding box center [364, 150] width 33 height 13
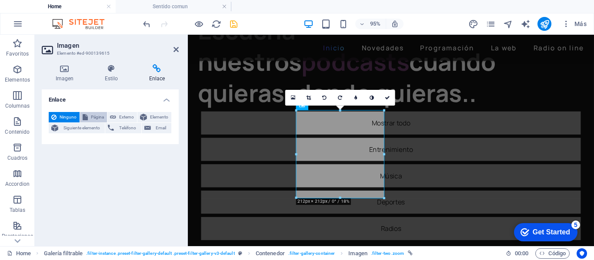
click at [90, 117] on span "Página" at bounding box center [97, 117] width 14 height 10
select select
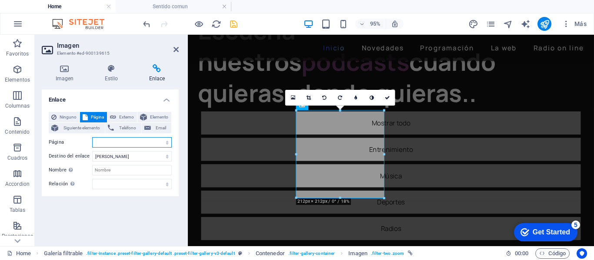
click at [166, 141] on select "Home Novedades Programación La web radio on line Sentido comun La noche Recarga…" at bounding box center [132, 142] width 80 height 10
select select "6"
click at [92, 137] on select "Home Novedades Programación La web radio on line Sentido comun La noche Recarga…" at bounding box center [132, 142] width 80 height 10
select select
click at [232, 26] on icon "save" at bounding box center [234, 24] width 10 height 10
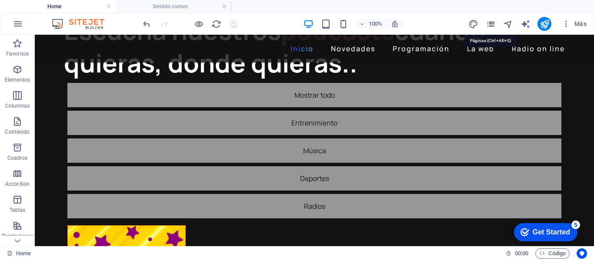
click at [493, 25] on icon "pages" at bounding box center [490, 24] width 10 height 10
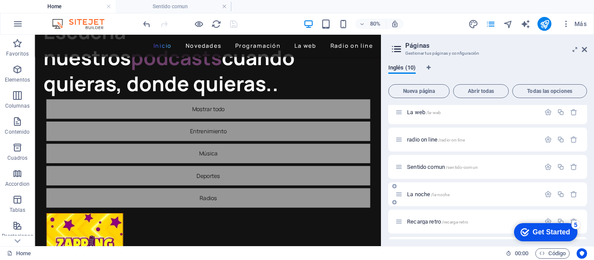
click at [451, 195] on p "La noche /la-noche" at bounding box center [472, 195] width 130 height 6
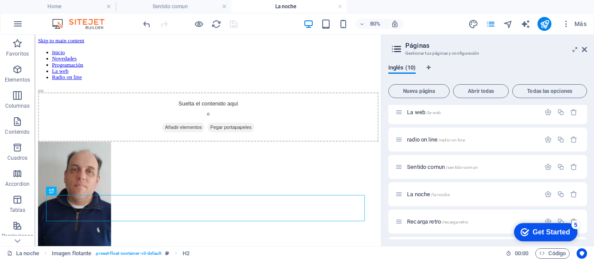
scroll to position [0, 0]
click at [583, 47] on icon at bounding box center [583, 49] width 5 height 7
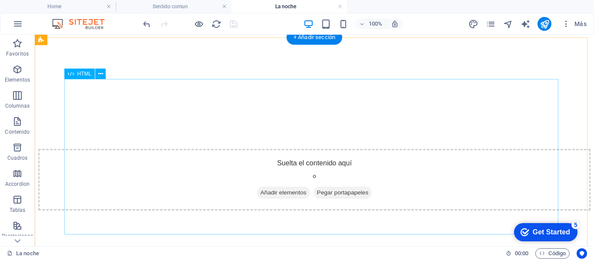
scroll to position [391, 0]
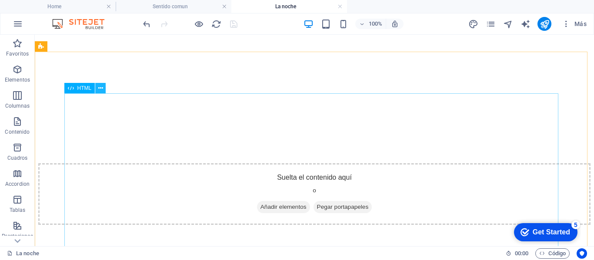
click at [101, 89] on icon at bounding box center [100, 88] width 5 height 9
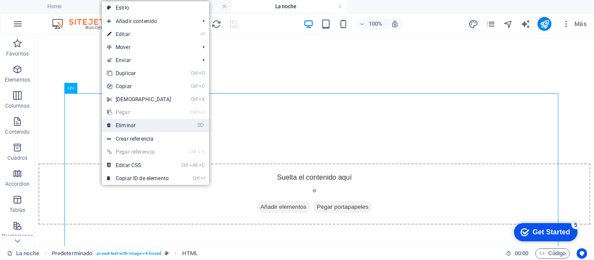
click at [124, 123] on link "⌦ Eliminar" at bounding box center [139, 125] width 75 height 13
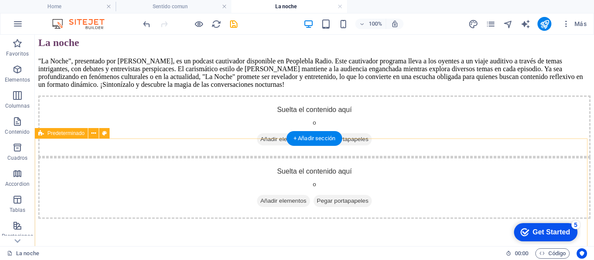
scroll to position [348, 0]
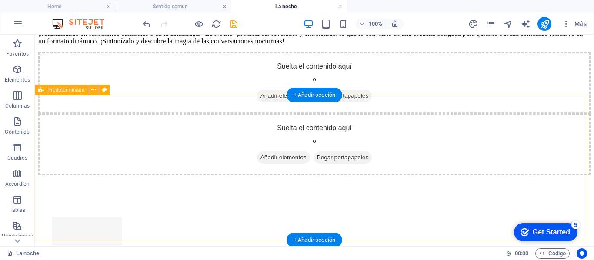
click at [291, 102] on span "Añadir elementos" at bounding box center [283, 96] width 53 height 12
click at [409, 114] on div "Suelta el contenido aquí o Añadir elementos Pegar portapapeles" at bounding box center [314, 83] width 552 height 62
click at [263, 102] on span "Añadir elementos" at bounding box center [283, 96] width 53 height 12
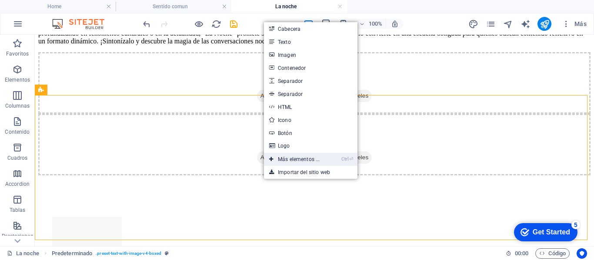
drag, startPoint x: 292, startPoint y: 158, endPoint x: 115, endPoint y: 129, distance: 178.9
click at [292, 158] on link "Ctrl ⏎ Más elementos ..." at bounding box center [294, 159] width 61 height 13
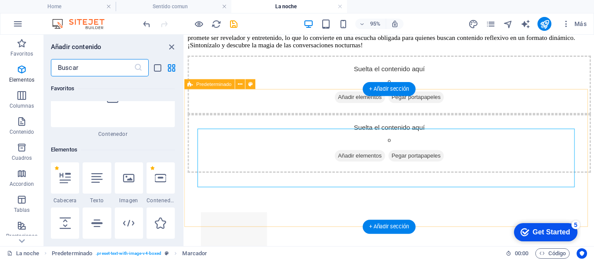
scroll to position [164, 0]
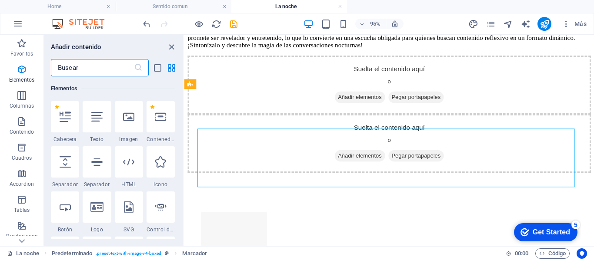
click at [95, 70] on input "text" at bounding box center [92, 67] width 83 height 17
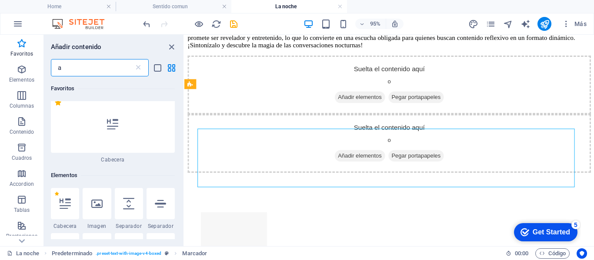
scroll to position [0, 0]
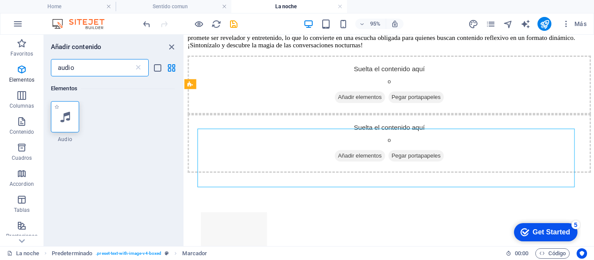
type input "audio"
click at [63, 114] on icon at bounding box center [65, 116] width 10 height 11
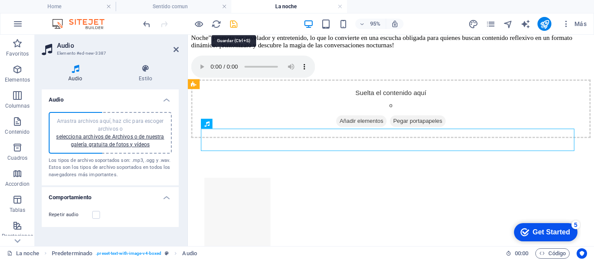
click at [234, 24] on icon "save" at bounding box center [234, 24] width 10 height 10
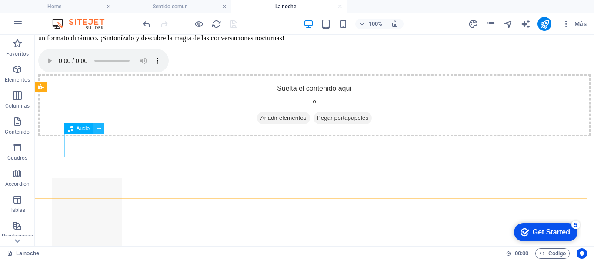
click at [96, 128] on icon at bounding box center [98, 128] width 5 height 9
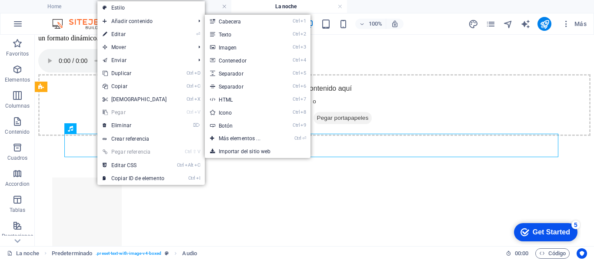
drag, startPoint x: 226, startPoint y: 32, endPoint x: 230, endPoint y: 33, distance: 4.9
click at [226, 32] on link "Ctrl 2 Texto" at bounding box center [241, 34] width 73 height 13
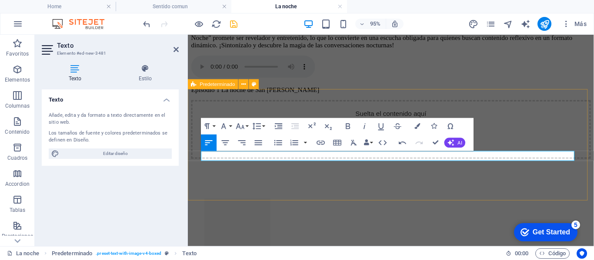
click at [325, 97] on div "Episodio 1 La noche de San [PERSON_NAME]" at bounding box center [401, 77] width 420 height 40
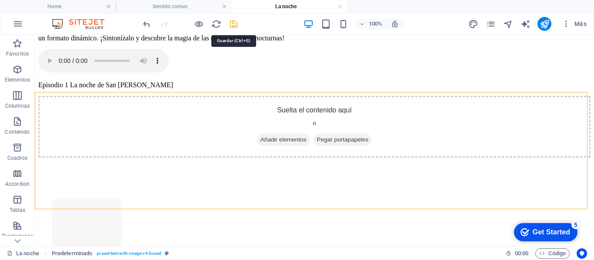
click at [233, 23] on icon "save" at bounding box center [234, 24] width 10 height 10
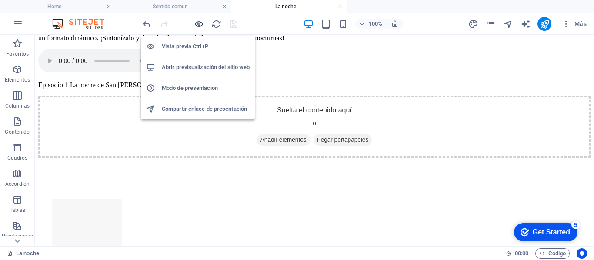
click at [197, 23] on icon "button" at bounding box center [199, 24] width 10 height 10
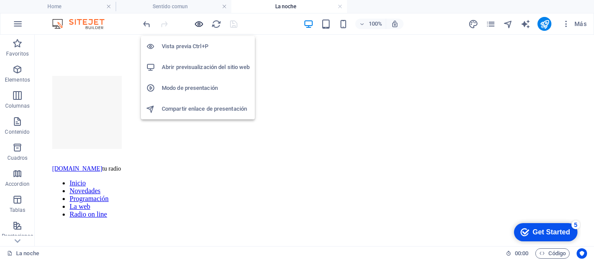
scroll to position [289, 0]
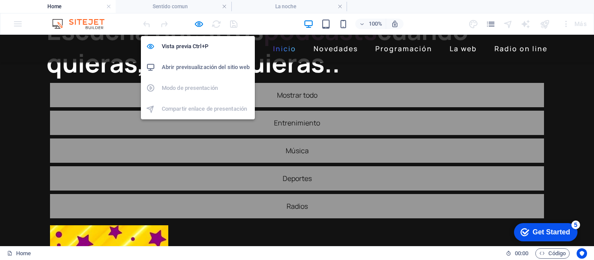
click at [196, 64] on h6 "Abrir previsualización del sitio web" at bounding box center [206, 67] width 88 height 10
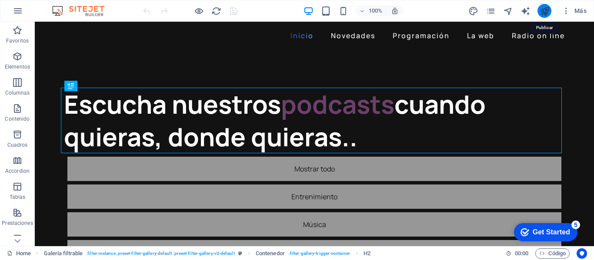
click at [547, 10] on icon "publish" at bounding box center [544, 11] width 10 height 10
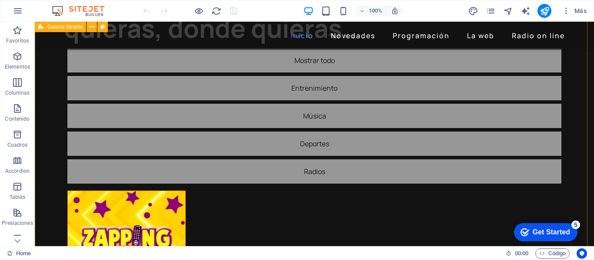
scroll to position [130, 0]
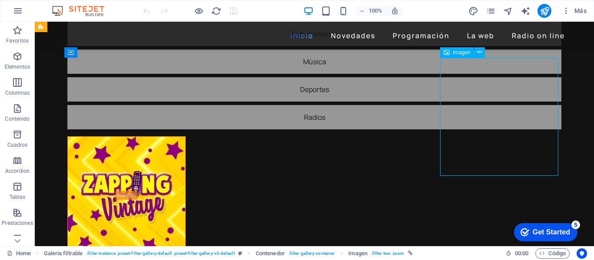
select select "%"
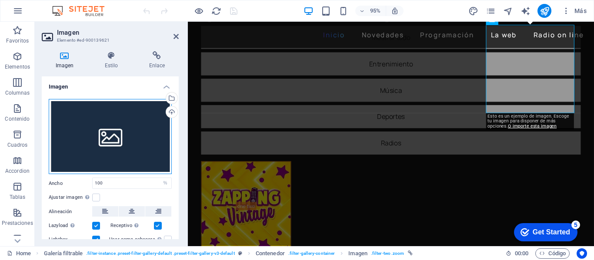
click at [113, 116] on div "Arrastra archivos aquí, haz clic para escoger archivos o selecciona archivos de…" at bounding box center [110, 137] width 123 height 76
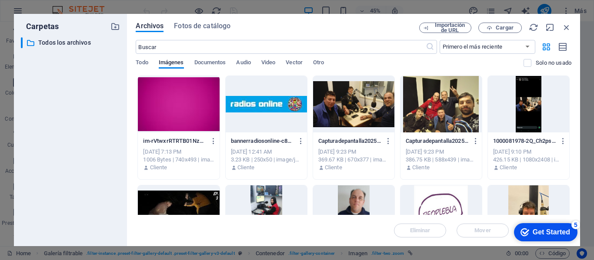
click at [431, 201] on div at bounding box center [440, 214] width 81 height 56
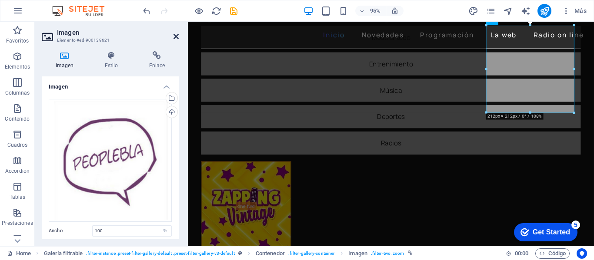
click at [177, 35] on icon at bounding box center [175, 36] width 5 height 7
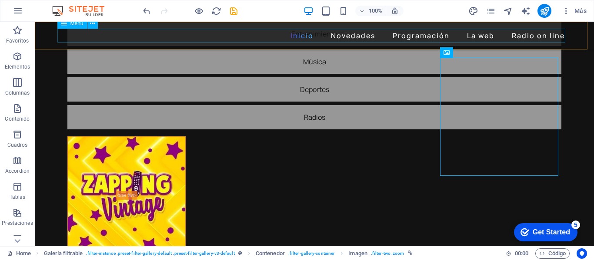
scroll to position [130, 0]
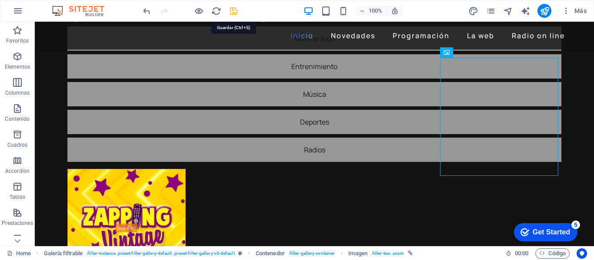
click at [233, 10] on icon "save" at bounding box center [234, 11] width 10 height 10
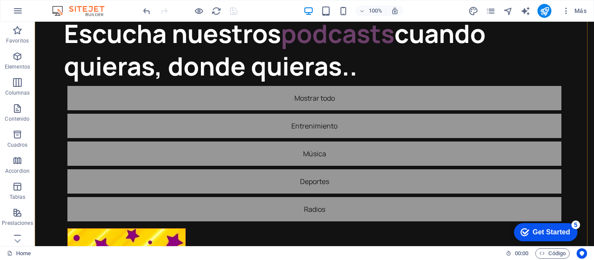
scroll to position [87, 0]
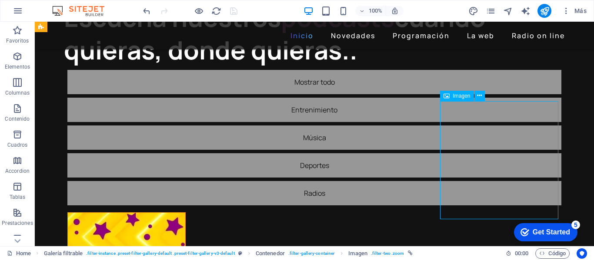
select select "%"
select select
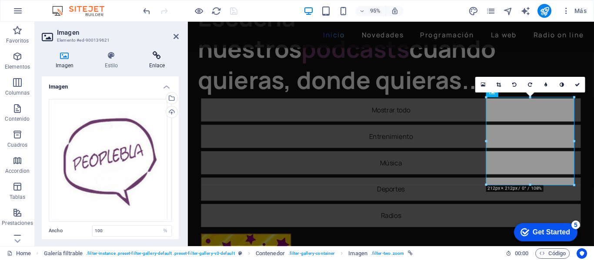
click at [153, 62] on h4 "Enlace" at bounding box center [156, 60] width 43 height 18
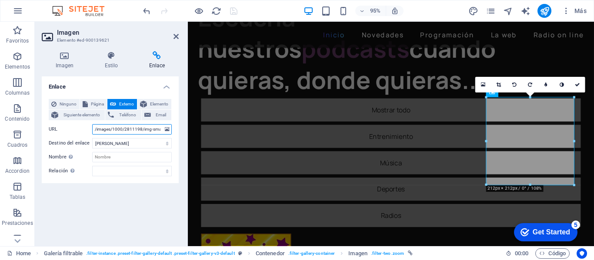
click at [159, 128] on input "/images/1000/2811198/img-small.jpg" at bounding box center [132, 129] width 80 height 10
type input "ll.jpg"
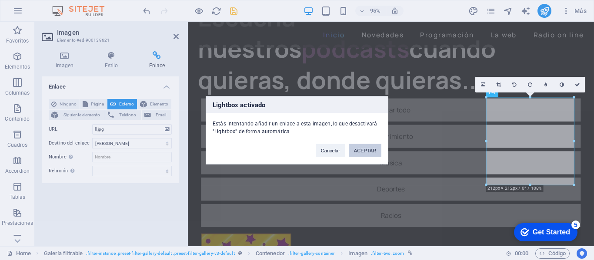
click at [361, 152] on button "ACEPTAR" at bounding box center [364, 150] width 33 height 13
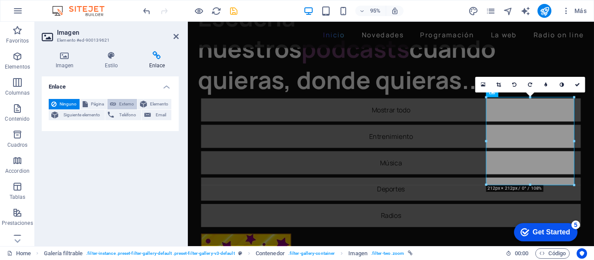
click at [118, 103] on button "Externo" at bounding box center [122, 104] width 30 height 10
select select "blank"
select select
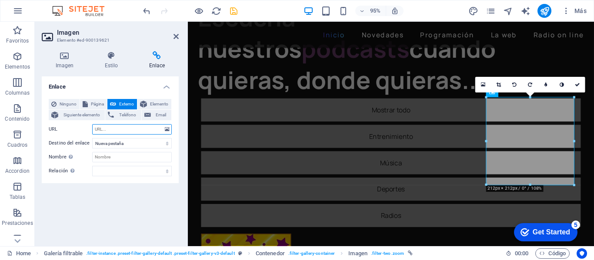
click at [133, 130] on input "URL" at bounding box center [132, 129] width 80 height 10
type input "http"
select select
type input "http:"
select select
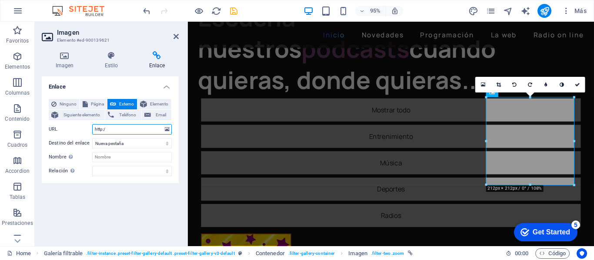
type input "http://"
select select
type input "http://www"
select select
type input "http://www."
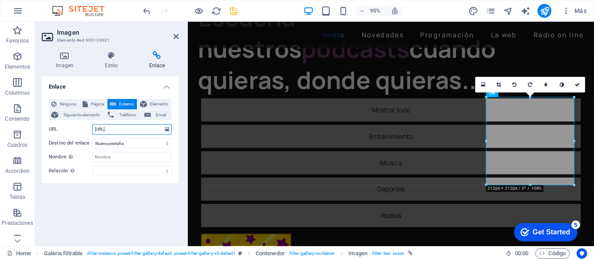
select select
type input "http://www.you"
select select
type input "http://www.youtube"
select select
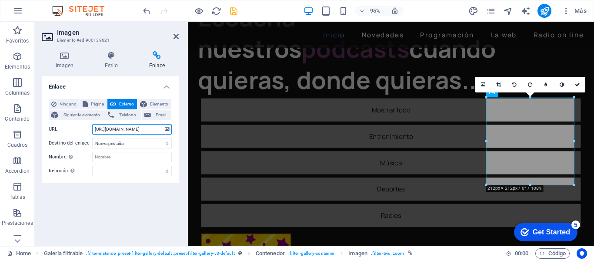
type input "http://www.youtube.com"
select select
type input "http://www.youtube.com/"
select select
type input "http://www.youtube.com/@"
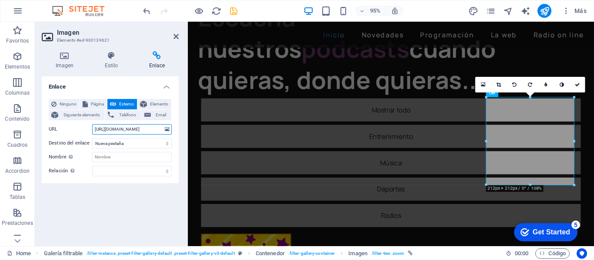
select select
type input "http://www.youtube.com/@people"
select select
type input "http://www.youtube.com/@peoplebla"
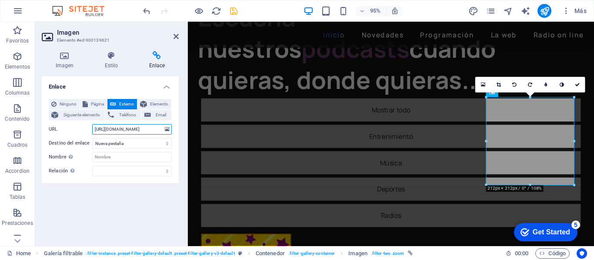
select select
type input "http://www.youtube.com/@peoplebla"
click at [233, 10] on icon "save" at bounding box center [234, 11] width 10 height 10
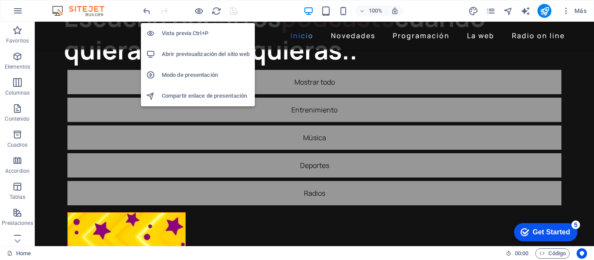
click at [198, 54] on h6 "Abrir previsualización del sitio web" at bounding box center [206, 54] width 88 height 10
